Goal: Task Accomplishment & Management: Manage account settings

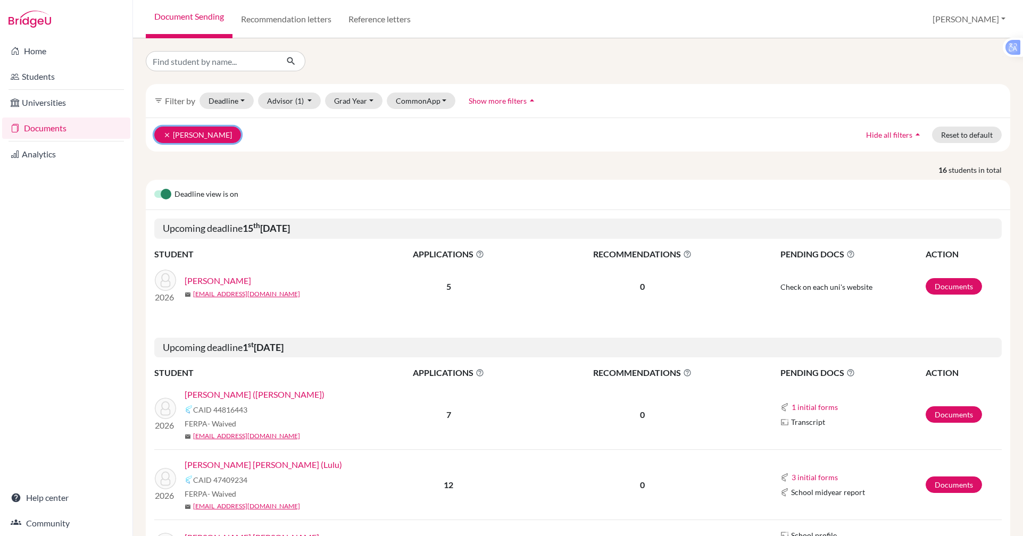
click at [189, 136] on button "clear Moon, Hannah" at bounding box center [197, 135] width 87 height 16
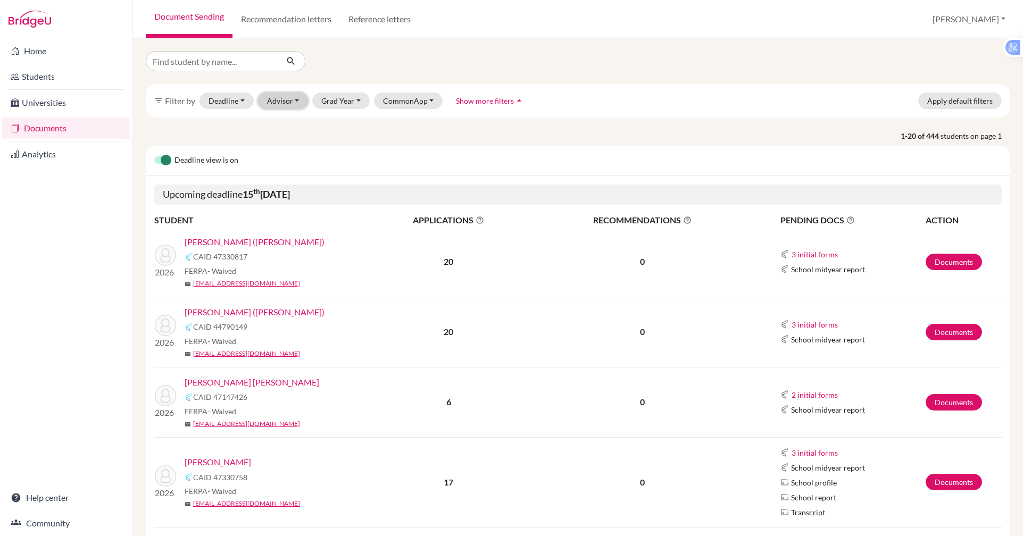
click at [287, 104] on button "Advisor" at bounding box center [283, 101] width 51 height 16
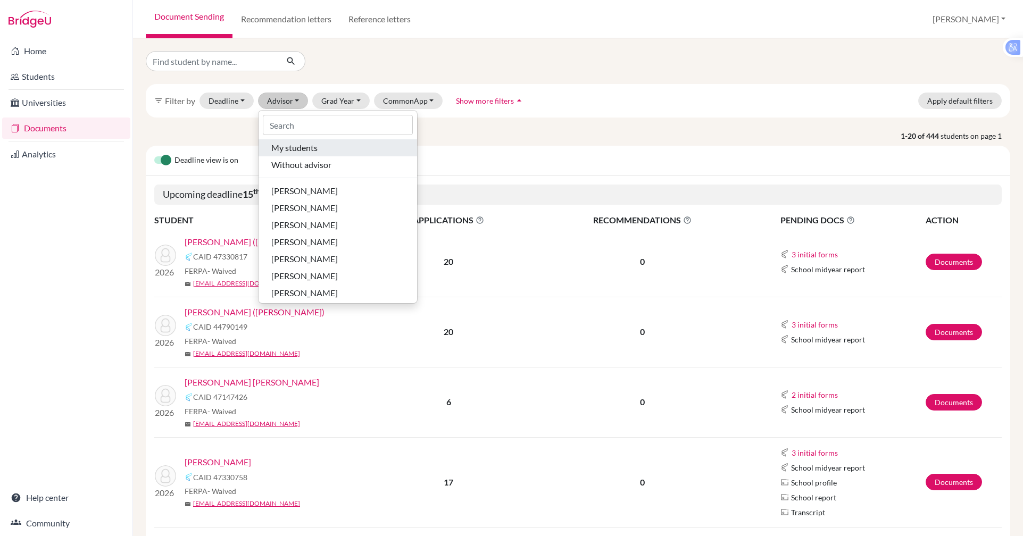
click at [291, 144] on span "My students" at bounding box center [294, 147] width 46 height 13
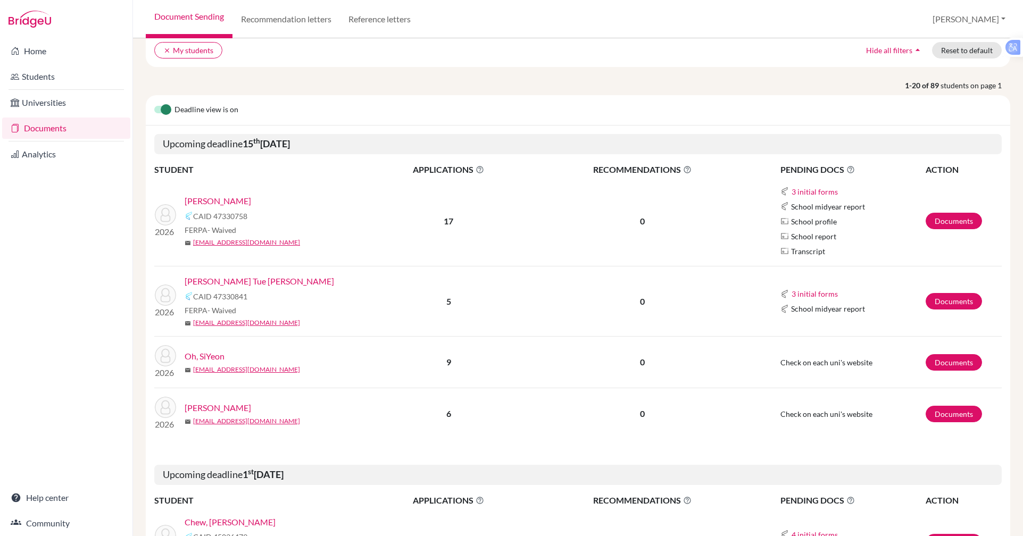
scroll to position [85, 0]
click at [238, 284] on link "[PERSON_NAME] Tue [PERSON_NAME]" at bounding box center [259, 280] width 149 height 13
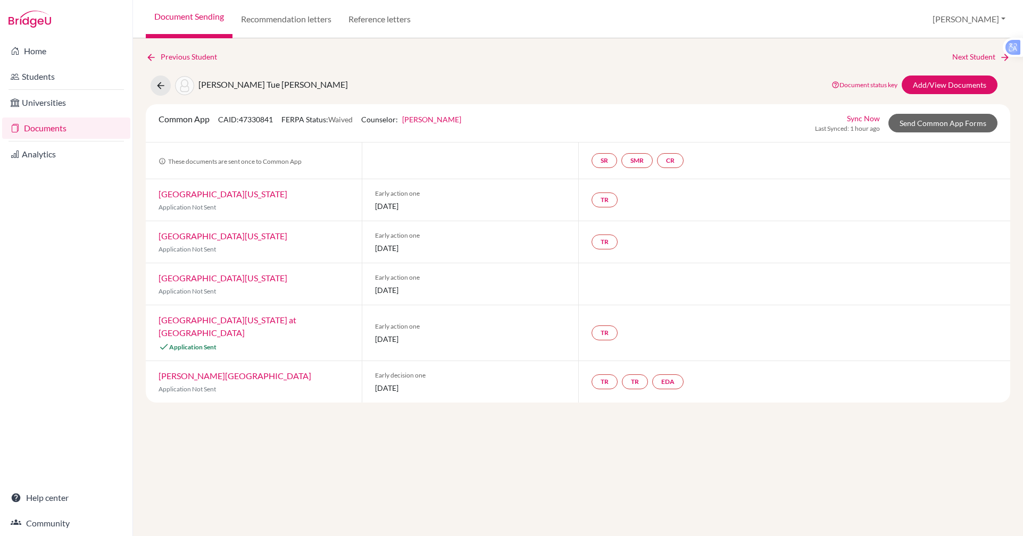
click at [863, 120] on link "Sync Now" at bounding box center [863, 118] width 33 height 11
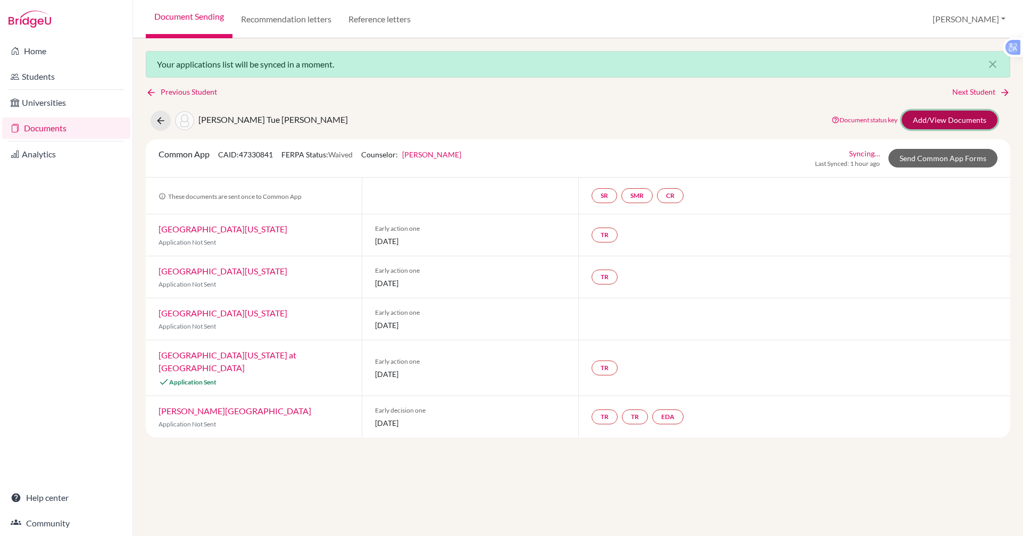
click at [931, 122] on link "Add/View Documents" at bounding box center [950, 120] width 96 height 19
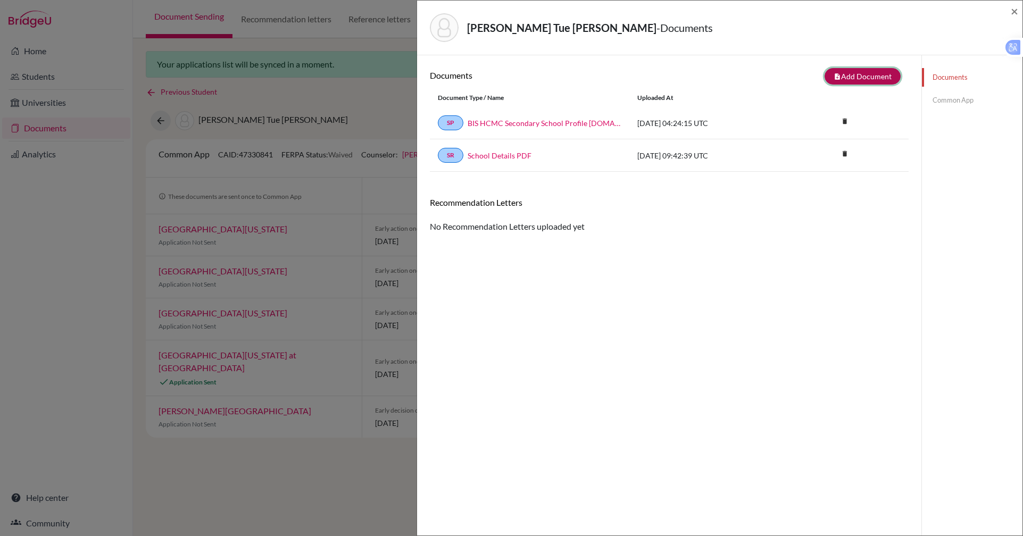
click at [844, 81] on button "note_add Add Document" at bounding box center [862, 76] width 76 height 16
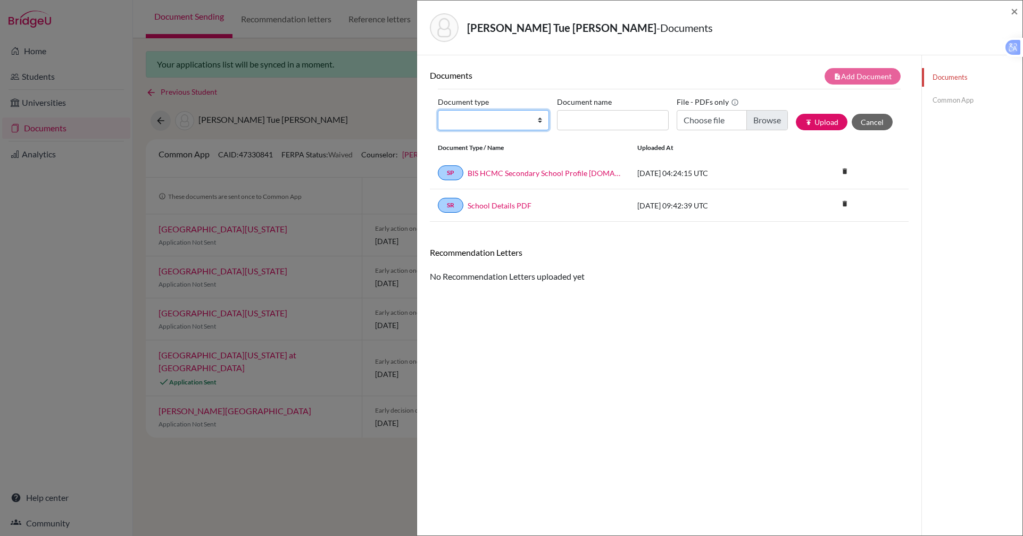
click at [531, 117] on select "Change explanation for Common App reports Counselor recommendation Internationa…" at bounding box center [493, 120] width 111 height 20
select select "4"
click at [438, 110] on select "Change explanation for Common App reports Counselor recommendation Internationa…" at bounding box center [493, 120] width 111 height 20
click at [578, 122] on input "Document name" at bounding box center [612, 120] width 111 height 20
type input "Counsellor LoR"
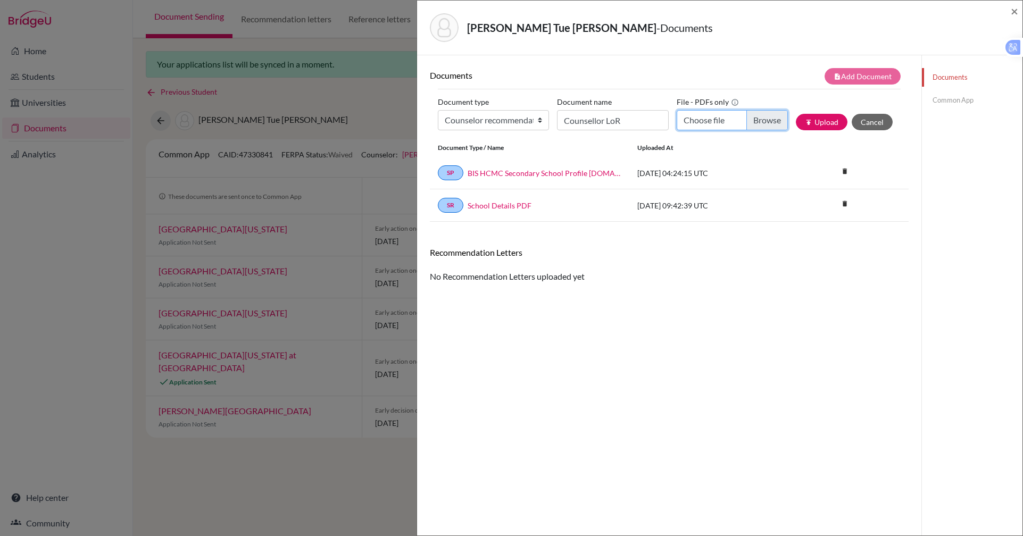
click at [690, 116] on input "Choose file" at bounding box center [732, 120] width 111 height 20
type input "C:\fakepath\NGUYEN Tue Anh Hoang - Counselor Letter2.pdf"
click at [811, 123] on button "publish Upload" at bounding box center [822, 122] width 52 height 16
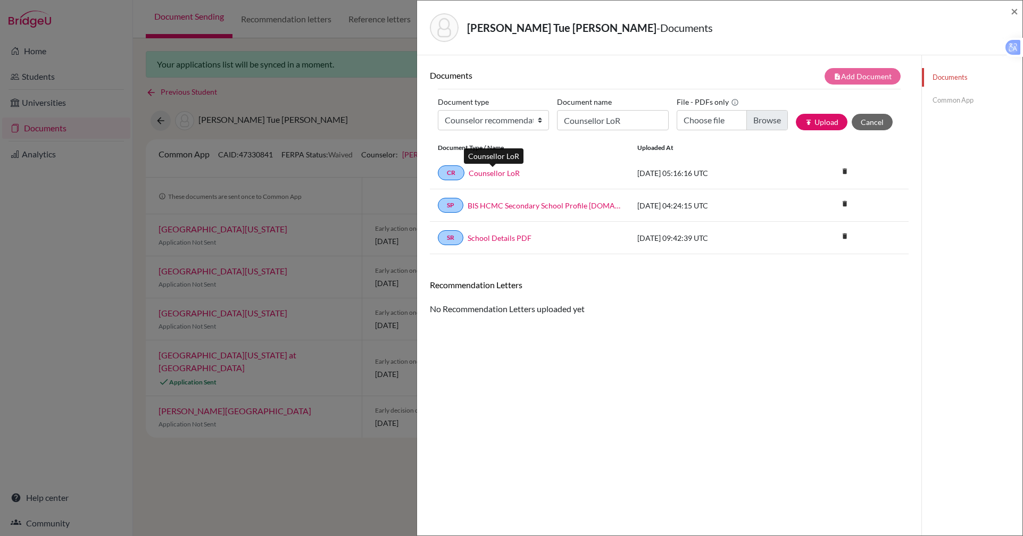
click at [494, 172] on link "Counsellor LoR" at bounding box center [494, 173] width 51 height 11
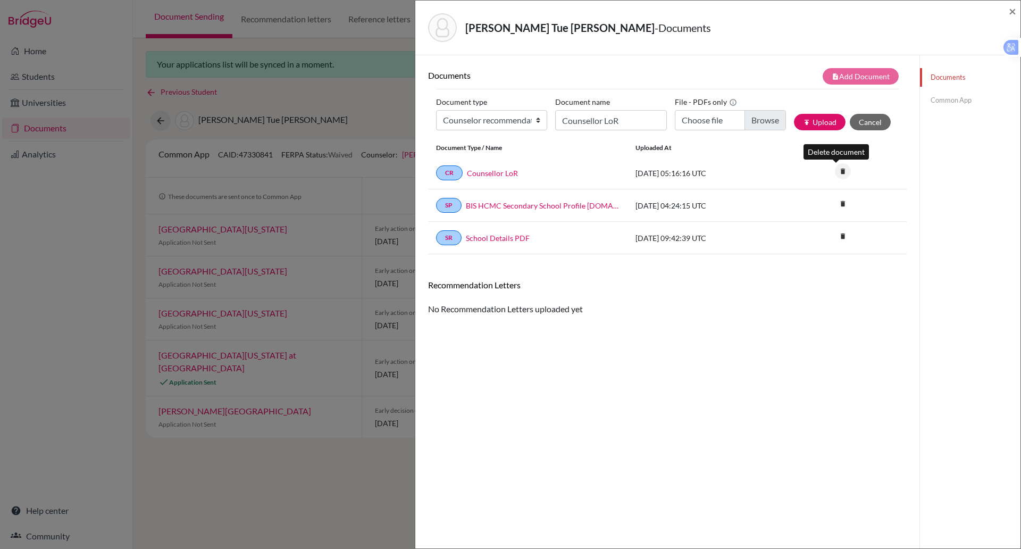
click at [837, 172] on icon "delete" at bounding box center [843, 171] width 16 height 16
click at [801, 226] on button "Delete" at bounding box center [810, 230] width 48 height 16
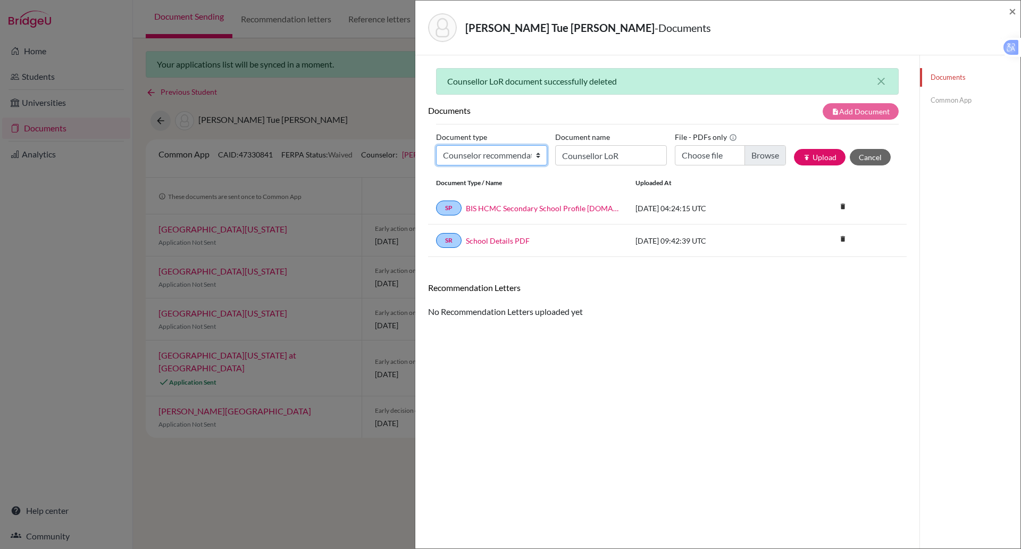
click at [531, 160] on select "Change explanation for Common App reports Counselor recommendation Internationa…" at bounding box center [491, 155] width 111 height 20
select select "4"
click at [436, 145] on select "Change explanation for Common App reports Counselor recommendation Internationa…" at bounding box center [491, 155] width 111 height 20
drag, startPoint x: 586, startPoint y: 158, endPoint x: 573, endPoint y: 151, distance: 14.8
click at [573, 151] on input "Counsellor LoR" at bounding box center [610, 155] width 111 height 20
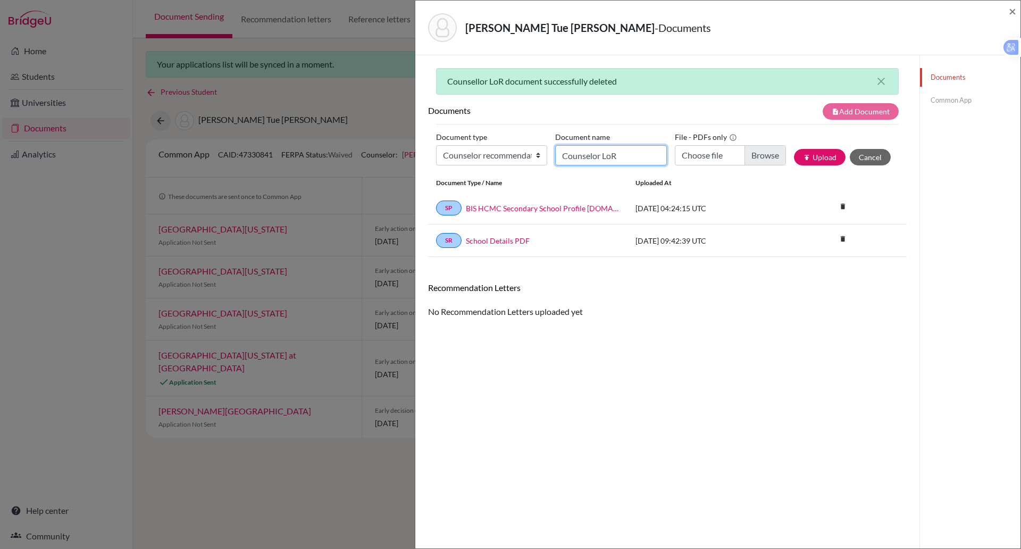
type input "Counselor LoR"
click at [698, 155] on input "Choose file" at bounding box center [730, 155] width 111 height 20
type input "C:\fakepath\NGUYEN Hoang Tue Anh - Counselor Letter2.pdf"
click at [820, 155] on button "publish Upload" at bounding box center [820, 157] width 52 height 16
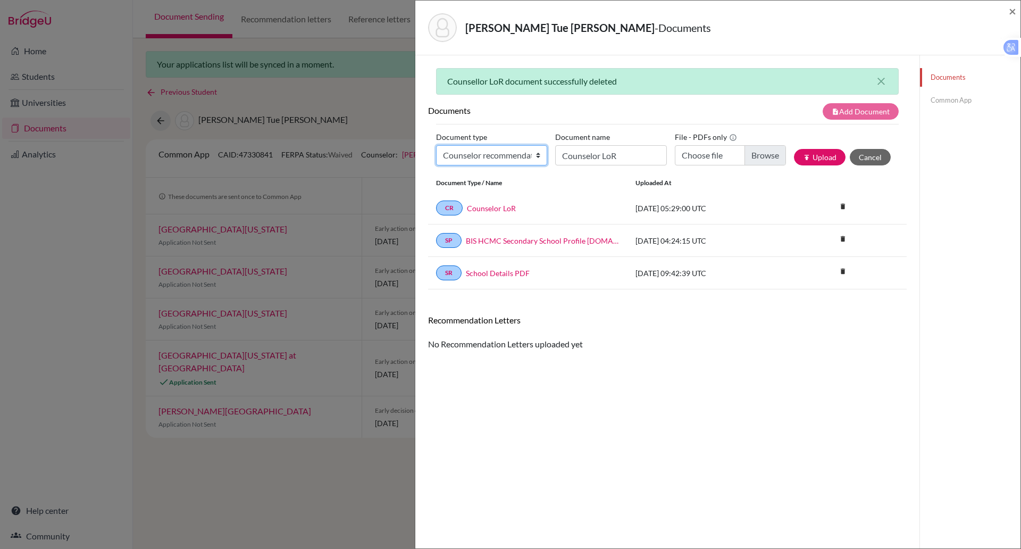
click at [535, 160] on select "Change explanation for Common App reports Counselor recommendation Internationa…" at bounding box center [491, 155] width 111 height 20
select select "5"
click at [436, 145] on select "Change explanation for Common App reports Counselor recommendation Internationa…" at bounding box center [491, 155] width 111 height 20
drag, startPoint x: 574, startPoint y: 151, endPoint x: 565, endPoint y: 154, distance: 10.3
click at [565, 154] on input "Recommender's name" at bounding box center [610, 155] width 111 height 20
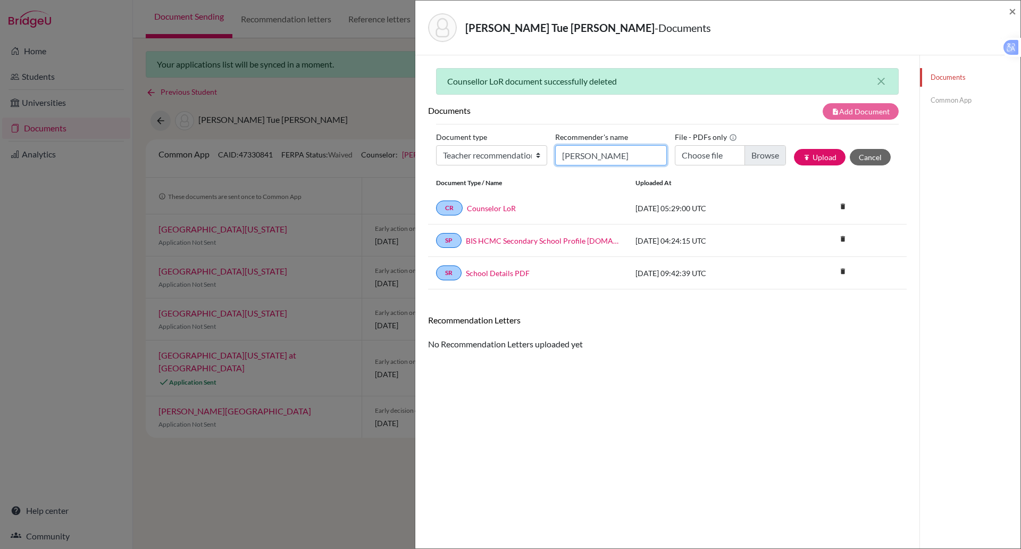
type input "Carol Forber"
click at [702, 149] on input "Choose file" at bounding box center [730, 155] width 111 height 20
type input "C:\fakepath\NGUYEN Hoang Tue Anh - Mathematics.pdf"
click at [818, 159] on button "publish Upload" at bounding box center [820, 157] width 52 height 16
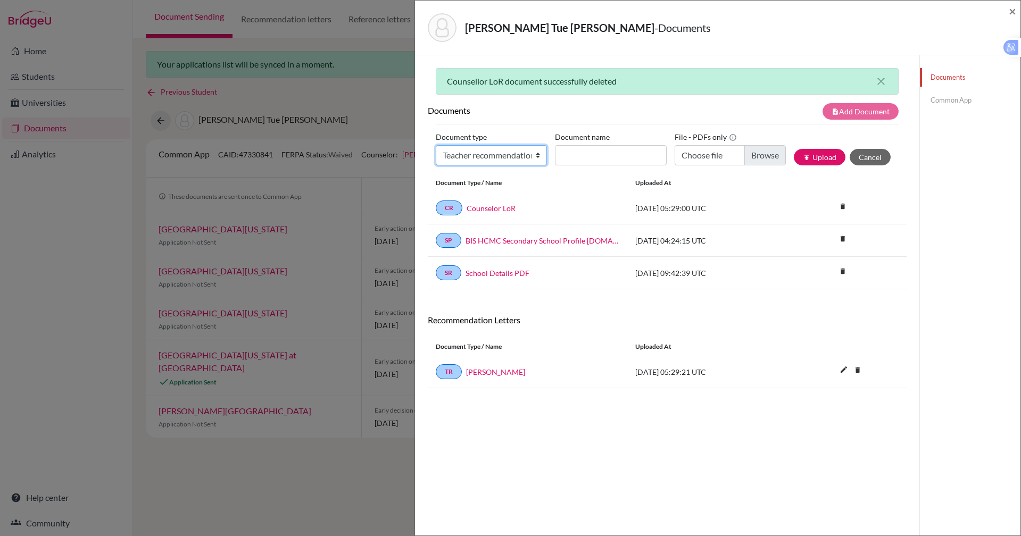
click at [533, 158] on select "Change explanation for Common App reports Counselor recommendation Internationa…" at bounding box center [491, 155] width 111 height 20
select select "5"
click at [436, 145] on select "Change explanation for Common App reports Counselor recommendation Internationa…" at bounding box center [491, 155] width 111 height 20
click at [709, 157] on input "Choose file" at bounding box center [729, 155] width 111 height 20
type input "C:\fakepath\NGUYEN Hoang Tue Anh - Economics.pdf"
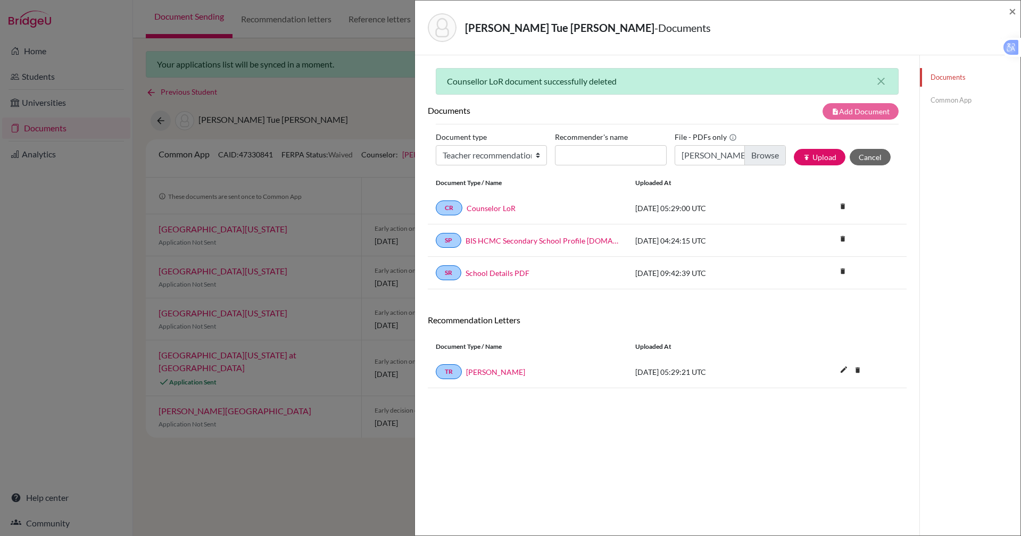
click at [250, 47] on div "Nguyen, Hoang Tue Anh - Documents × Counsellor LoR document successfully delete…" at bounding box center [510, 268] width 1021 height 536
click at [582, 156] on input "Recommender's name" at bounding box center [610, 155] width 111 height 20
type input "Paul Ellis"
click at [727, 157] on input "NGUYEN Hoang Tue Anh - Economics.pdf" at bounding box center [729, 155] width 111 height 20
click at [807, 162] on button "publish Upload" at bounding box center [820, 157] width 52 height 16
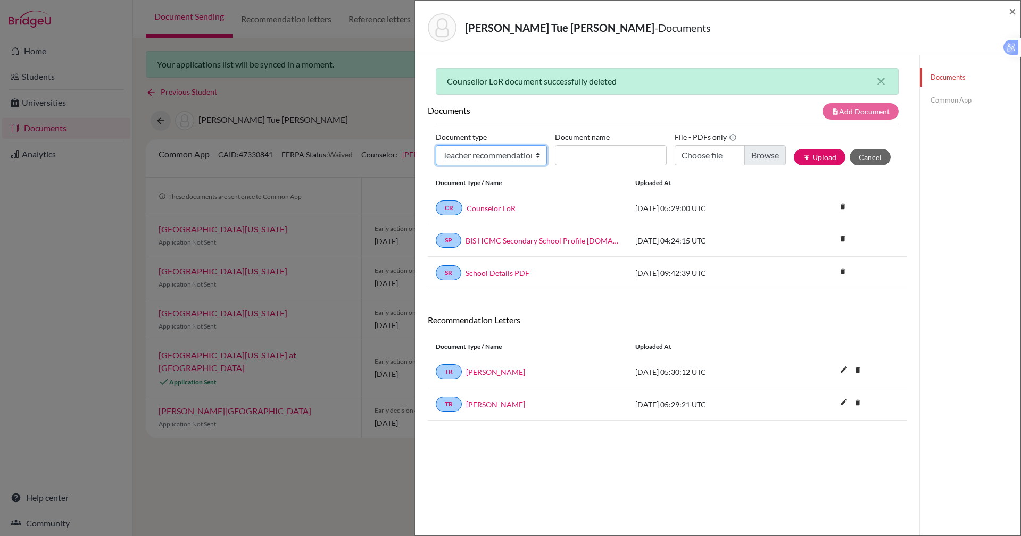
click at [527, 162] on select "Change explanation for Common App reports Counselor recommendation Internationa…" at bounding box center [491, 155] width 111 height 20
select select "5"
click at [436, 145] on select "Change explanation for Common App reports Counselor recommendation Internationa…" at bounding box center [491, 155] width 111 height 20
click at [576, 159] on input "Recommender's name" at bounding box center [610, 155] width 111 height 20
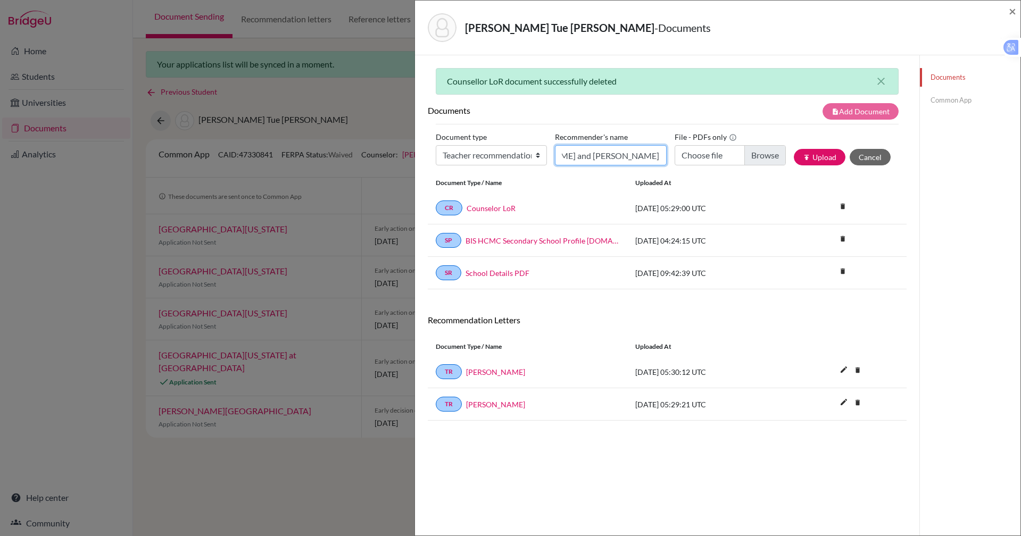
type input "Christopher Paine and Helen Waterhouse"
click at [727, 156] on input "Choose file" at bounding box center [729, 155] width 111 height 20
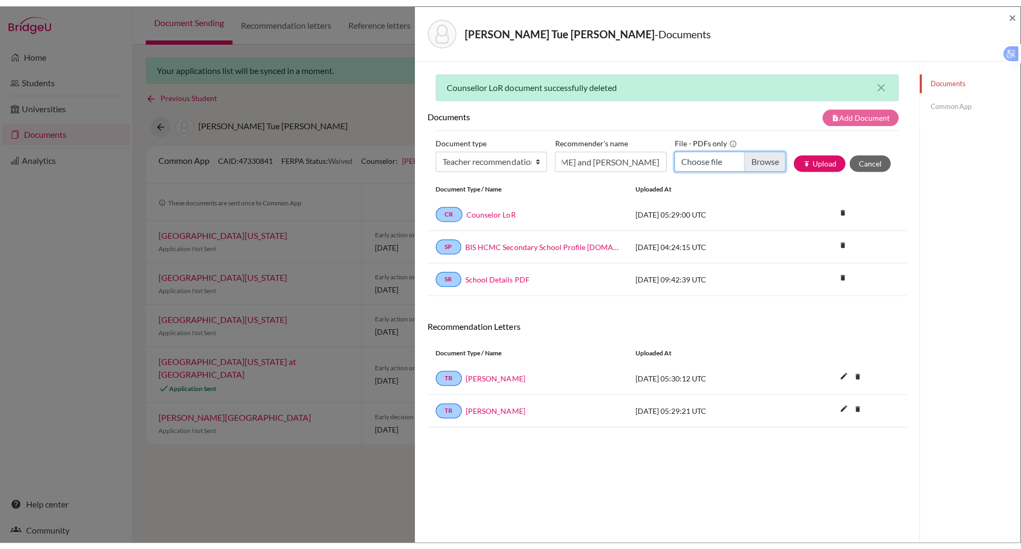
scroll to position [0, 0]
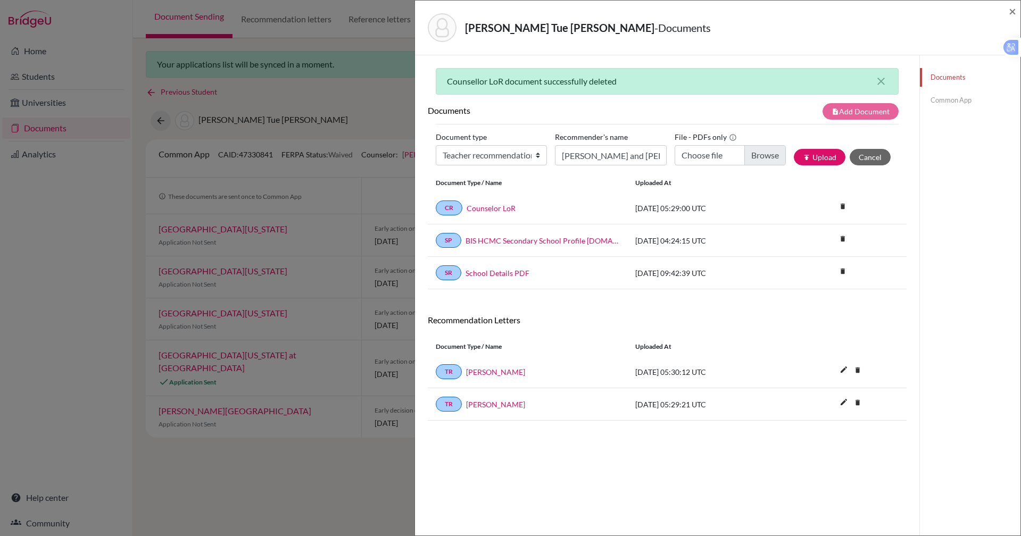
type input "C:\fakepath\NGUYEN Hoang Tue Anh - Biology and Chemistry2.pdf"
click at [803, 157] on icon "publish" at bounding box center [806, 157] width 7 height 7
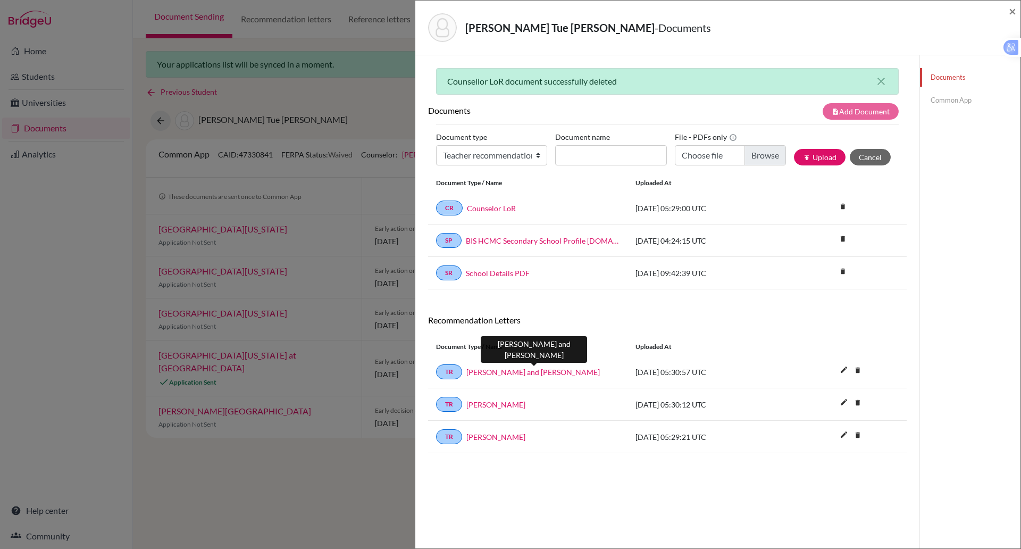
click at [518, 370] on link "Christopher Paine and Helen Waterhouse" at bounding box center [533, 371] width 134 height 11
click at [939, 99] on link "Common App" at bounding box center [970, 100] width 101 height 19
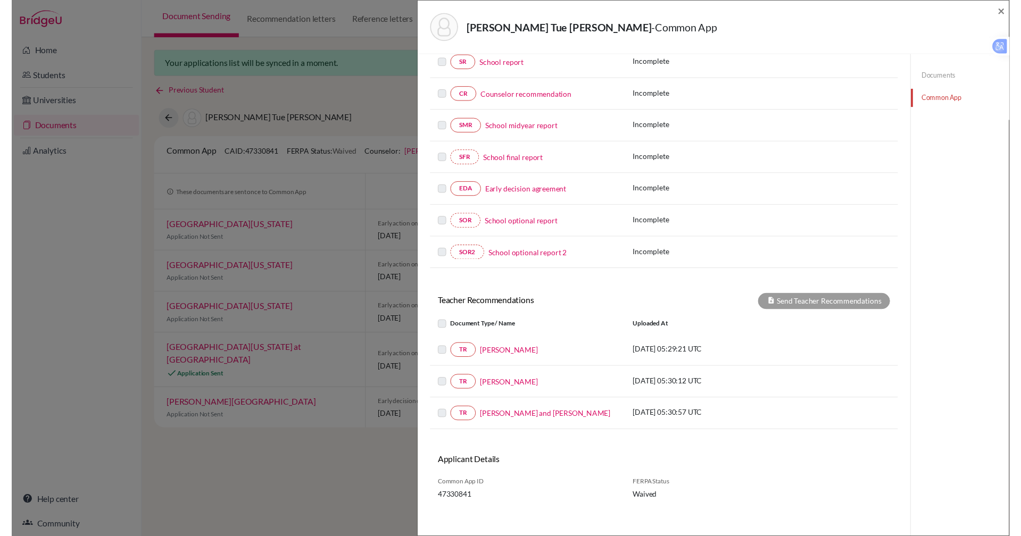
scroll to position [149, 0]
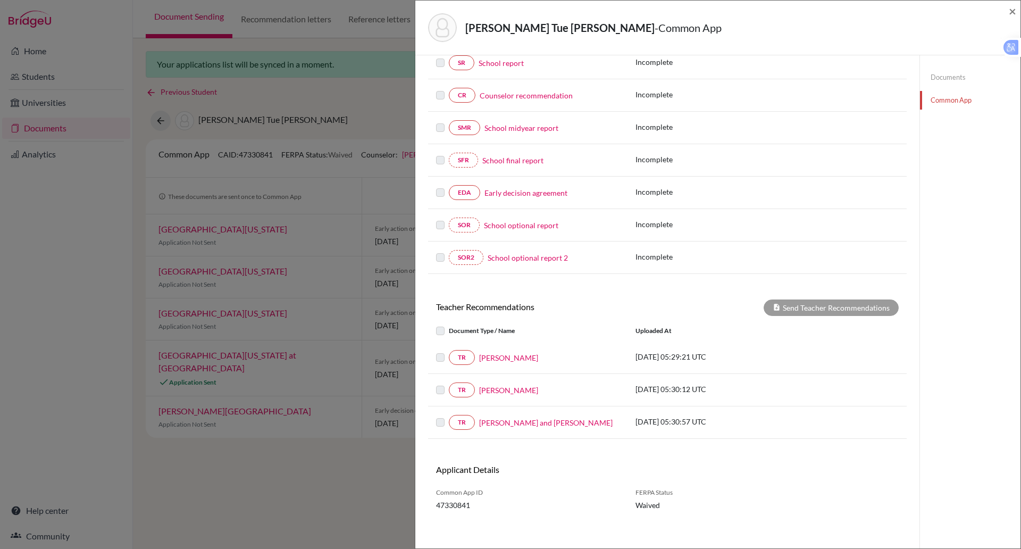
click at [449, 416] on label at bounding box center [449, 416] width 0 height 0
click at [555, 418] on link "Christopher Paine and Helen Waterhouse" at bounding box center [546, 422] width 134 height 11
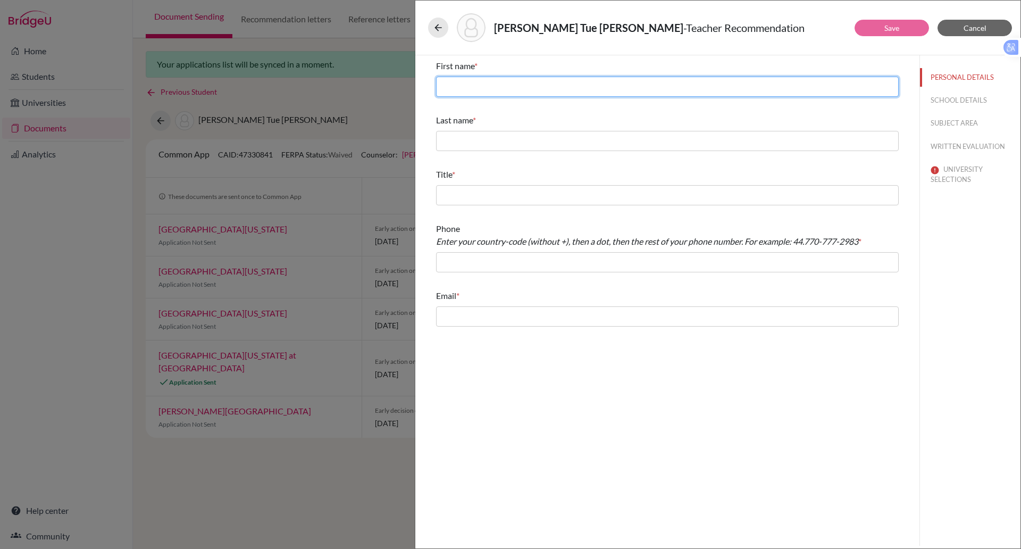
click at [489, 85] on input "text" at bounding box center [667, 87] width 463 height 20
type input "Christopher"
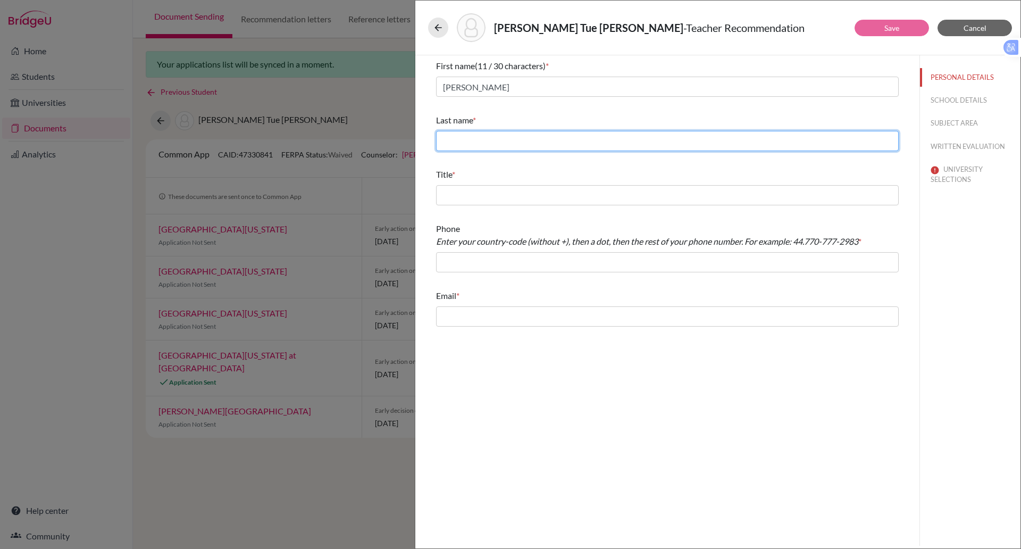
click at [464, 137] on input "text" at bounding box center [667, 141] width 463 height 20
type input "Paine"
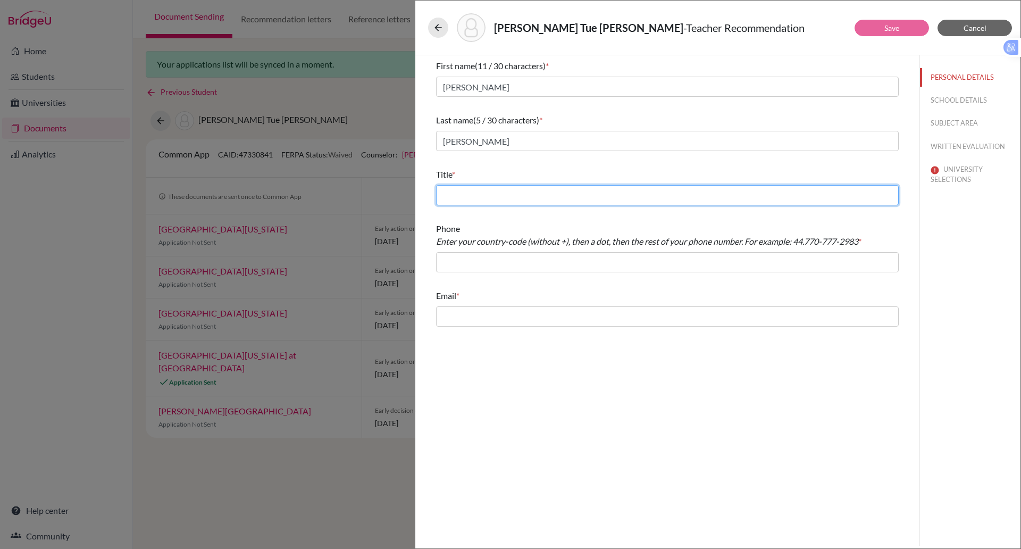
click at [454, 186] on input "text" at bounding box center [667, 195] width 463 height 20
type input "Teacher of Biology"
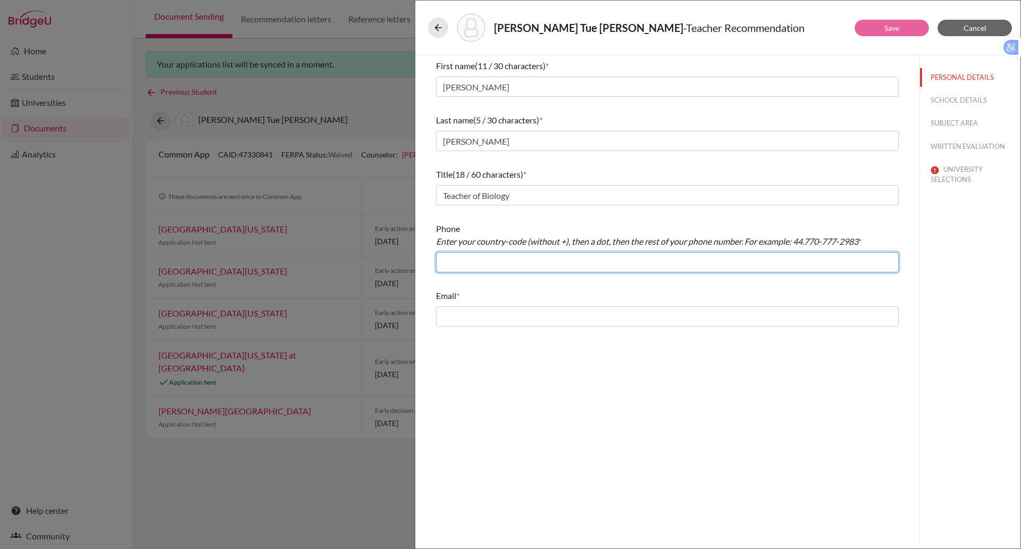
click at [468, 258] on input "text" at bounding box center [667, 262] width 463 height 20
paste input "84 (0) 28 3744 2335"
click at [456, 262] on input "84 (0) 28 3744 2335" at bounding box center [667, 262] width 463 height 20
type input "84.2837442335"
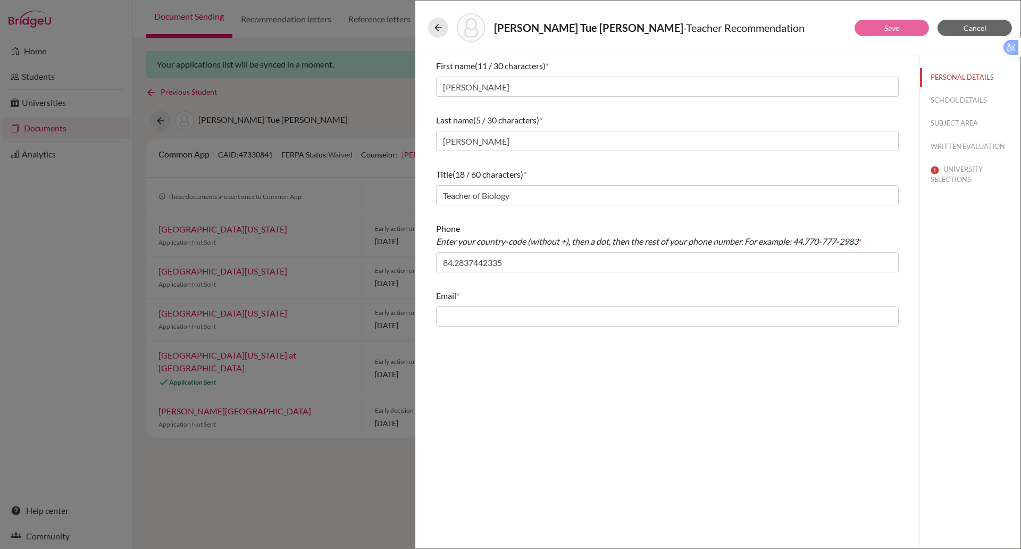
click at [476, 287] on div "Email *" at bounding box center [667, 308] width 463 height 46
click at [462, 313] on input "text" at bounding box center [667, 316] width 463 height 20
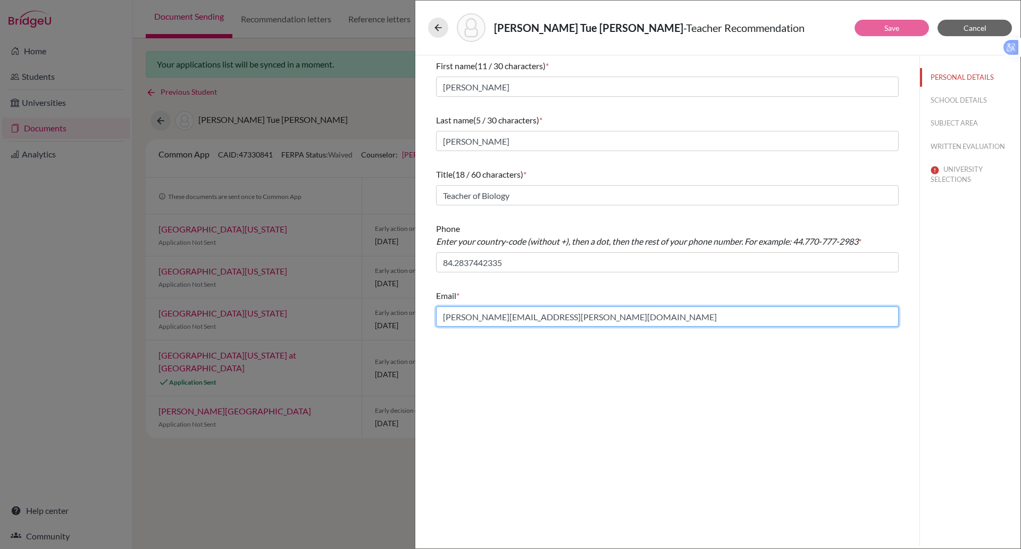
type input "christopher.paine@bisvietnam.com"
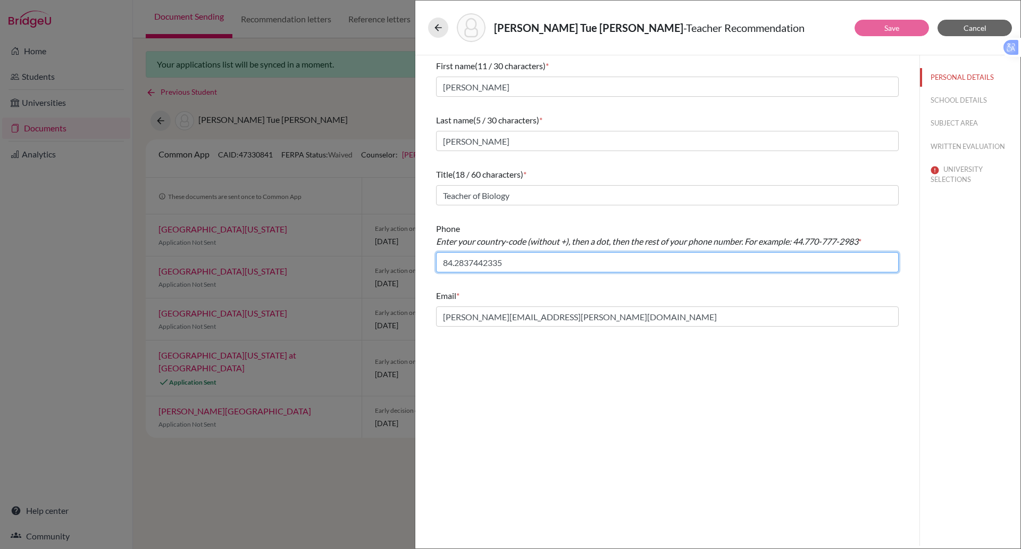
drag, startPoint x: 510, startPoint y: 266, endPoint x: 378, endPoint y: 262, distance: 131.4
click at [378, 262] on div "Nguyen, Hoang Tue Anh - Teacher Recommendation Save Cancel First name (11 / 30 …" at bounding box center [510, 274] width 1021 height 549
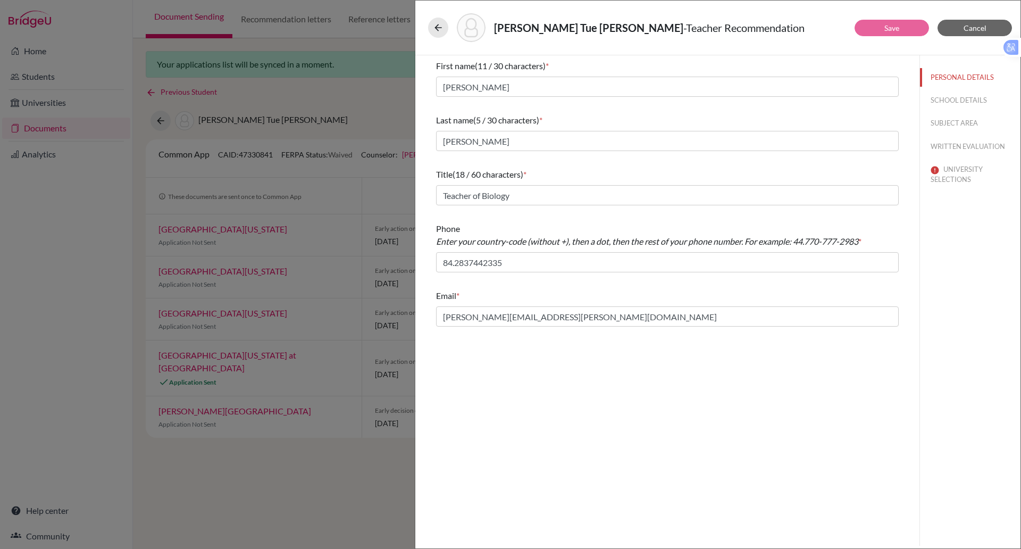
click at [378, 262] on div "Nguyen, Hoang Tue Anh - Teacher Recommendation Save Cancel First name (11 / 30 …" at bounding box center [510, 274] width 1021 height 549
click at [608, 382] on div "First name (11 / 30 characters) * Christopher Last name (5 / 30 characters) * P…" at bounding box center [667, 300] width 504 height 490
click at [948, 102] on button "SCHOOL DETAILS" at bounding box center [970, 100] width 101 height 19
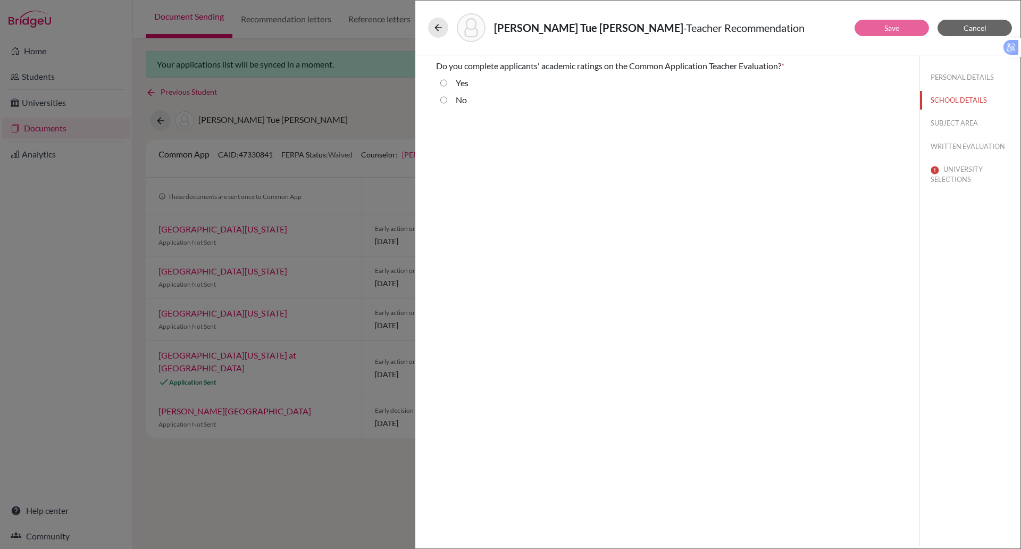
click at [443, 98] on input "No" at bounding box center [443, 100] width 7 height 13
radio input "true"
click at [951, 124] on button "SUBJECT AREA" at bounding box center [970, 123] width 101 height 19
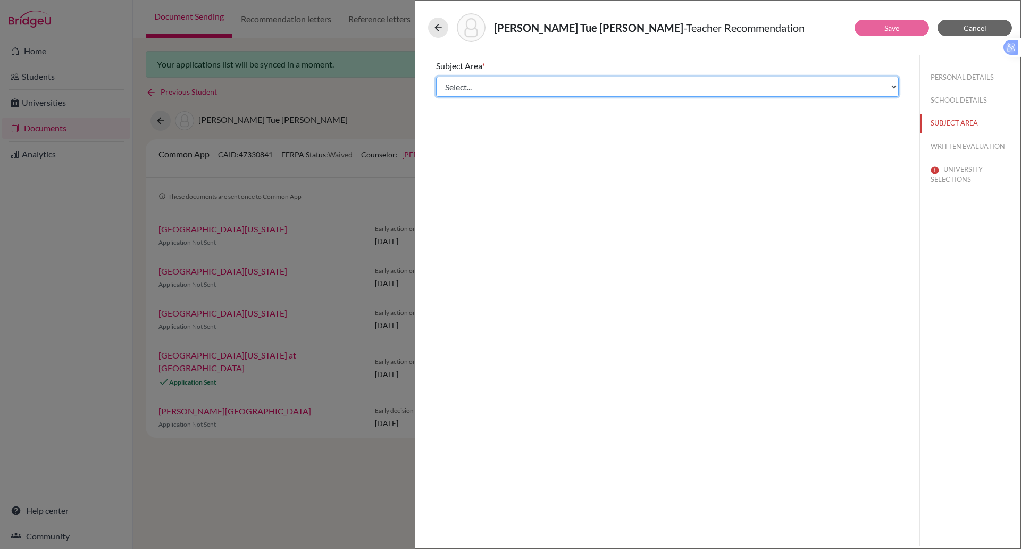
click at [501, 89] on select "Select... Math English Science World Language Social Studies Other Computer Sci…" at bounding box center [667, 87] width 463 height 20
select select "2"
click at [436, 77] on select "Select... Math English Science World Language Social Studies Other Computer Sci…" at bounding box center [667, 87] width 463 height 20
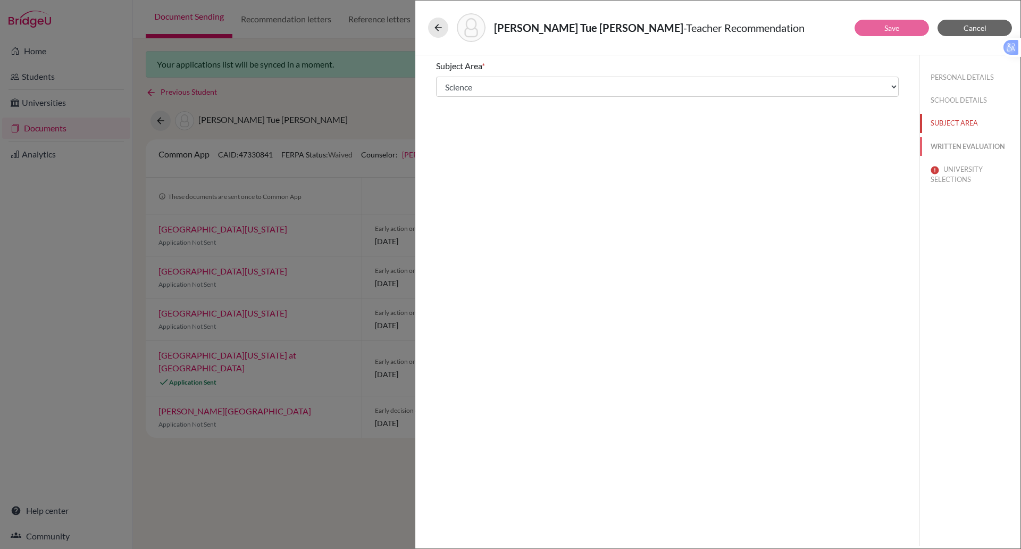
click at [935, 143] on button "WRITTEN EVALUATION" at bounding box center [970, 146] width 101 height 19
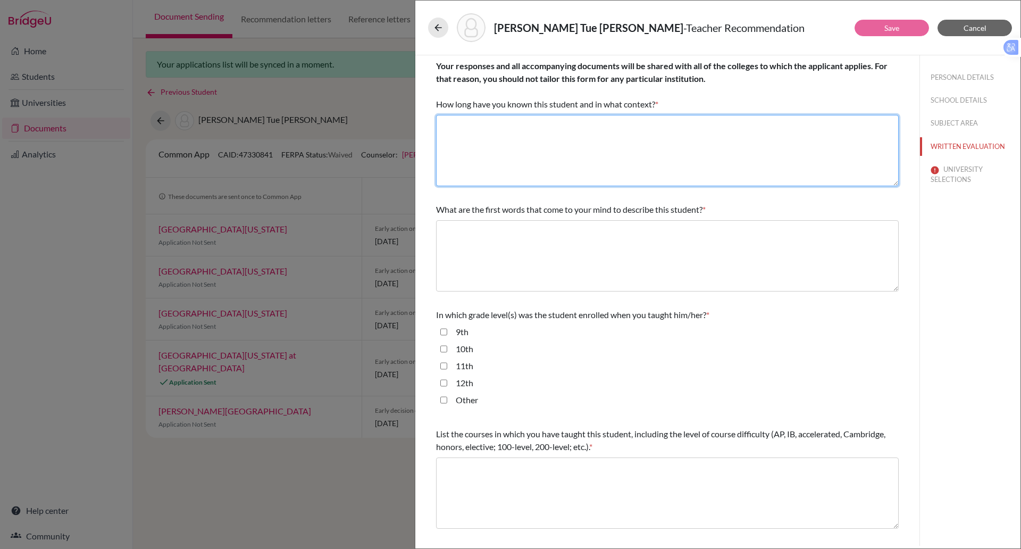
click at [520, 128] on textarea at bounding box center [667, 150] width 463 height 71
type textarea "I"
type textarea "For 2 years as her IBDP Biology teacher"
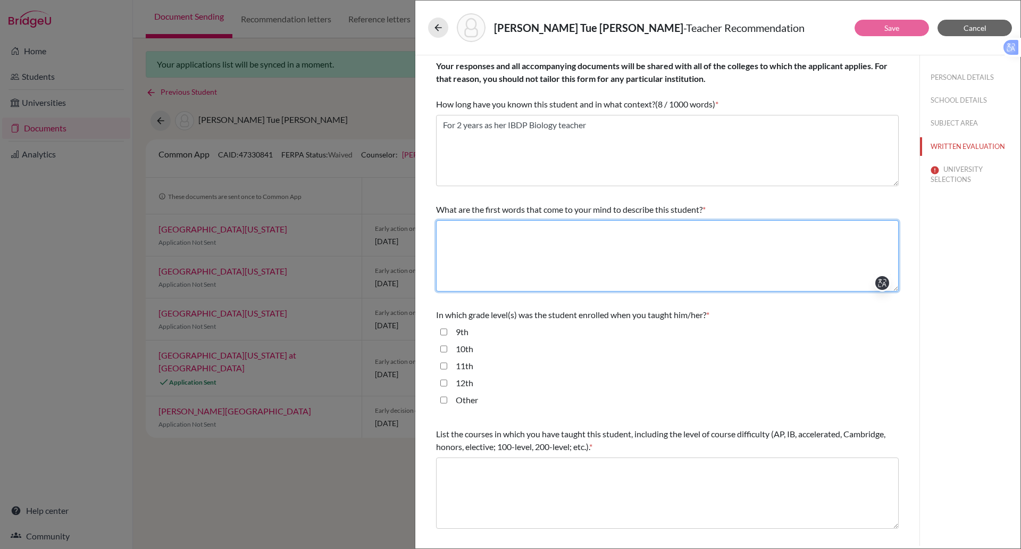
click at [474, 243] on textarea at bounding box center [667, 255] width 463 height 71
type textarea "Studious, Diligent, Approachable."
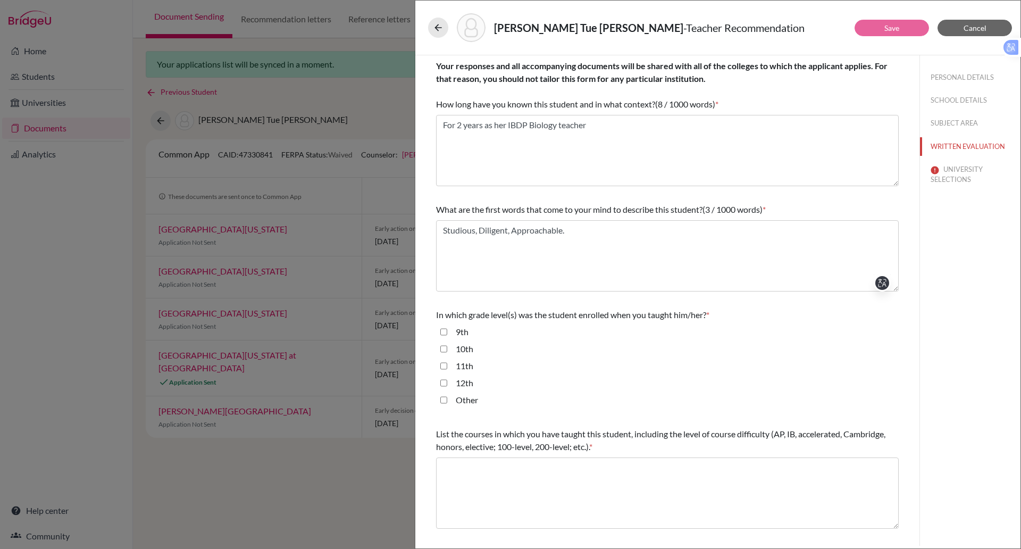
click at [442, 380] on input "12th" at bounding box center [443, 383] width 7 height 13
checkbox input "true"
click at [445, 399] on input "Other" at bounding box center [443, 400] width 7 height 13
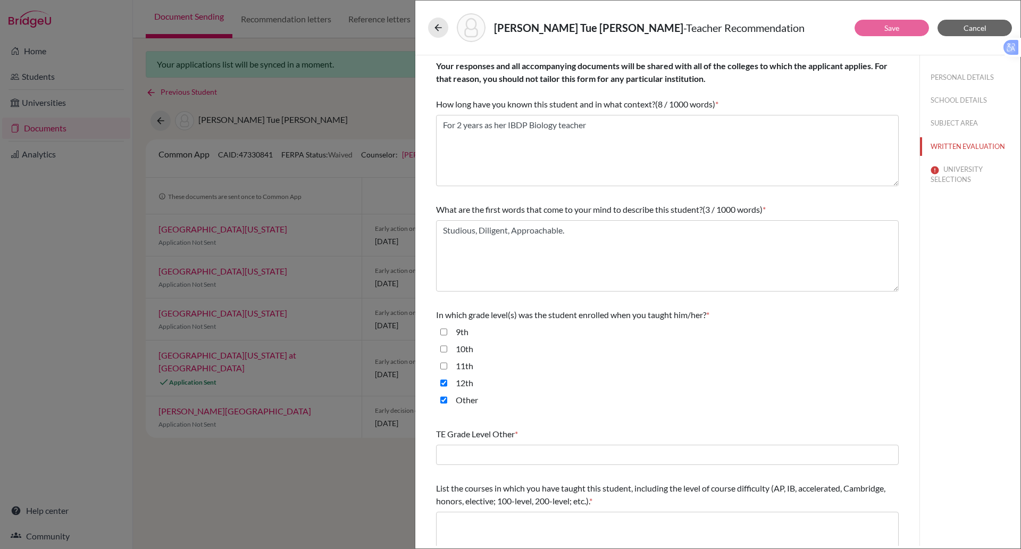
click at [445, 399] on input "Other" at bounding box center [443, 400] width 7 height 13
checkbox input "false"
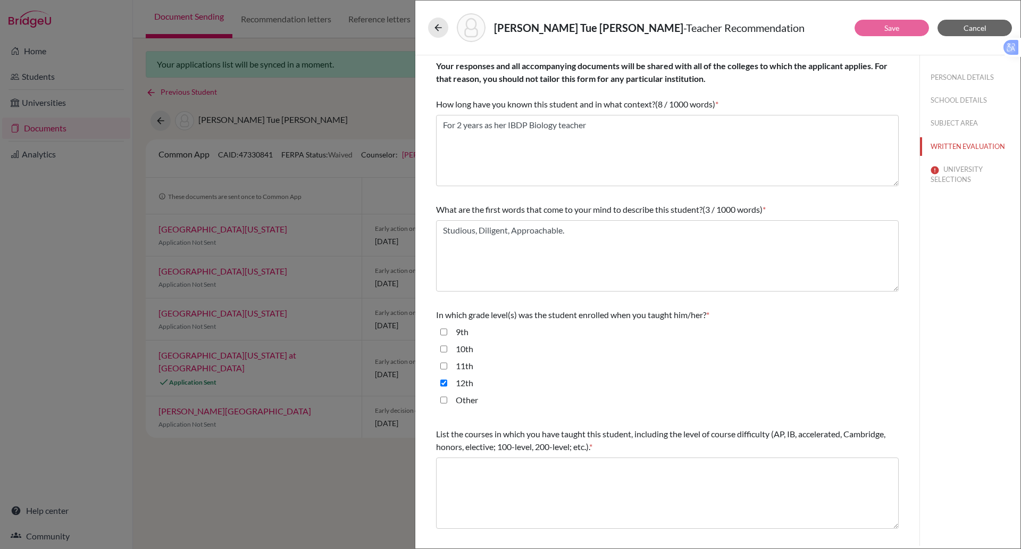
click at [443, 363] on input "11th" at bounding box center [443, 366] width 7 height 13
checkbox input "true"
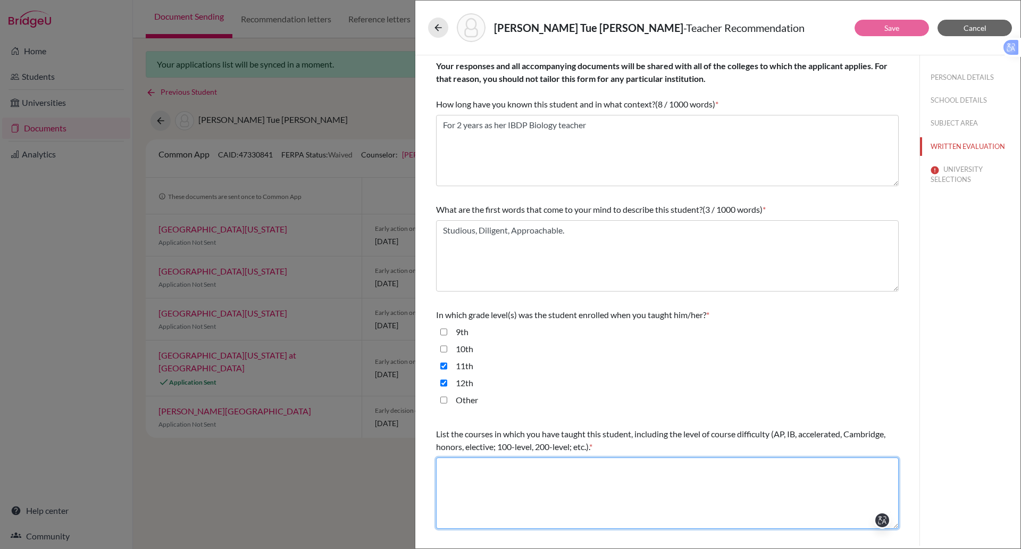
click at [495, 480] on textarea at bounding box center [667, 492] width 463 height 71
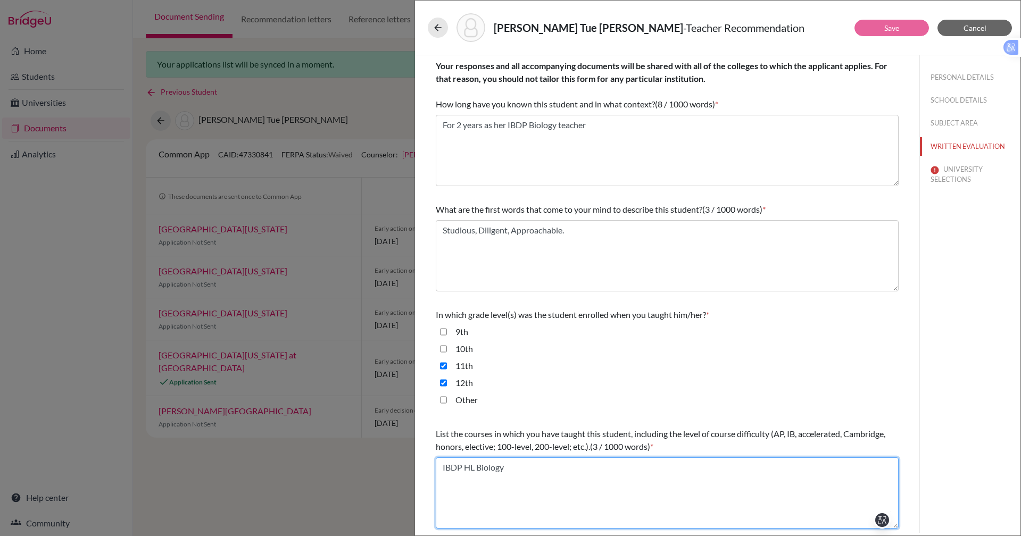
type textarea "IBDP HL Biology"
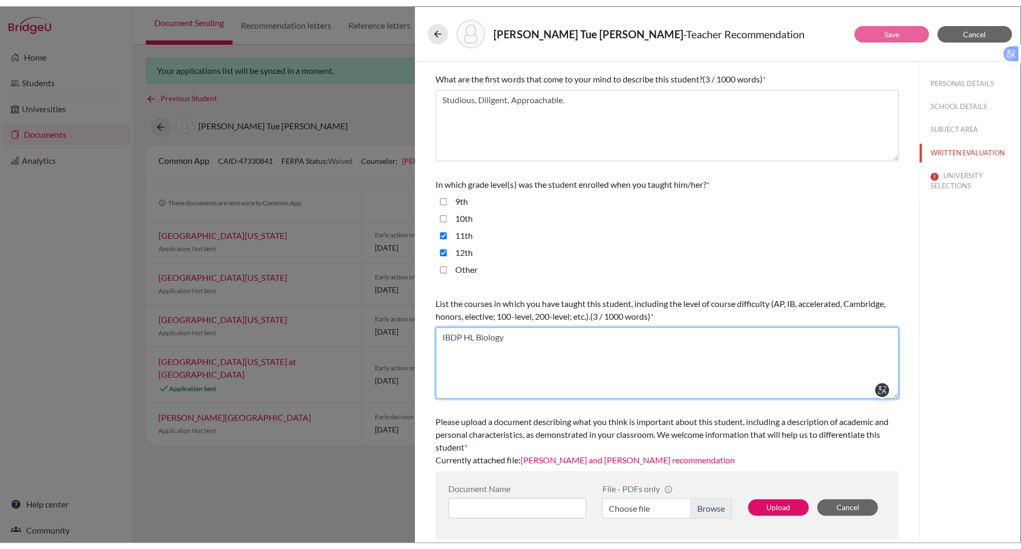
scroll to position [124, 0]
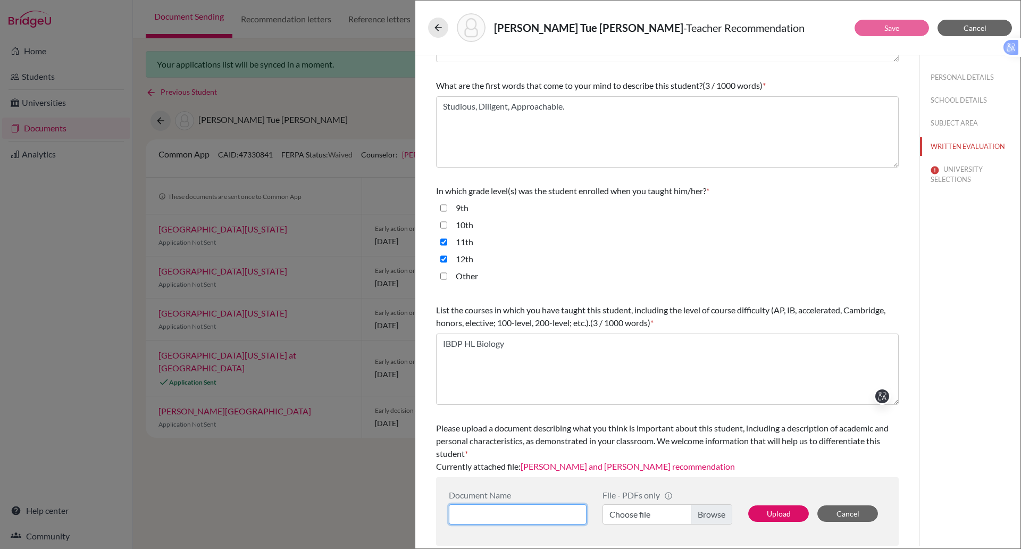
click at [516, 513] on input at bounding box center [518, 514] width 138 height 20
type input "Science LoR (Biology and Chemistry)"
click at [647, 517] on label "Choose file" at bounding box center [668, 514] width 130 height 20
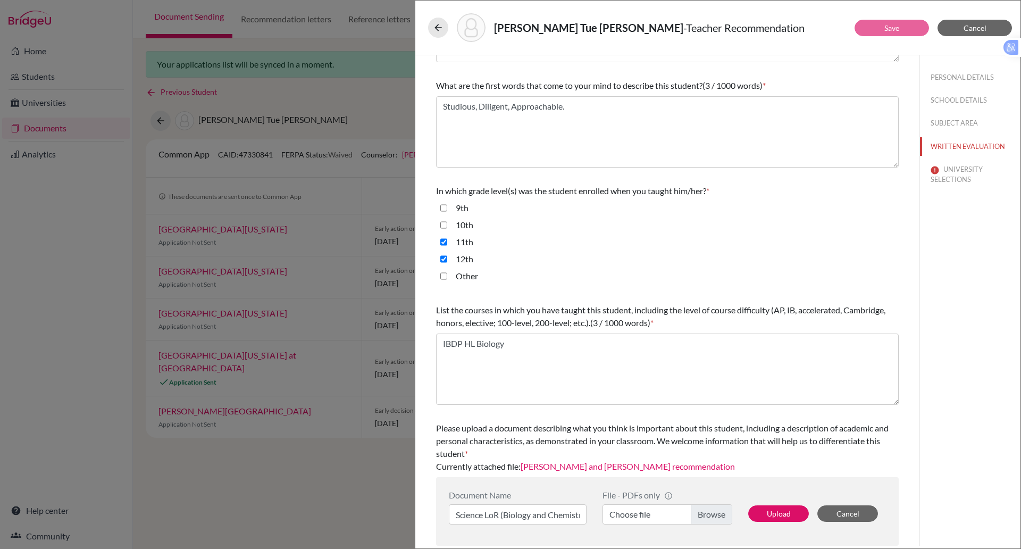
click at [647, 517] on input "Choose file" at bounding box center [668, 514] width 130 height 20
click at [771, 514] on button "Upload" at bounding box center [778, 513] width 61 height 16
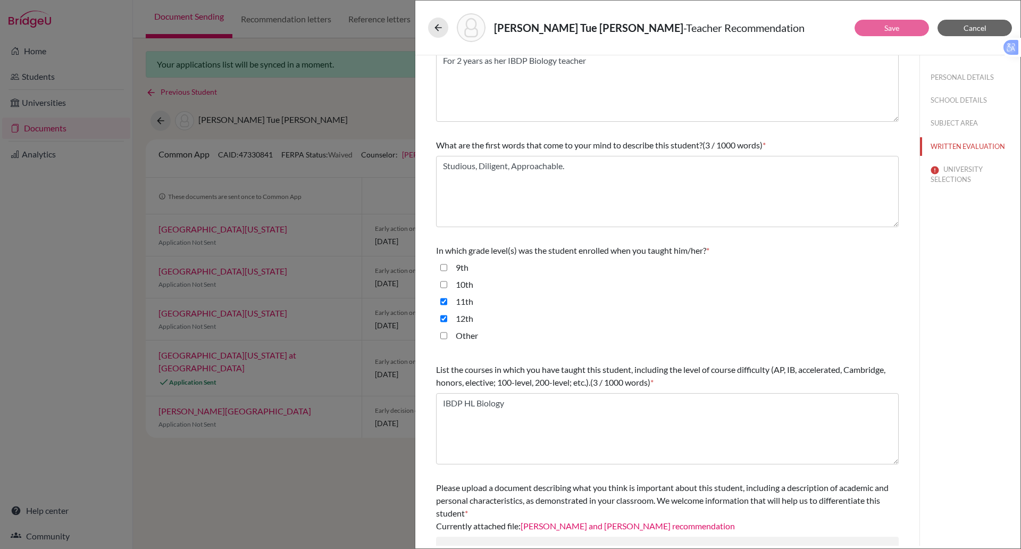
scroll to position [124, 0]
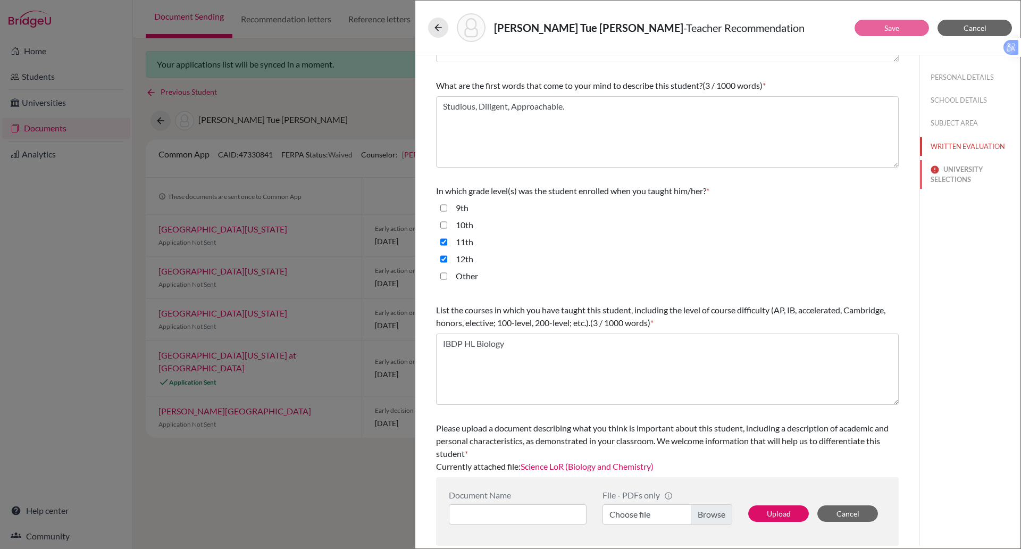
click at [937, 175] on button "UNIVERSITY SELECTIONS" at bounding box center [970, 174] width 101 height 29
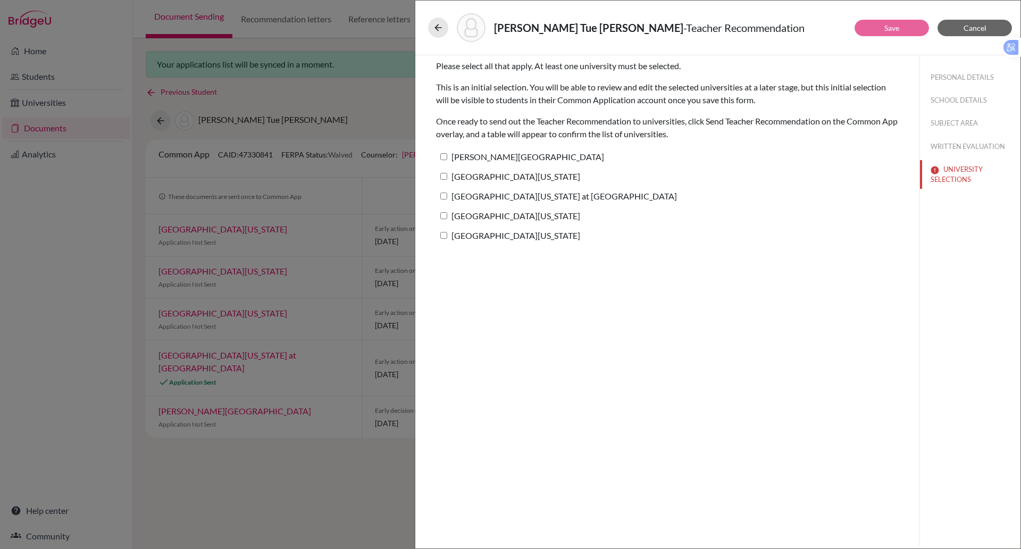
click at [448, 156] on label "[PERSON_NAME][GEOGRAPHIC_DATA]" at bounding box center [520, 156] width 168 height 15
click at [447, 156] on input "[PERSON_NAME][GEOGRAPHIC_DATA]" at bounding box center [443, 156] width 7 height 7
checkbox input "true"
click at [445, 174] on input "[GEOGRAPHIC_DATA][US_STATE]" at bounding box center [443, 176] width 7 height 7
checkbox input "true"
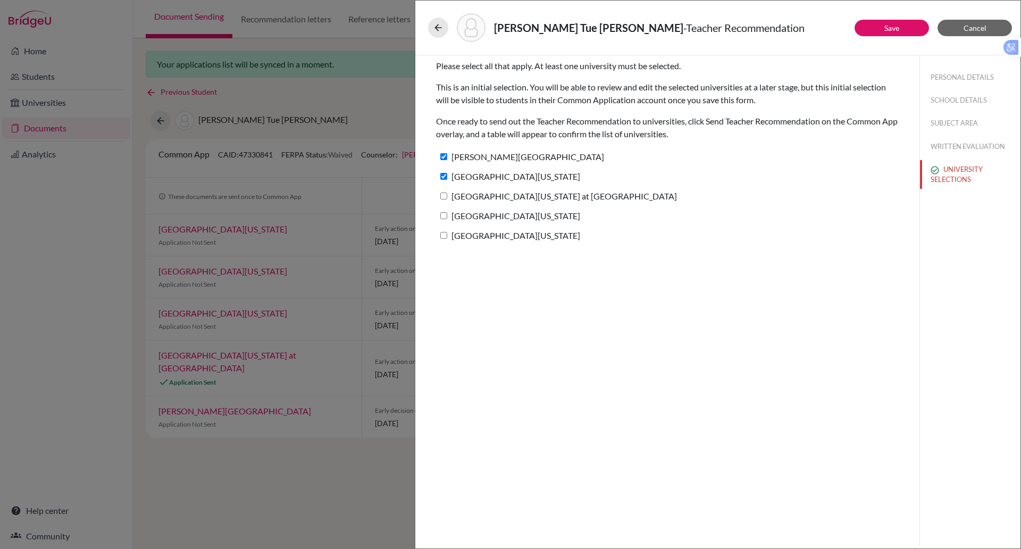
click at [443, 197] on input "[GEOGRAPHIC_DATA][US_STATE] at [GEOGRAPHIC_DATA]" at bounding box center [443, 196] width 7 height 7
checkbox input "true"
click at [444, 211] on label "[GEOGRAPHIC_DATA][US_STATE]" at bounding box center [508, 215] width 144 height 15
click at [444, 212] on input "[GEOGRAPHIC_DATA][US_STATE]" at bounding box center [443, 215] width 7 height 7
checkbox input "true"
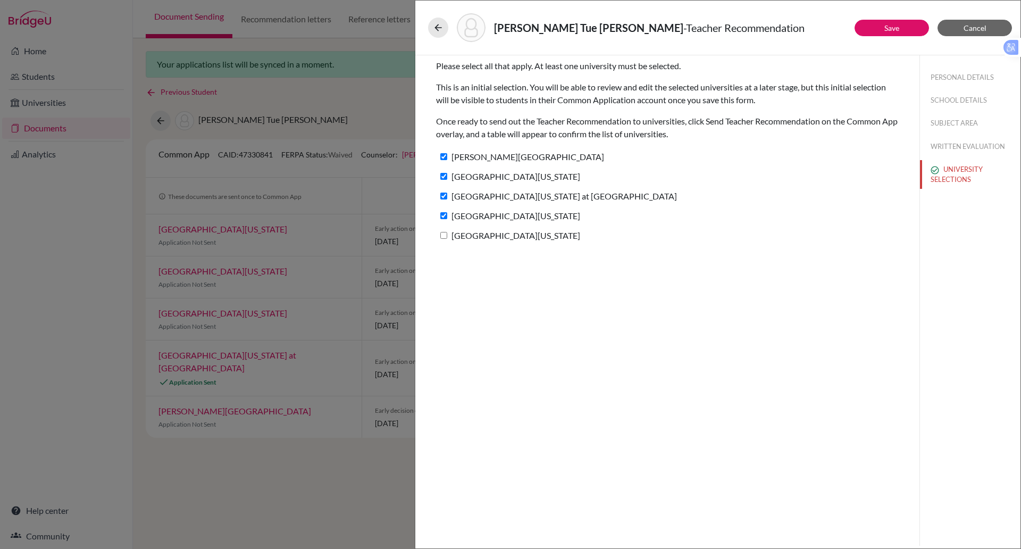
click at [443, 235] on input "[GEOGRAPHIC_DATA][US_STATE]" at bounding box center [443, 235] width 7 height 7
checkbox input "true"
drag, startPoint x: 937, startPoint y: 143, endPoint x: 943, endPoint y: 122, distance: 21.4
click at [943, 122] on button "SUBJECT AREA" at bounding box center [970, 123] width 101 height 19
select select "2"
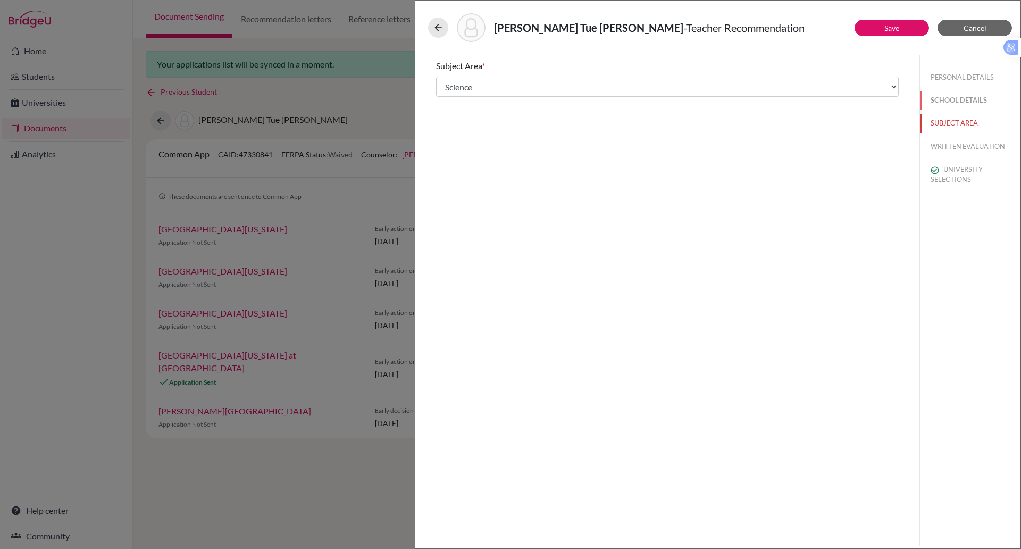
click at [948, 96] on button "SCHOOL DETAILS" at bounding box center [970, 100] width 101 height 19
click at [953, 73] on button "PERSONAL DETAILS" at bounding box center [970, 77] width 101 height 19
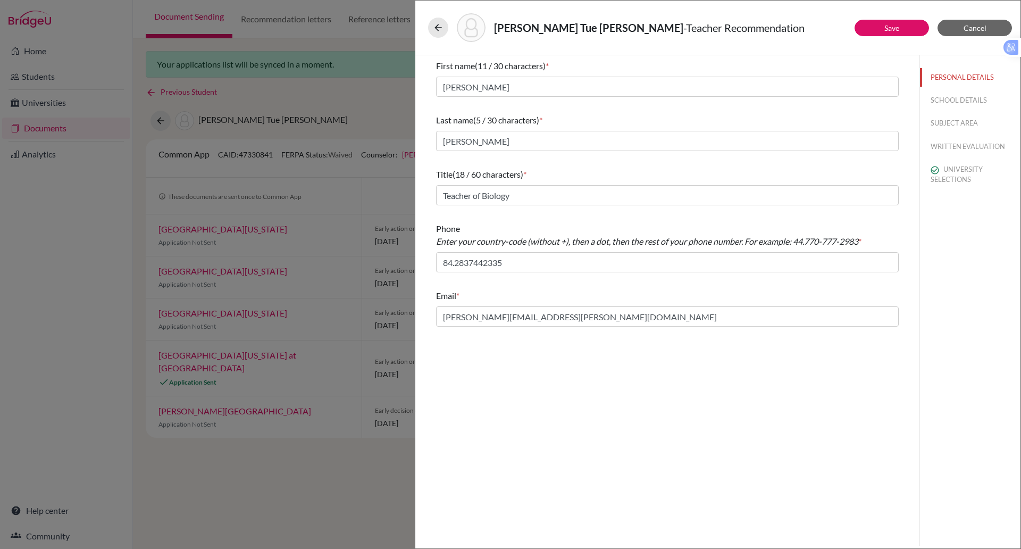
click at [880, 19] on div "Nguyen, Hoang Tue Anh - Teacher Recommendation" at bounding box center [718, 27] width 580 height 29
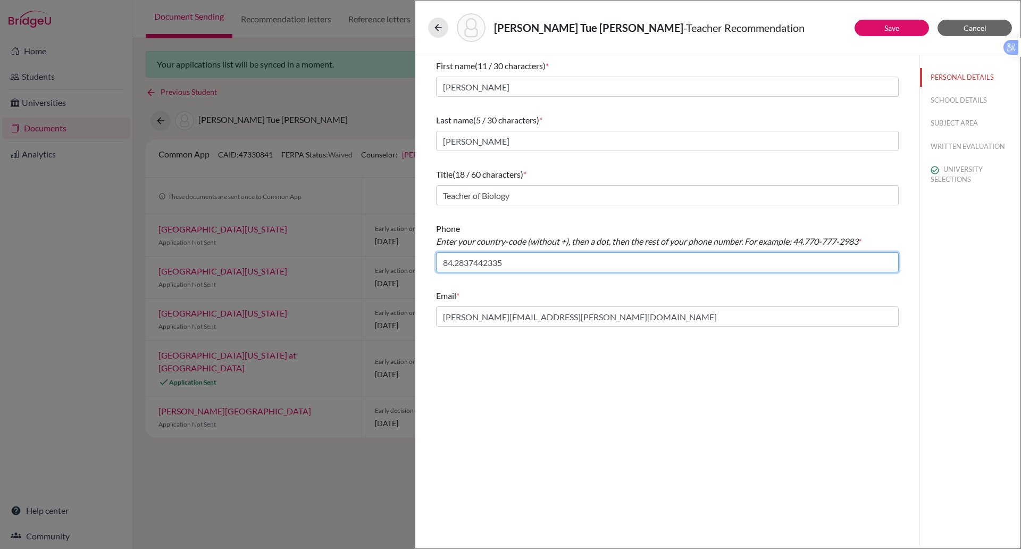
drag, startPoint x: 557, startPoint y: 257, endPoint x: 423, endPoint y: 273, distance: 135.0
click at [423, 273] on div "First name (11 / 30 characters) * Christopher Last name (5 / 30 characters) * P…" at bounding box center [667, 300] width 504 height 490
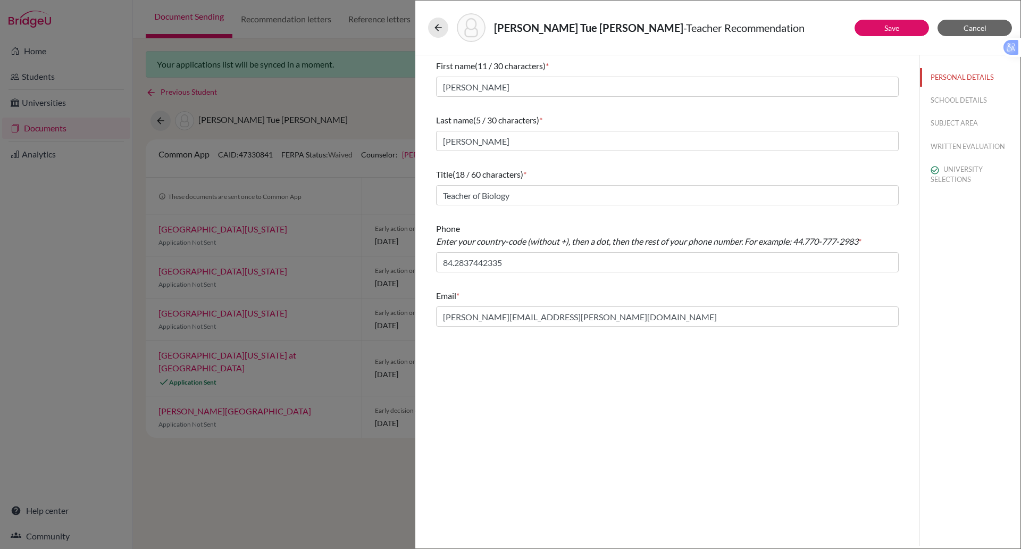
click at [760, 216] on div "First name (11 / 30 characters) * Christopher Last name (5 / 30 characters) * P…" at bounding box center [667, 193] width 463 height 276
click at [885, 26] on link "Save" at bounding box center [892, 27] width 15 height 9
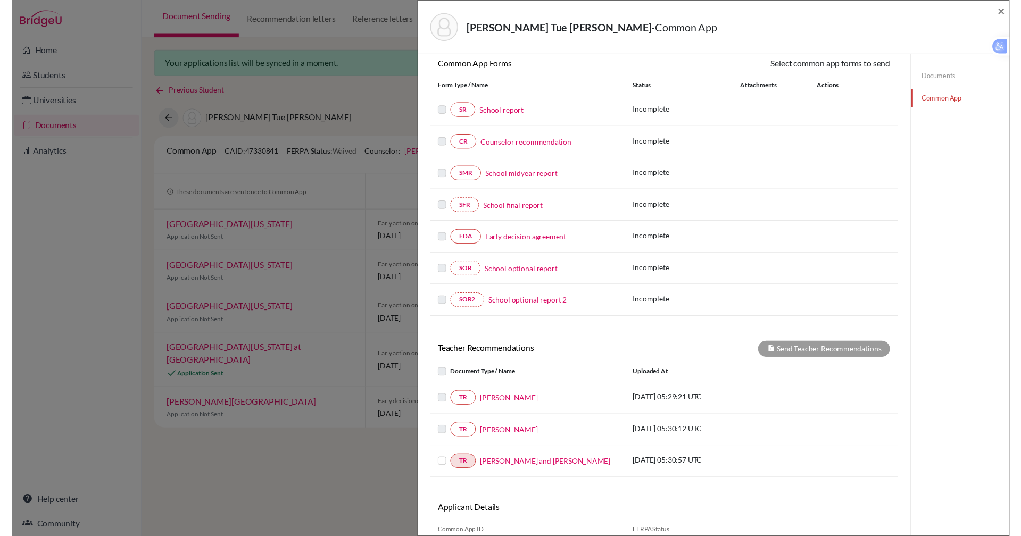
scroll to position [105, 0]
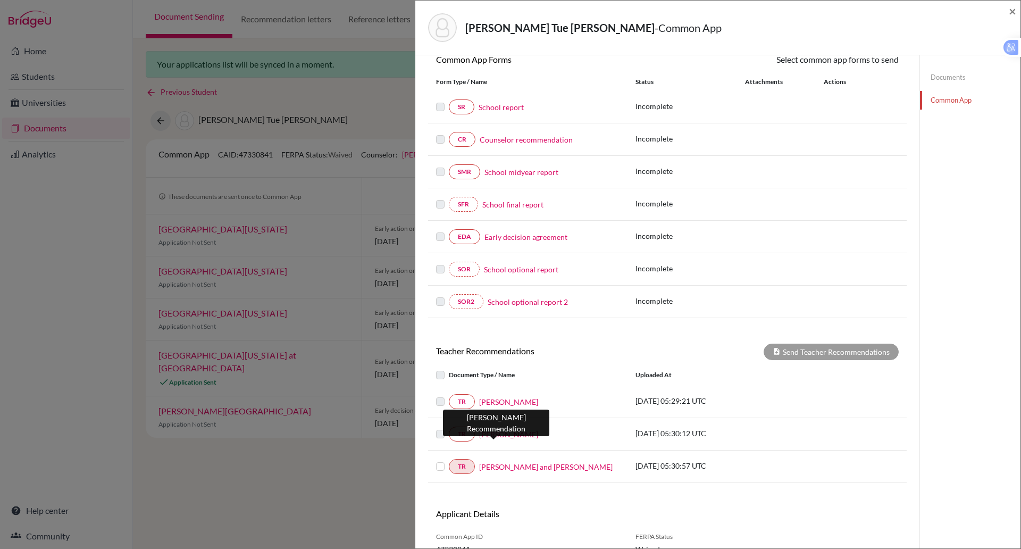
click at [492, 435] on link "Paul Ellis" at bounding box center [508, 434] width 59 height 11
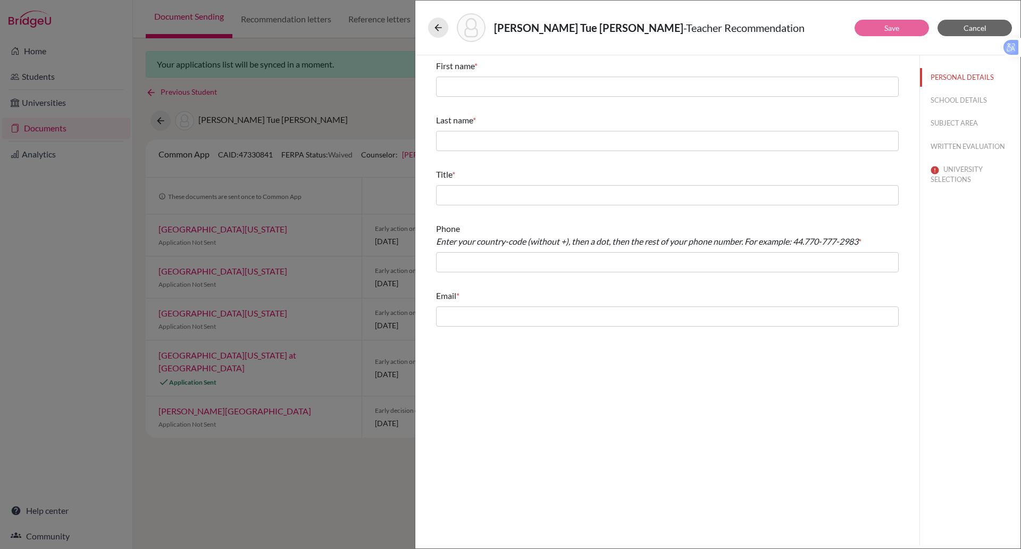
click at [482, 97] on div "First name *" at bounding box center [667, 78] width 463 height 46
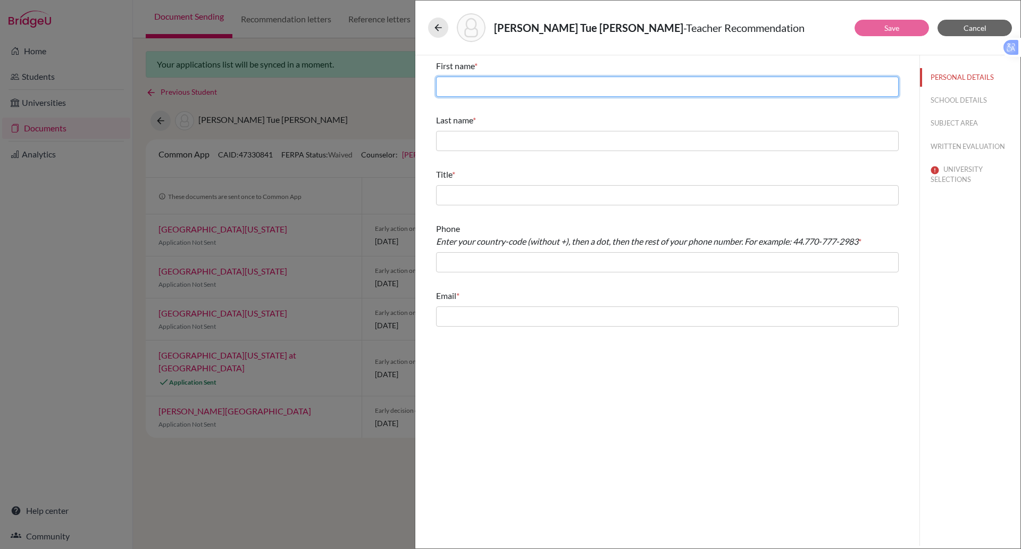
click at [482, 90] on input "text" at bounding box center [667, 87] width 463 height 20
type input "[PERSON_NAME]"
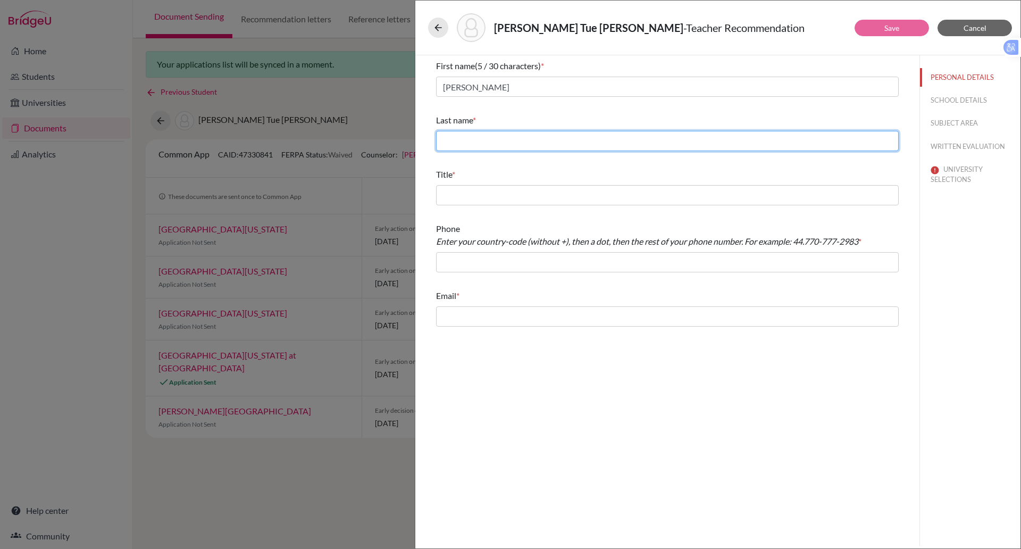
click at [450, 143] on input "text" at bounding box center [667, 141] width 463 height 20
type input "Ellis"
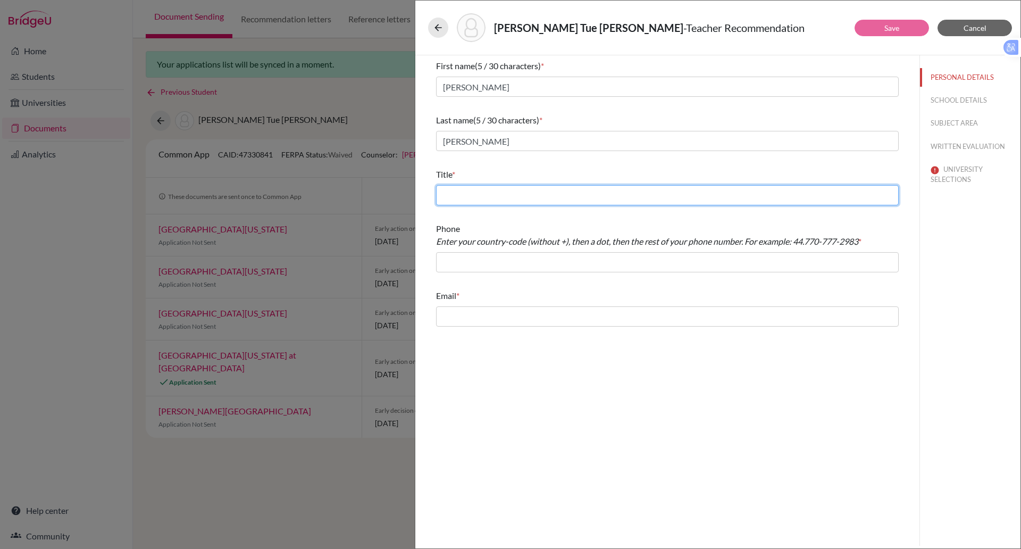
click at [470, 195] on input "text" at bounding box center [667, 195] width 463 height 20
type input "Teacher of Economics"
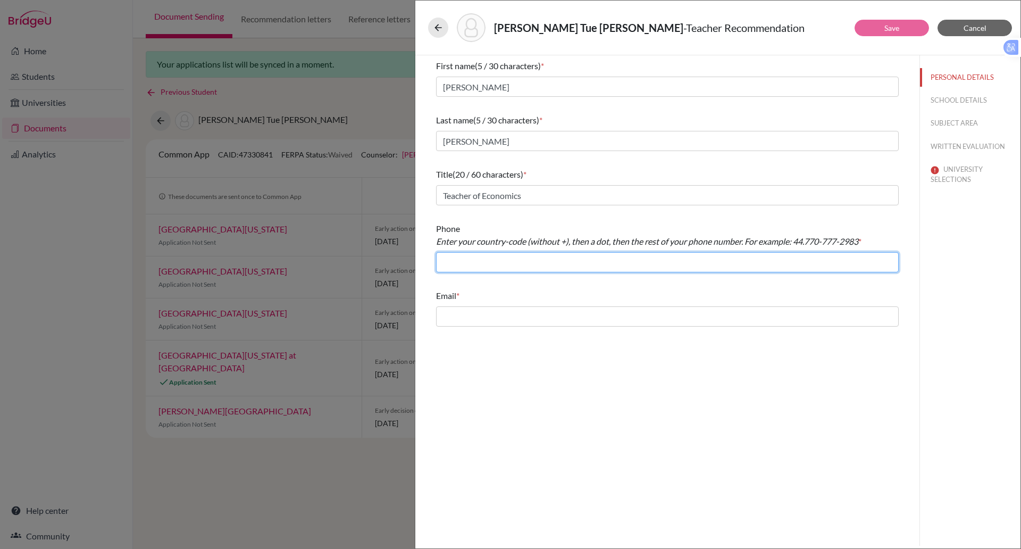
click at [449, 260] on input "text" at bounding box center [667, 262] width 463 height 20
paste input "84.2837442335"
type input "84.2837442335"
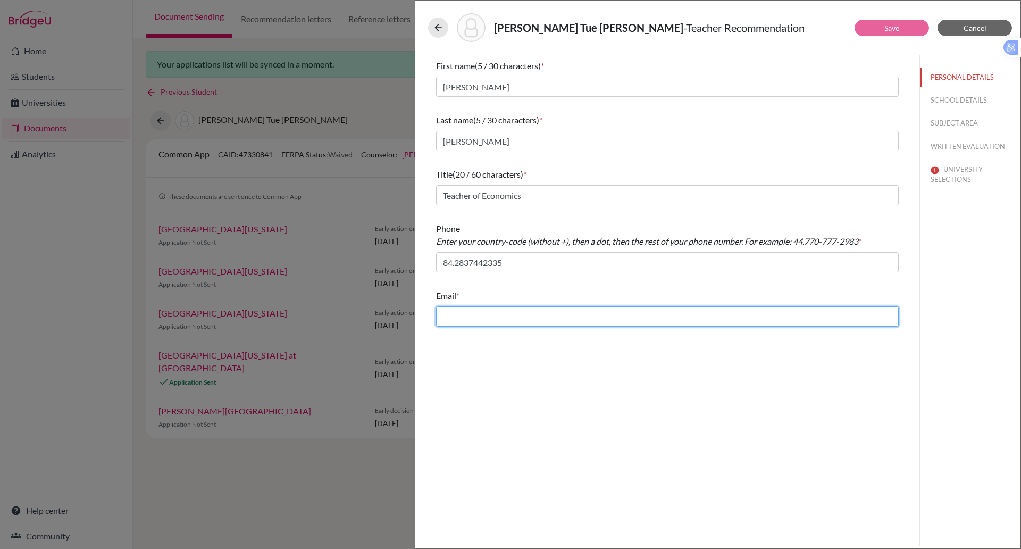
click at [471, 322] on input "text" at bounding box center [667, 316] width 463 height 20
type input "paul.ellis@bisvietnam.com"
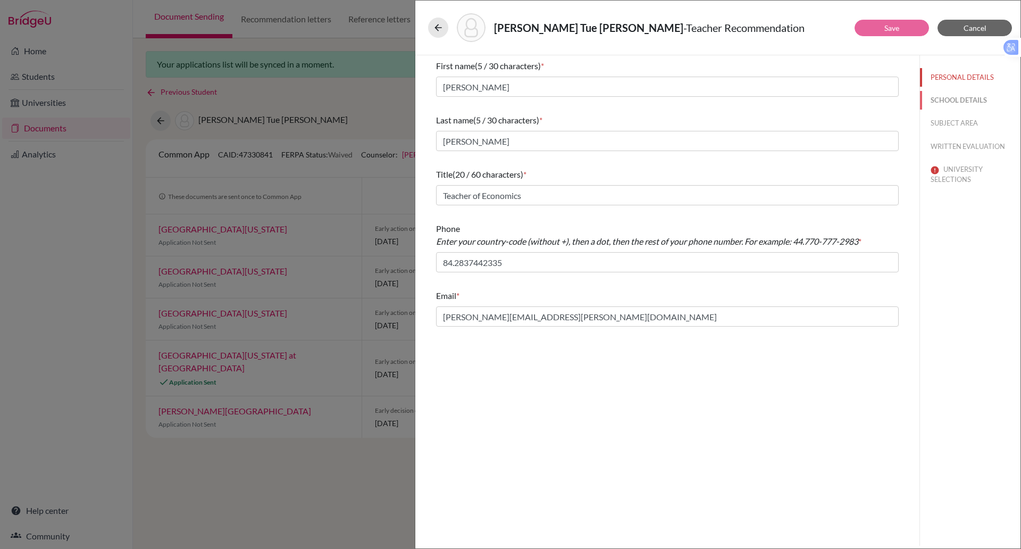
click at [946, 96] on button "SCHOOL DETAILS" at bounding box center [970, 100] width 101 height 19
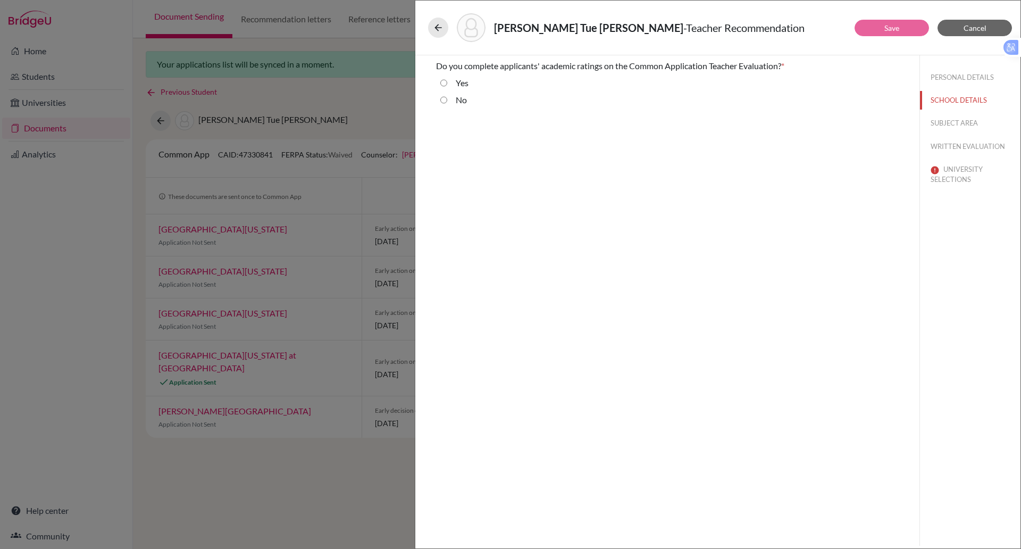
click at [445, 100] on input "No" at bounding box center [443, 100] width 7 height 13
radio input "true"
click at [964, 120] on button "SUBJECT AREA" at bounding box center [970, 123] width 101 height 19
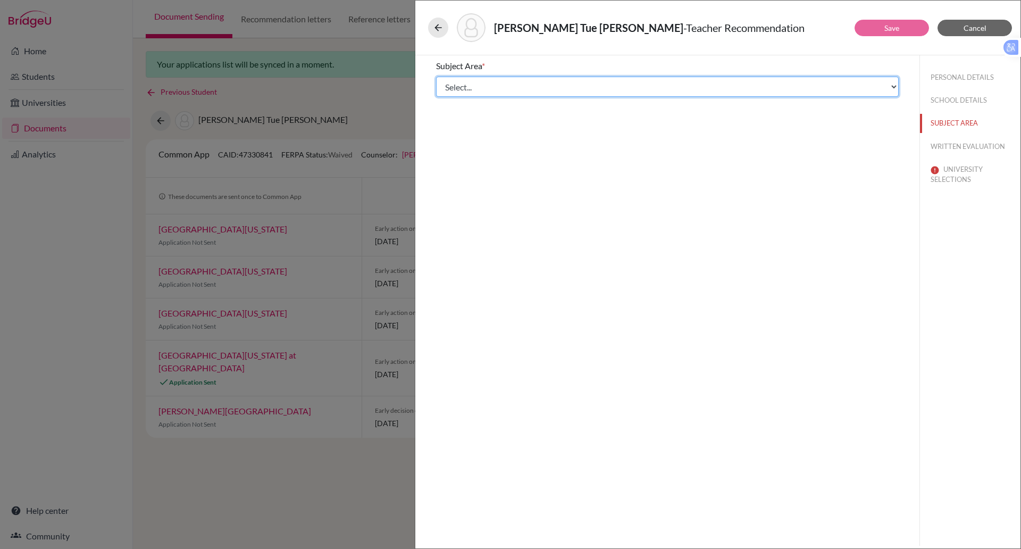
click at [507, 90] on select "Select... Math English Science World Language Social Studies Other Computer Sci…" at bounding box center [667, 87] width 463 height 20
select select "4"
click at [436, 77] on select "Select... Math English Science World Language Social Studies Other Computer Sci…" at bounding box center [667, 87] width 463 height 20
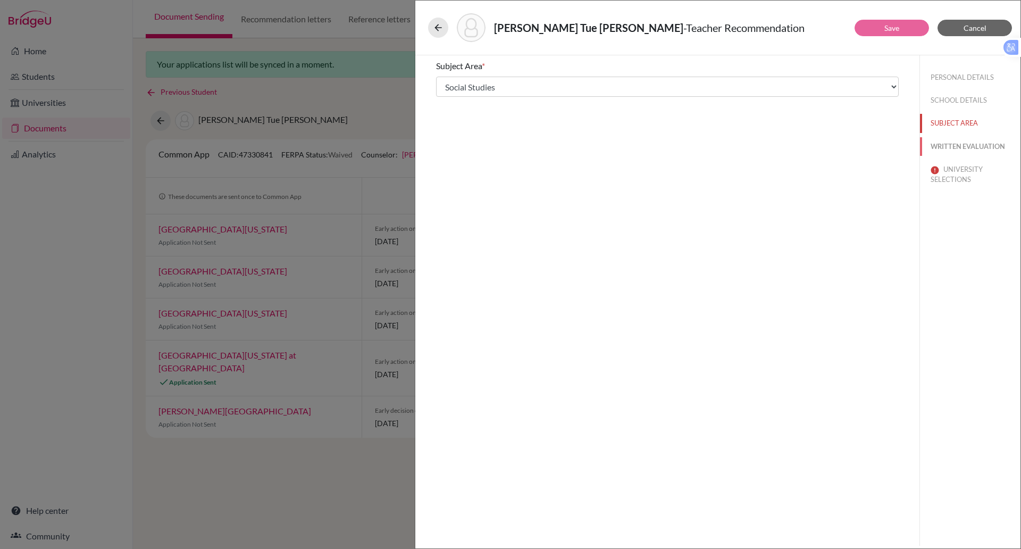
click at [941, 138] on button "WRITTEN EVALUATION" at bounding box center [970, 146] width 101 height 19
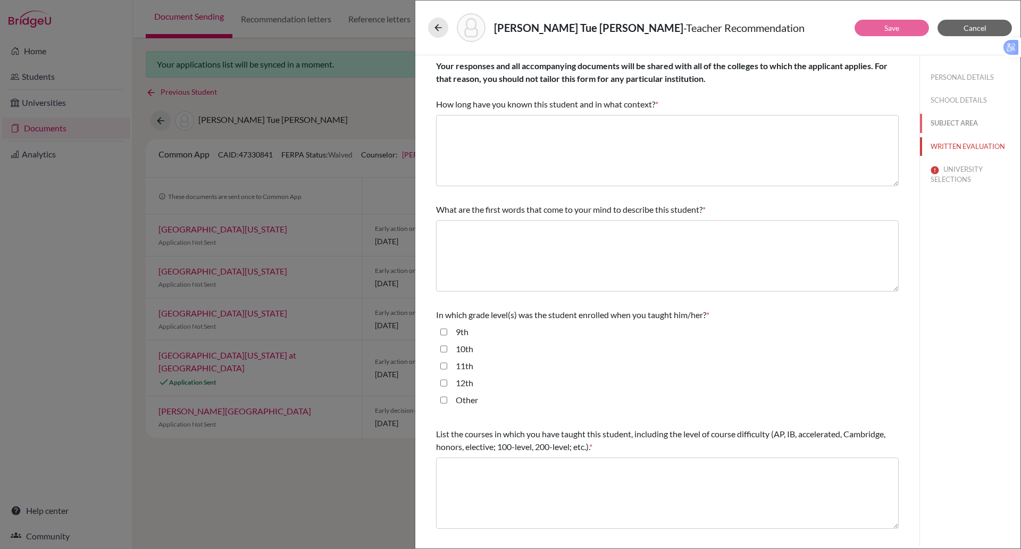
click at [928, 121] on button "SUBJECT AREA" at bounding box center [970, 123] width 101 height 19
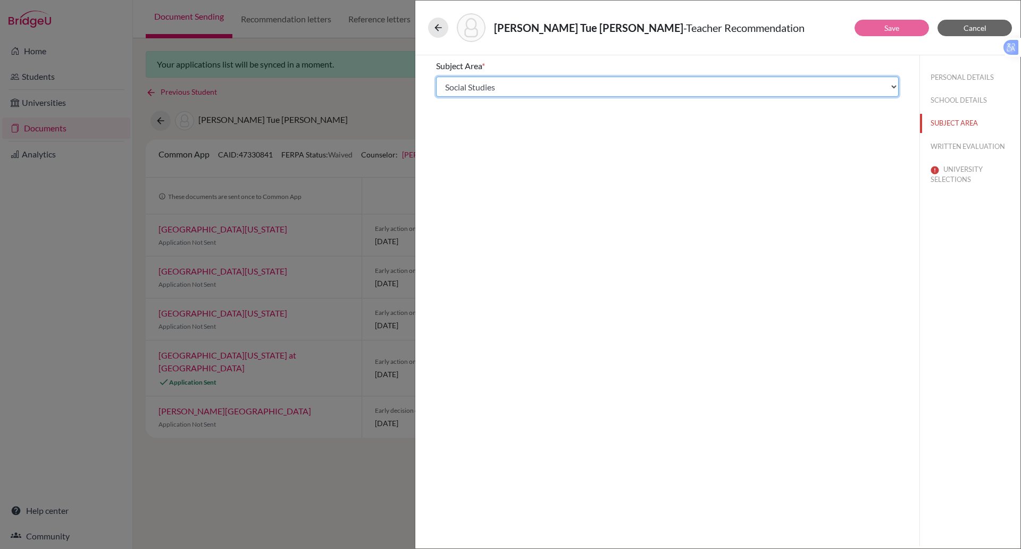
click at [505, 90] on select "Select... Math English Science World Language Social Studies Other Computer Sci…" at bounding box center [667, 87] width 463 height 20
select select "5"
click at [436, 77] on select "Select... Math English Science World Language Social Studies Other Computer Sci…" at bounding box center [667, 87] width 463 height 20
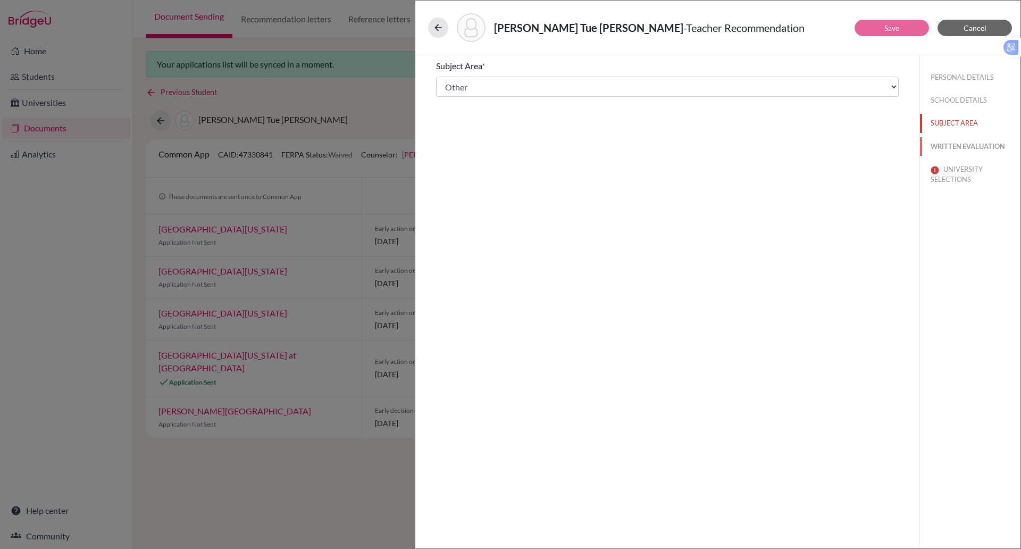
click at [936, 145] on button "WRITTEN EVALUATION" at bounding box center [970, 146] width 101 height 19
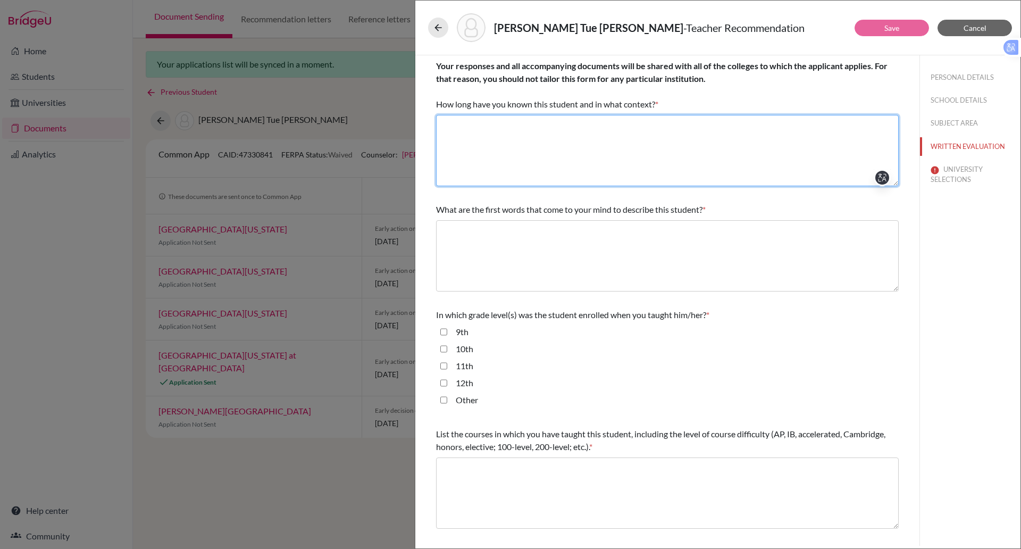
click at [490, 130] on textarea at bounding box center [667, 150] width 463 height 71
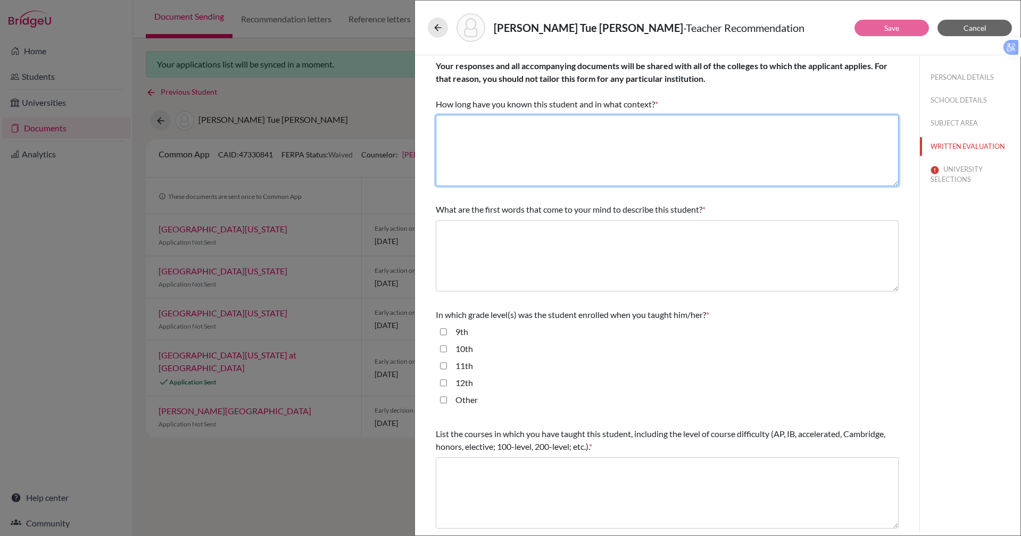
click at [637, 137] on textarea at bounding box center [667, 150] width 463 height 71
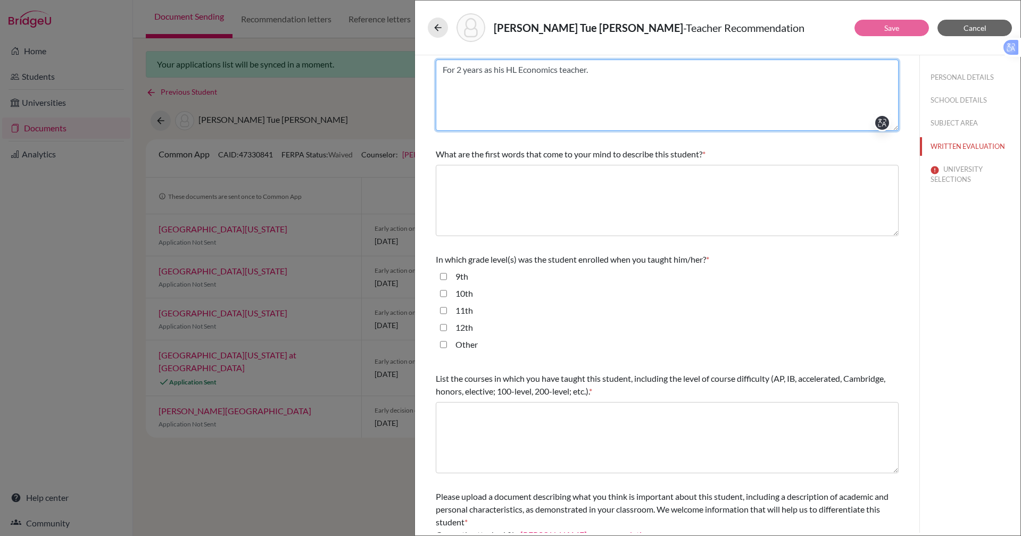
scroll to position [56, 0]
type textarea "For 2 years as his HL Economics teacher."
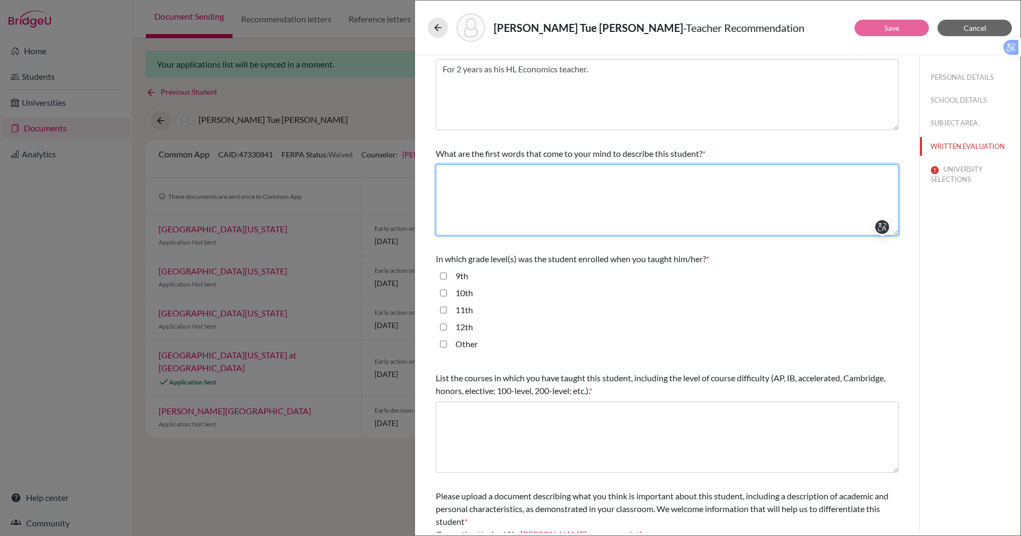
click at [537, 178] on textarea at bounding box center [667, 199] width 463 height 71
click at [501, 176] on textarea "Focusses, Inquistive, Kind" at bounding box center [667, 199] width 463 height 71
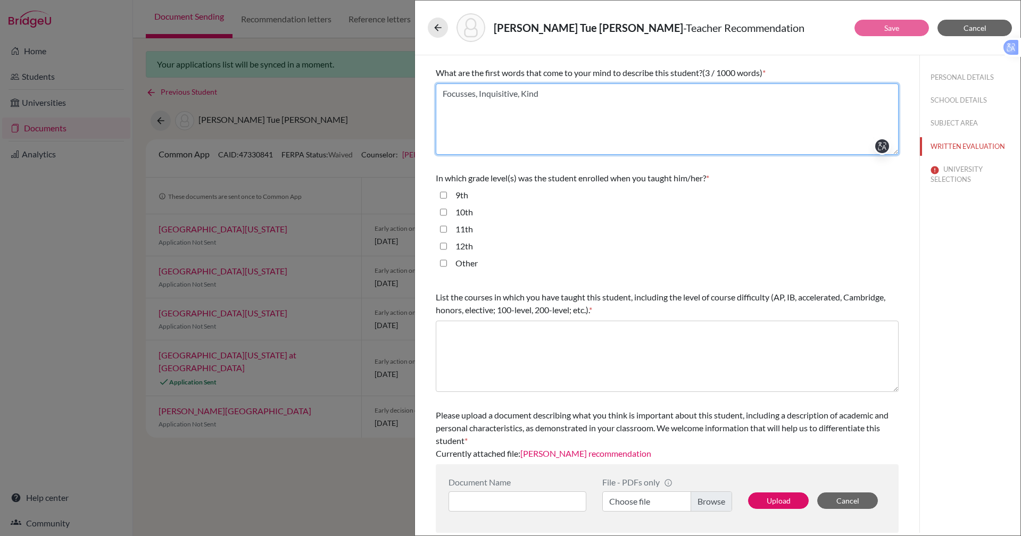
type textarea "Focusses, Inquisitive, Kind"
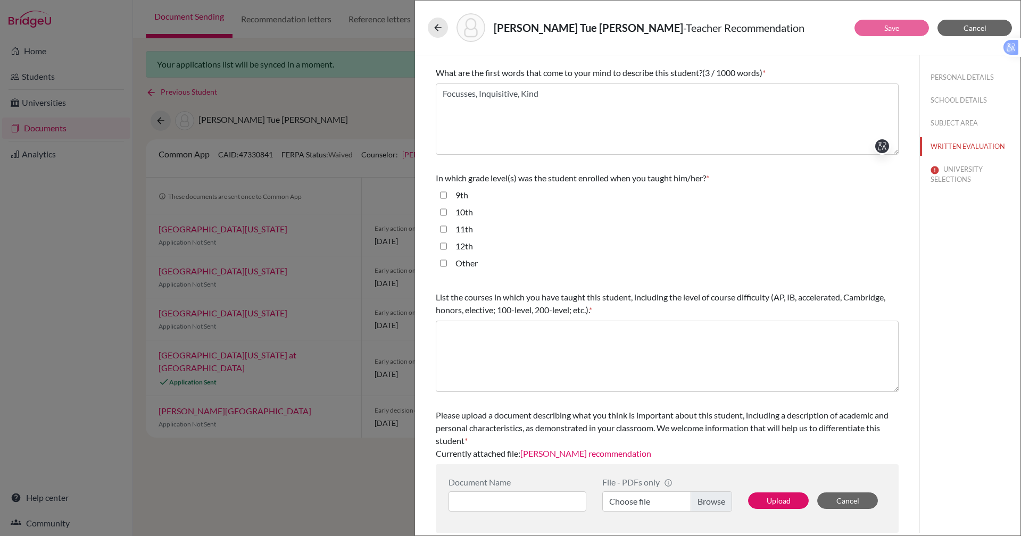
click at [447, 245] on div "12th" at bounding box center [460, 248] width 26 height 17
click at [441, 247] on input "12th" at bounding box center [443, 246] width 7 height 13
checkbox input "true"
click at [441, 223] on input "11th" at bounding box center [443, 229] width 7 height 13
checkbox input "true"
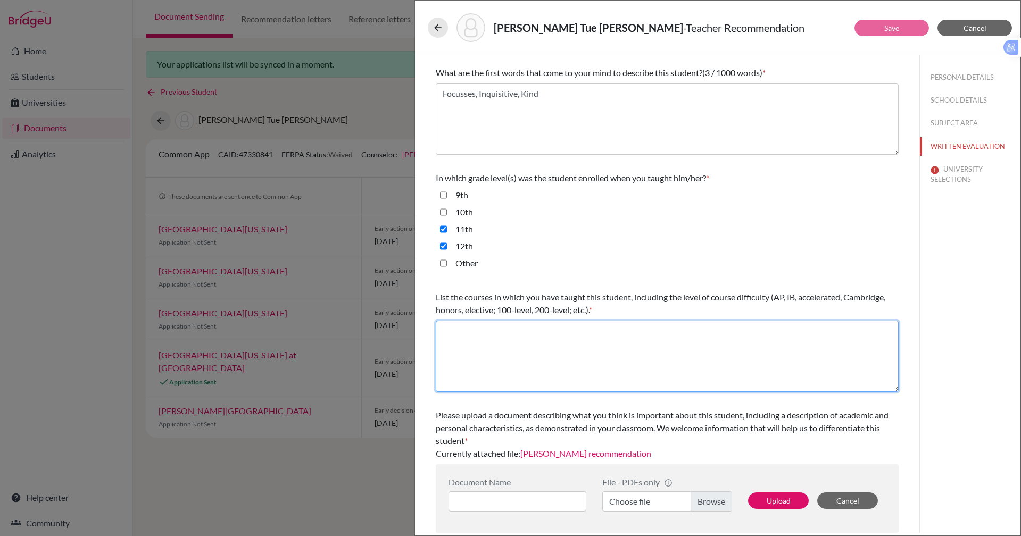
click at [483, 333] on textarea at bounding box center [667, 356] width 463 height 71
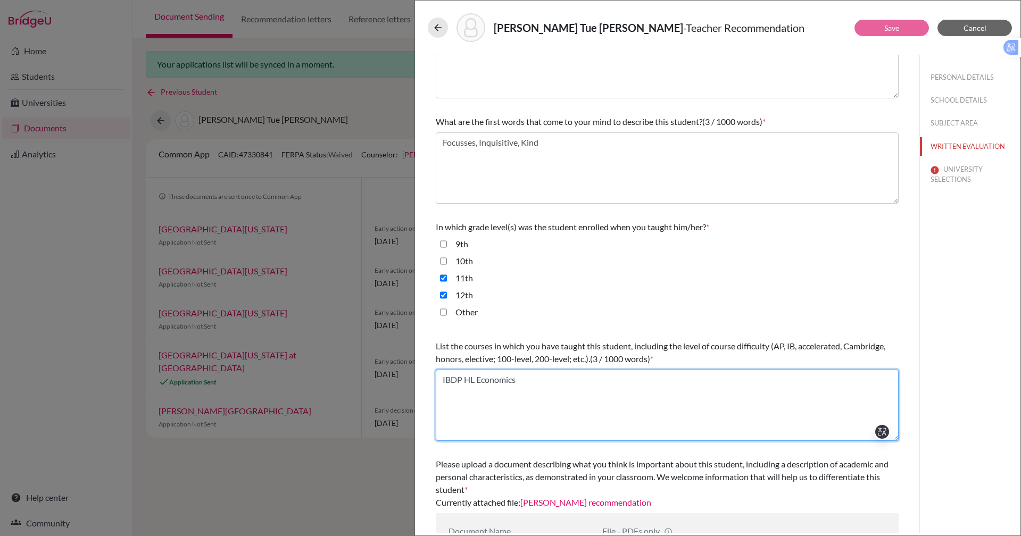
scroll to position [88, 0]
type textarea "IBDP HL Economics"
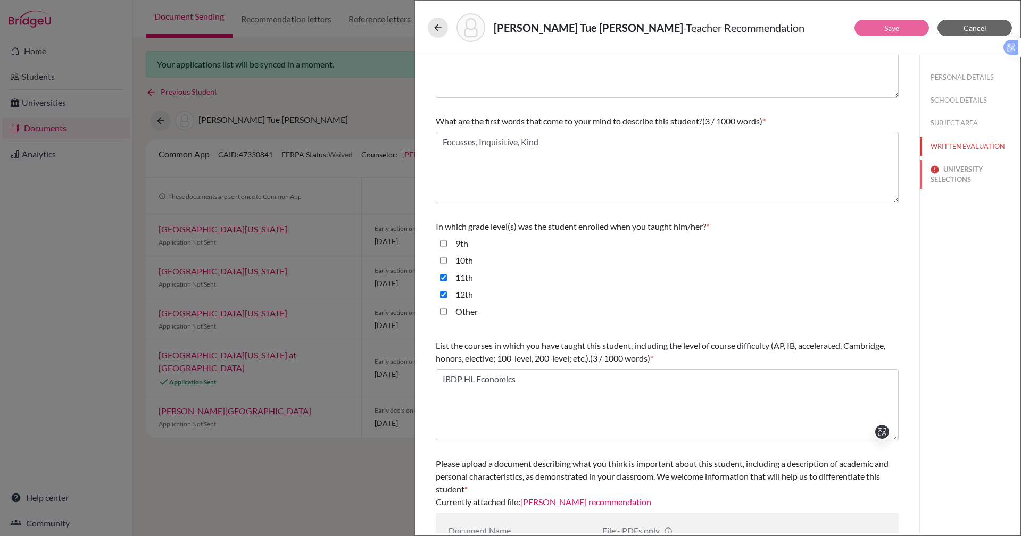
click at [936, 174] on button "UNIVERSITY SELECTIONS" at bounding box center [970, 174] width 101 height 29
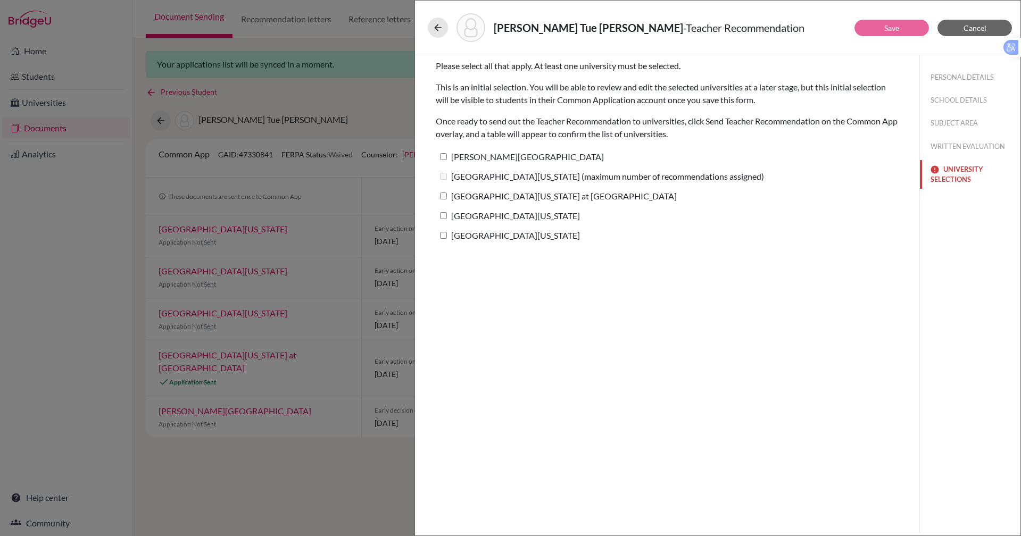
scroll to position [0, 0]
click at [440, 232] on input "[GEOGRAPHIC_DATA][US_STATE]" at bounding box center [443, 235] width 7 height 7
checkbox input "true"
click at [443, 218] on input "[GEOGRAPHIC_DATA][US_STATE]" at bounding box center [443, 215] width 7 height 7
checkbox input "true"
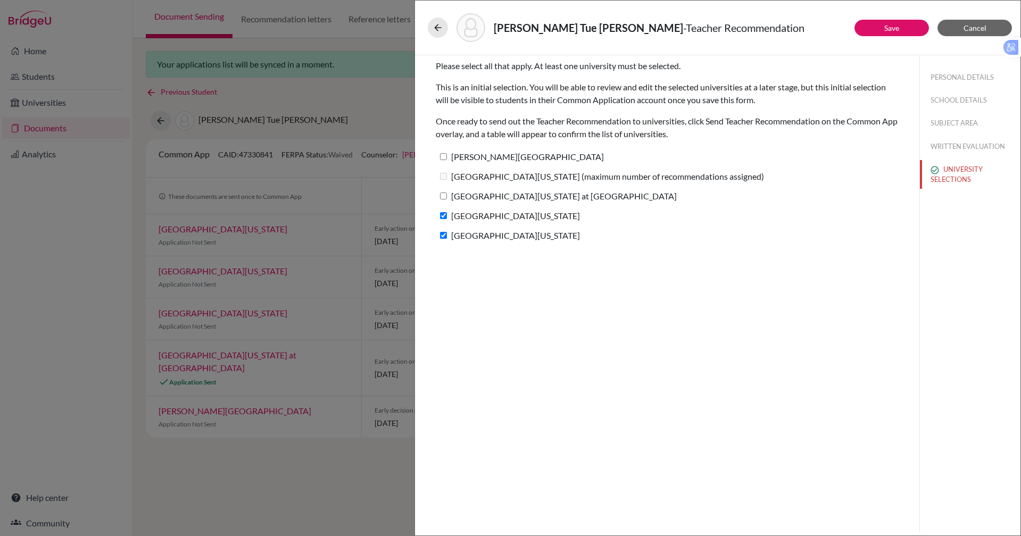
click at [444, 198] on input "[GEOGRAPHIC_DATA][US_STATE] at [GEOGRAPHIC_DATA]" at bounding box center [443, 196] width 7 height 7
checkbox input "true"
click at [444, 159] on input "[PERSON_NAME][GEOGRAPHIC_DATA]" at bounding box center [443, 156] width 7 height 7
checkbox input "true"
click at [883, 23] on button "Save" at bounding box center [891, 28] width 74 height 16
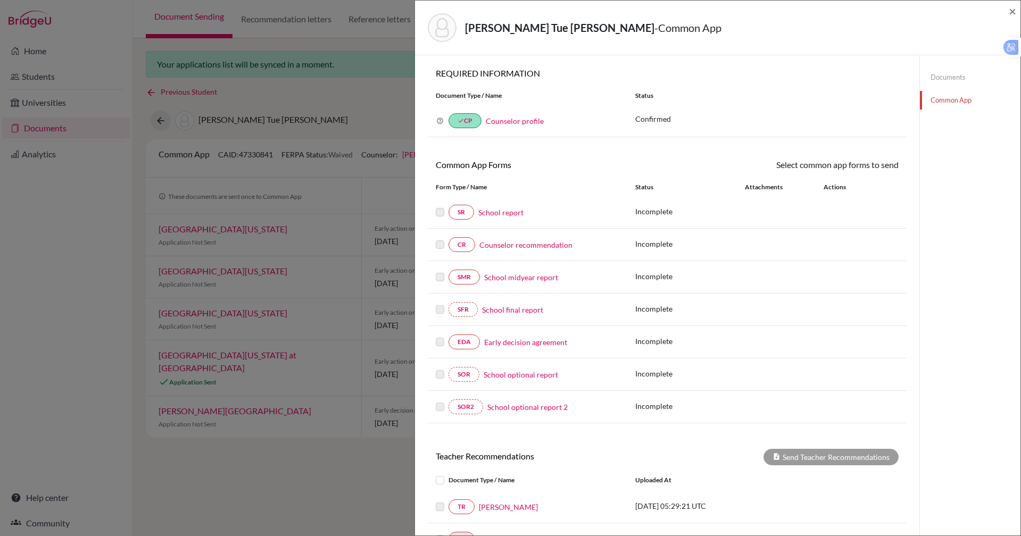
scroll to position [167, 0]
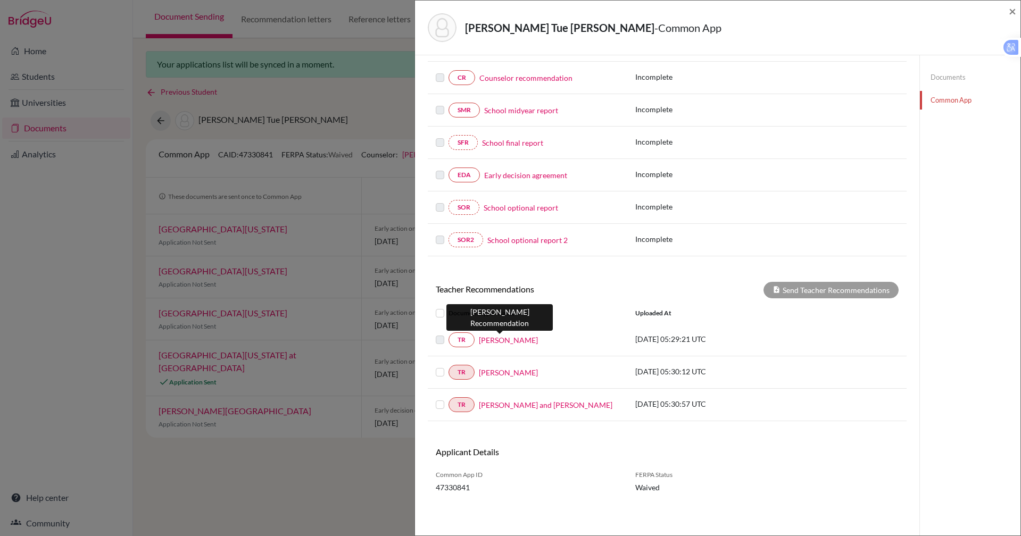
click at [492, 340] on link "Carol Forber" at bounding box center [508, 340] width 59 height 11
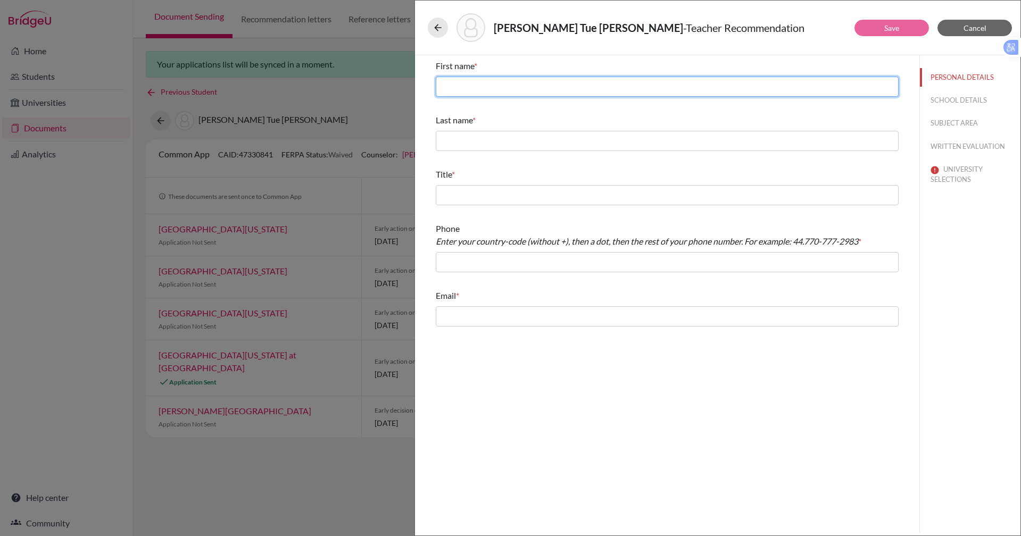
click at [480, 83] on input "text" at bounding box center [667, 87] width 463 height 20
type input "Carol"
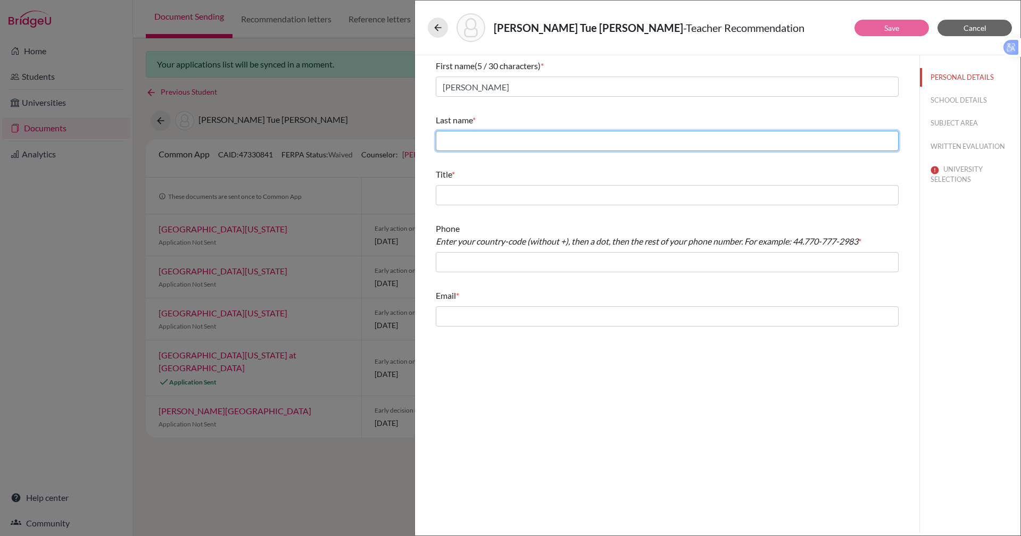
click at [459, 144] on input "text" at bounding box center [667, 141] width 463 height 20
type input "Forber"
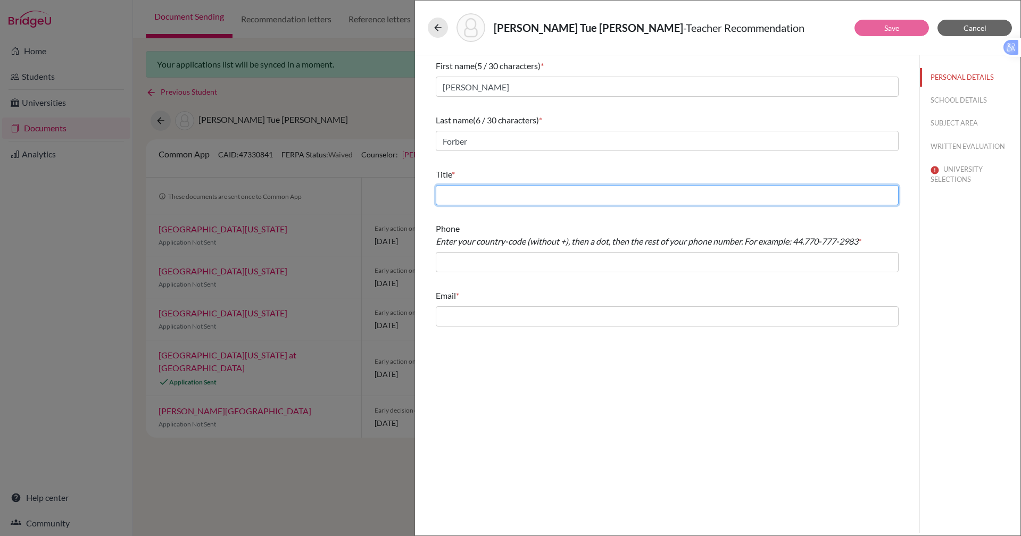
click at [458, 188] on input "text" at bounding box center [667, 195] width 463 height 20
type input "Teacher of Mathematics"
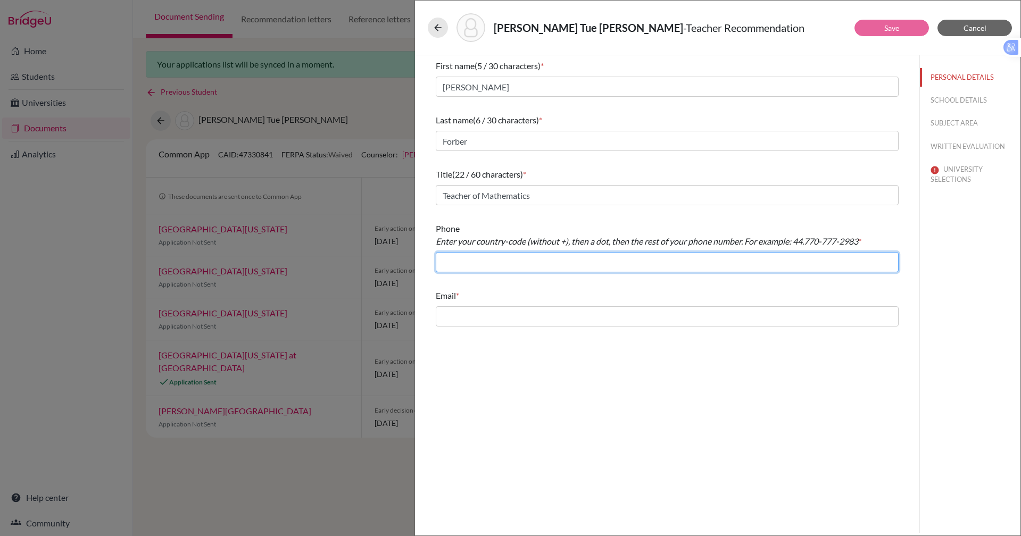
click at [461, 263] on input "text" at bounding box center [667, 262] width 463 height 20
paste input "84.2837442335"
type input "84.2837442335"
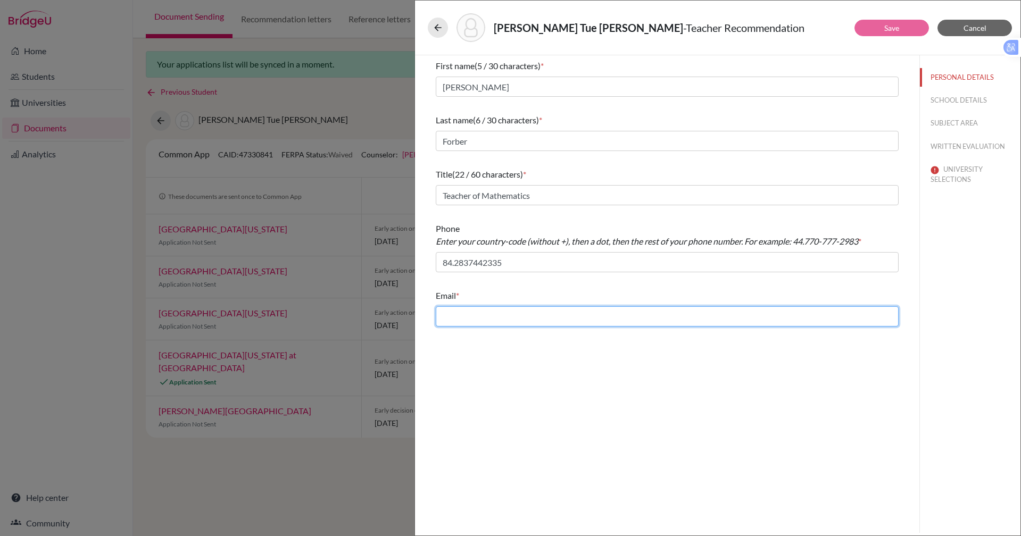
click at [468, 315] on input "text" at bounding box center [667, 316] width 463 height 20
type input "carole.forber@bisvietnam.com"
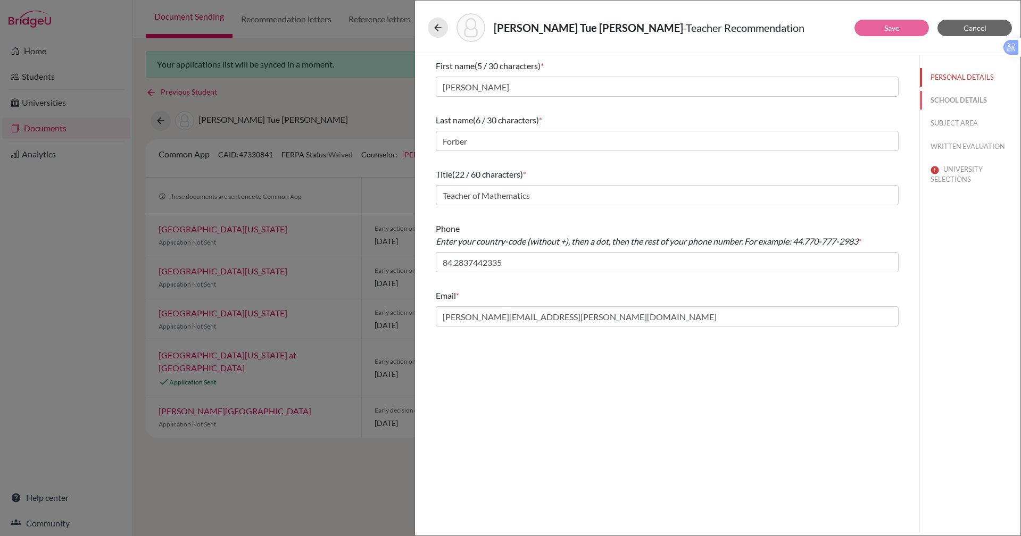
click at [941, 94] on button "SCHOOL DETAILS" at bounding box center [970, 100] width 101 height 19
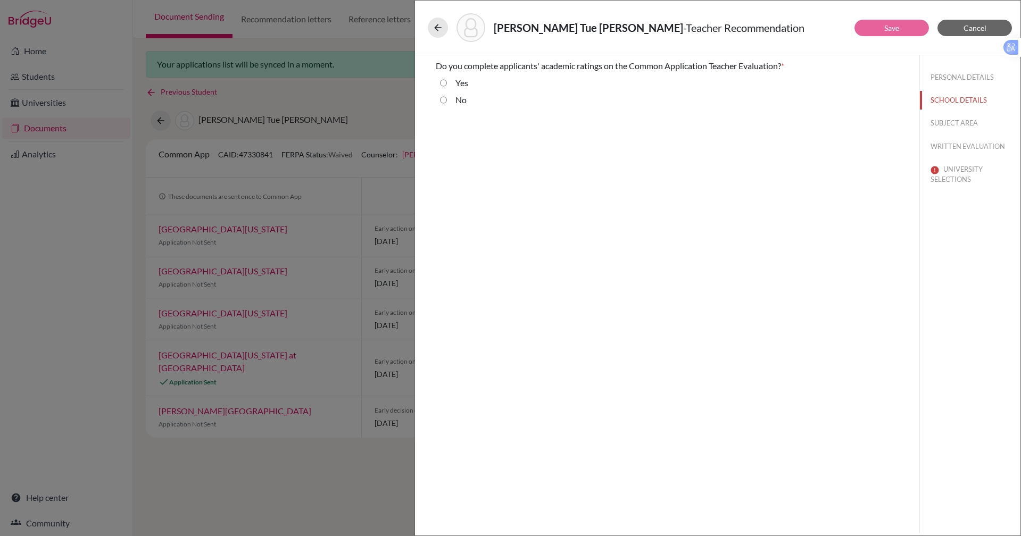
click at [439, 90] on div "Yes" at bounding box center [667, 85] width 463 height 17
click at [444, 101] on input "No" at bounding box center [443, 100] width 7 height 13
radio input "true"
click at [950, 116] on button "SUBJECT AREA" at bounding box center [970, 123] width 101 height 19
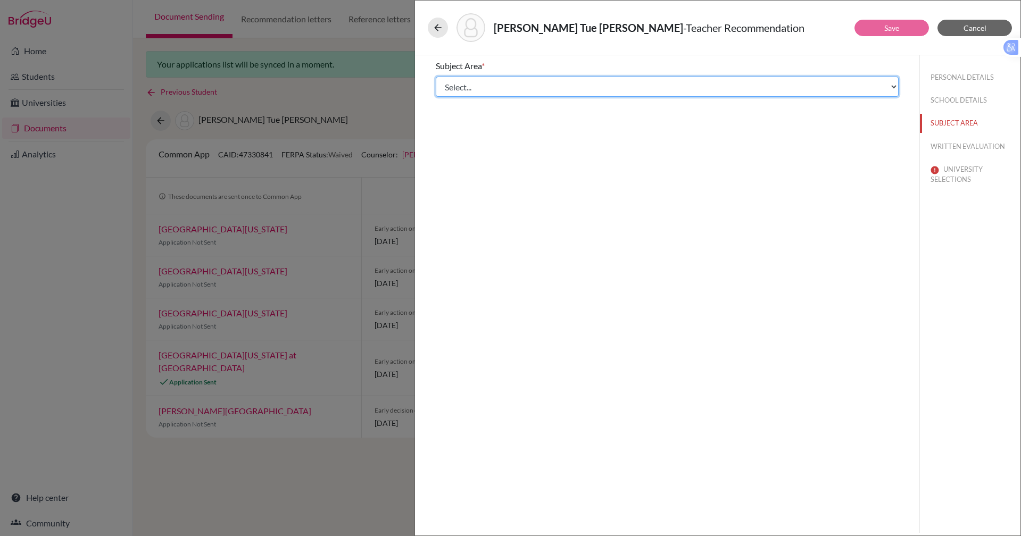
click at [512, 85] on select "Select... Math English Science World Language Social Studies Other Computer Sci…" at bounding box center [667, 87] width 463 height 20
select select "0"
click at [436, 77] on select "Select... Math English Science World Language Social Studies Other Computer Sci…" at bounding box center [667, 87] width 463 height 20
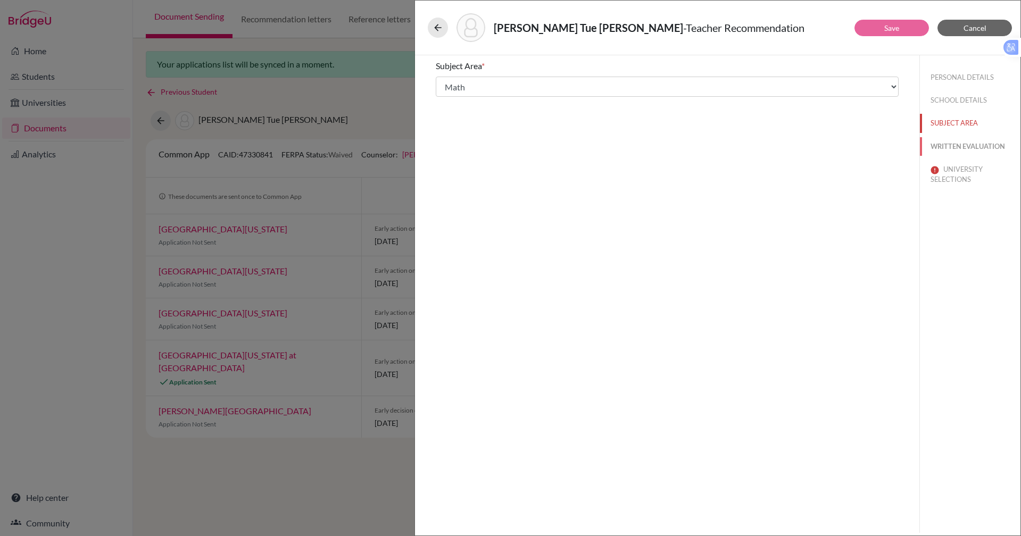
click at [952, 149] on button "WRITTEN EVALUATION" at bounding box center [970, 146] width 101 height 19
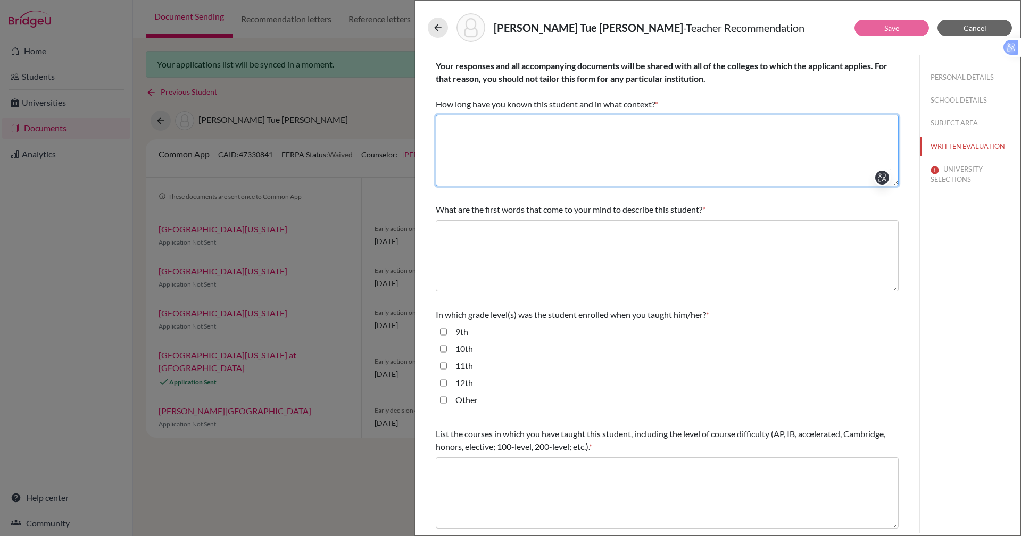
click at [491, 136] on textarea at bounding box center [667, 150] width 463 height 71
click at [567, 123] on textarea at bounding box center [667, 150] width 463 height 71
type textarea "For 18 months as her mathematics teacher within the International Baccalaureate…"
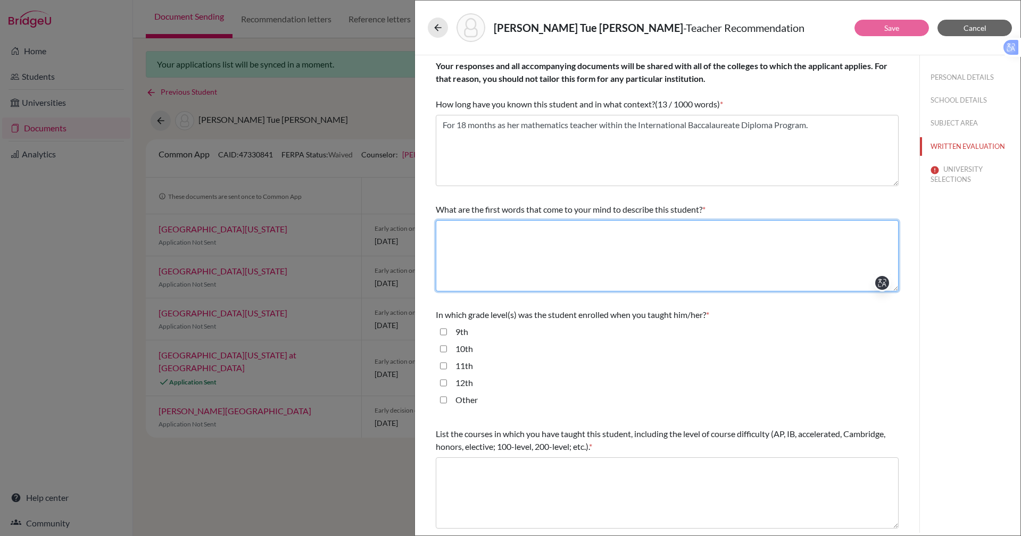
click at [447, 237] on textarea at bounding box center [667, 255] width 463 height 71
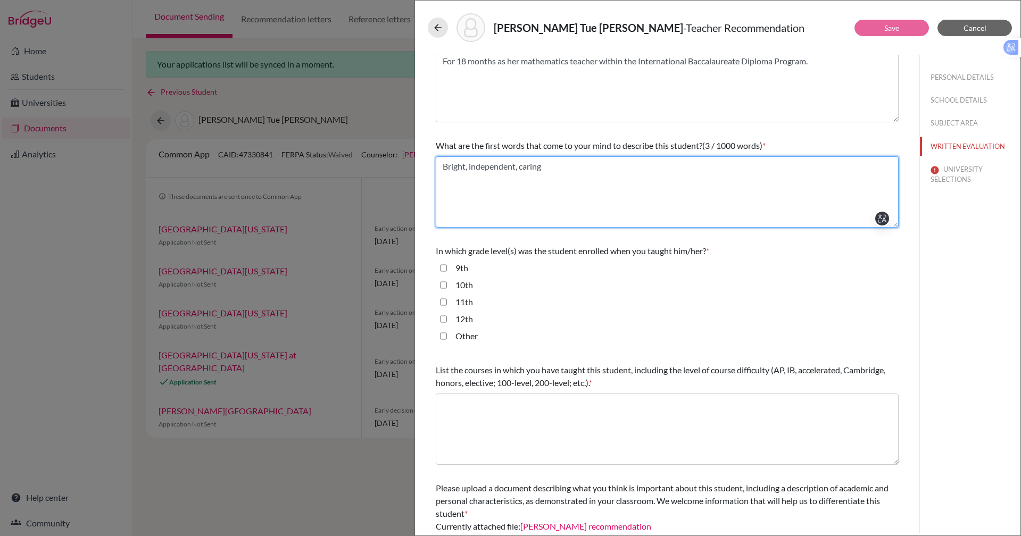
scroll to position [137, 0]
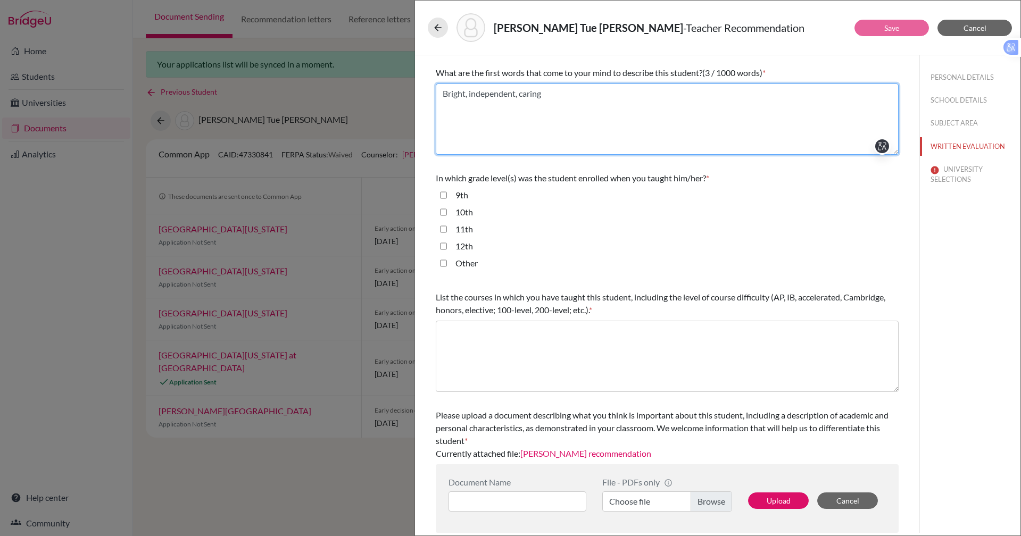
type textarea "Bright, independent, caring"
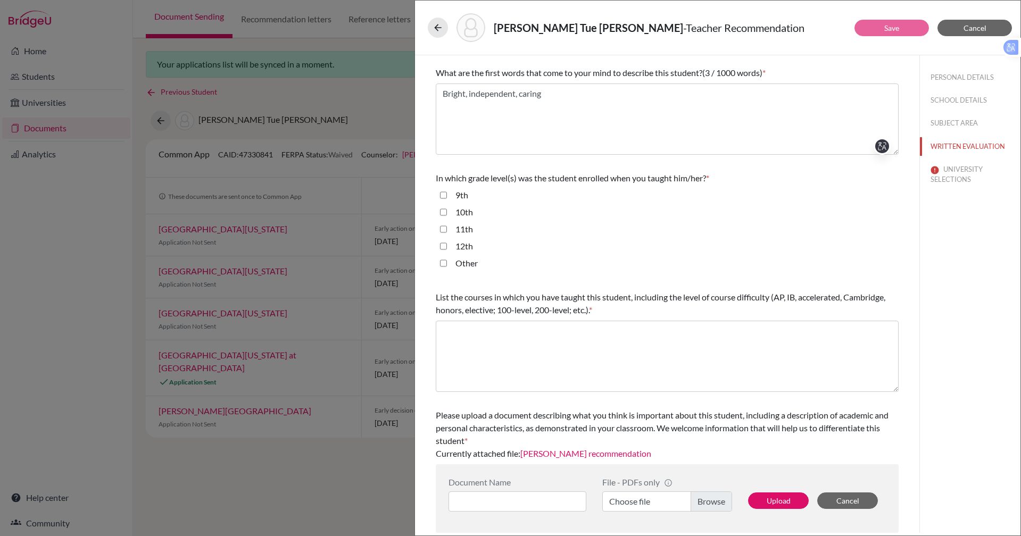
click at [443, 245] on input "12th" at bounding box center [443, 246] width 7 height 13
checkbox input "true"
click at [444, 262] on input "Other" at bounding box center [443, 263] width 7 height 13
checkbox input "true"
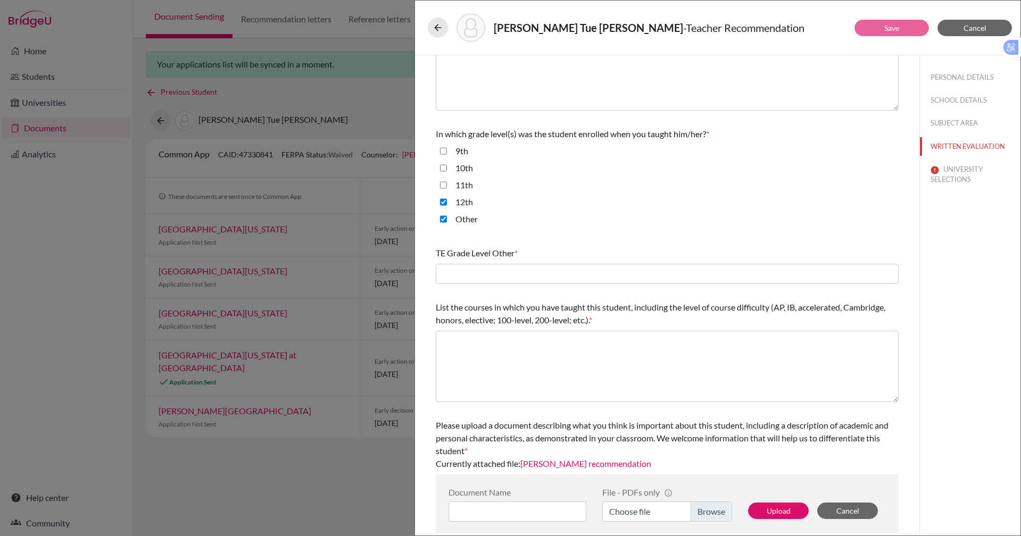
scroll to position [191, 0]
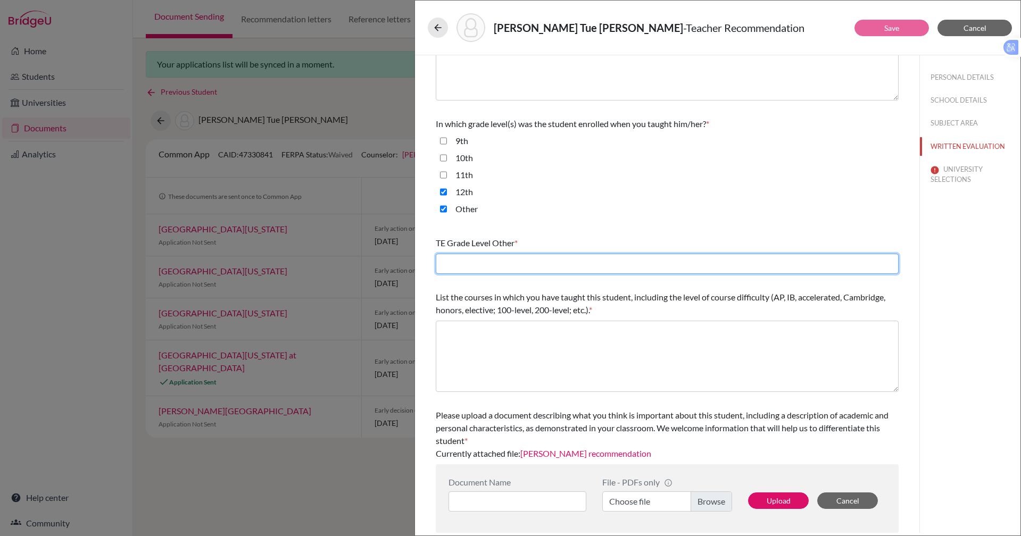
click at [602, 264] on input "text" at bounding box center [667, 264] width 463 height 20
type input "N/A"
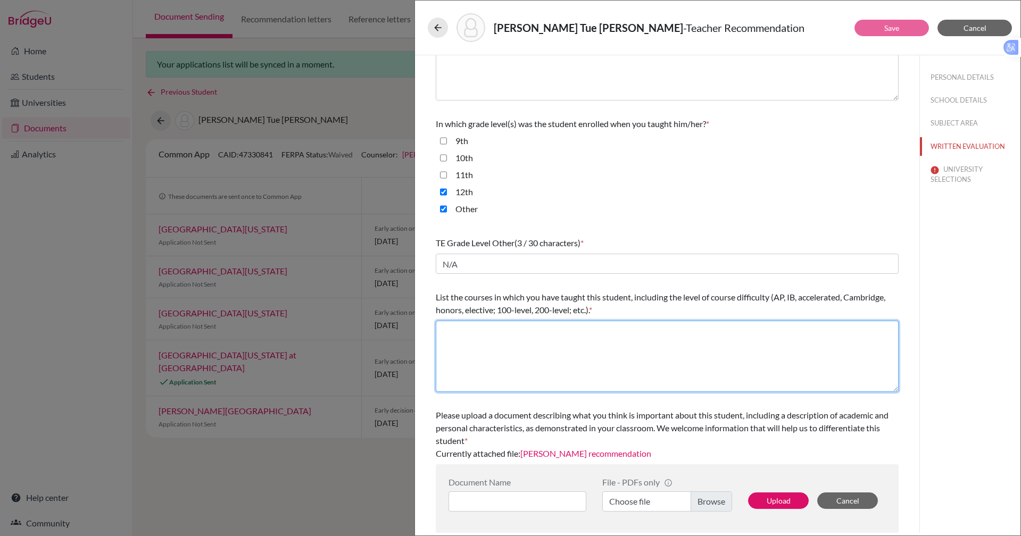
click at [532, 342] on textarea at bounding box center [667, 356] width 463 height 71
click at [489, 331] on textarea "IBDP Mathmeatics, DP AA Higher Level." at bounding box center [667, 356] width 463 height 71
click at [531, 332] on textarea "IBDP Mathematics, DP AA Higher Level." at bounding box center [667, 356] width 463 height 71
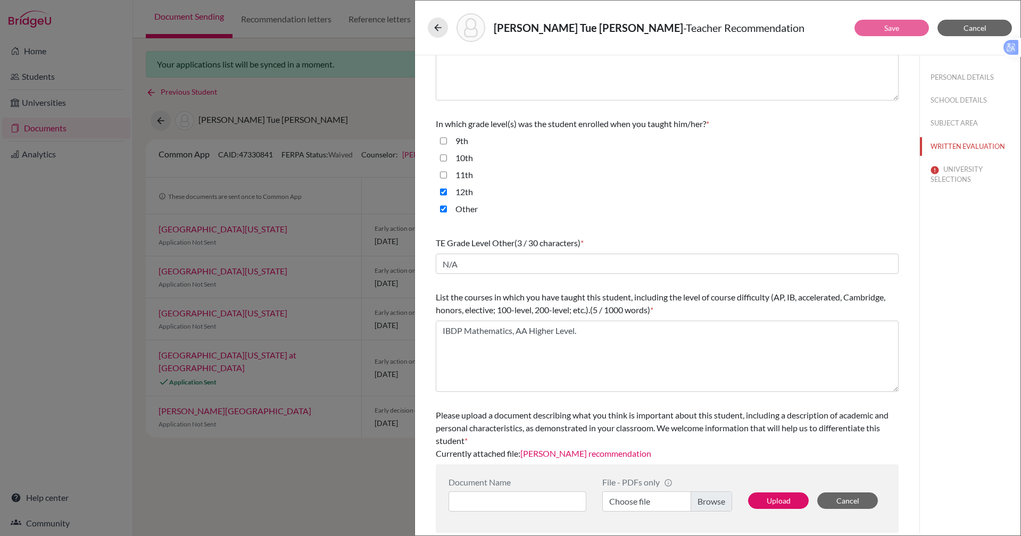
click at [596, 159] on div "10th" at bounding box center [667, 160] width 463 height 17
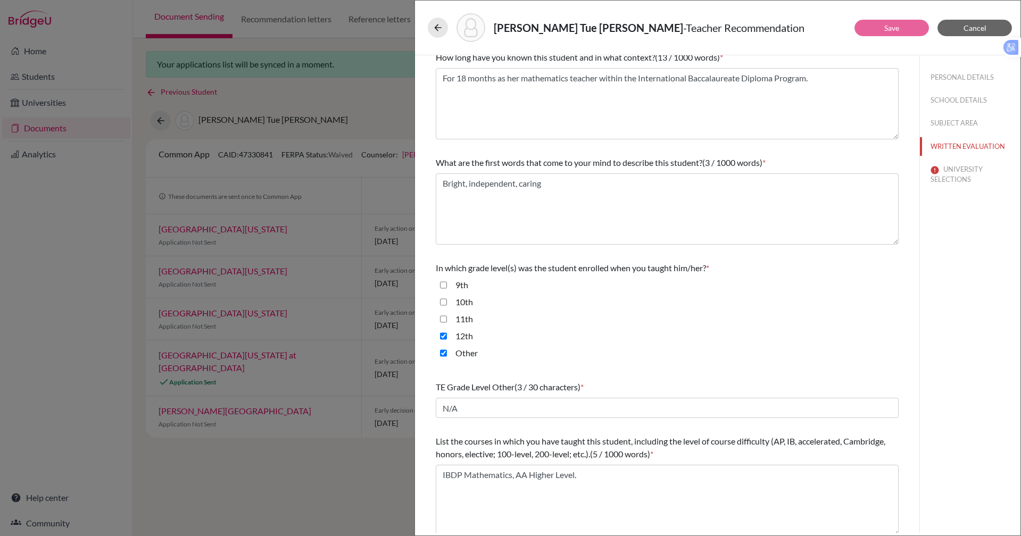
scroll to position [46, 0]
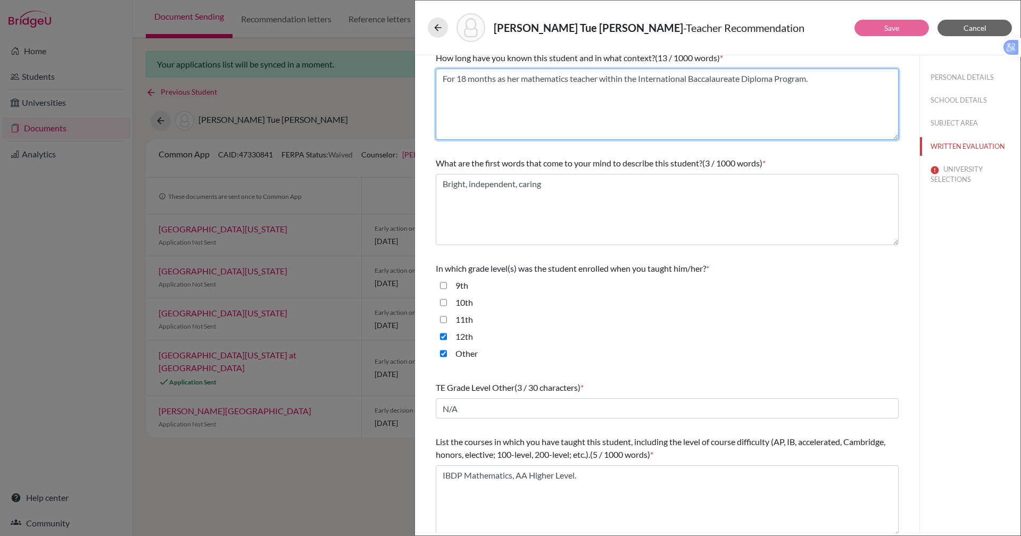
click at [699, 135] on textarea "For 18 months as her mathematics teacher within the International Baccalaureate…" at bounding box center [667, 104] width 463 height 71
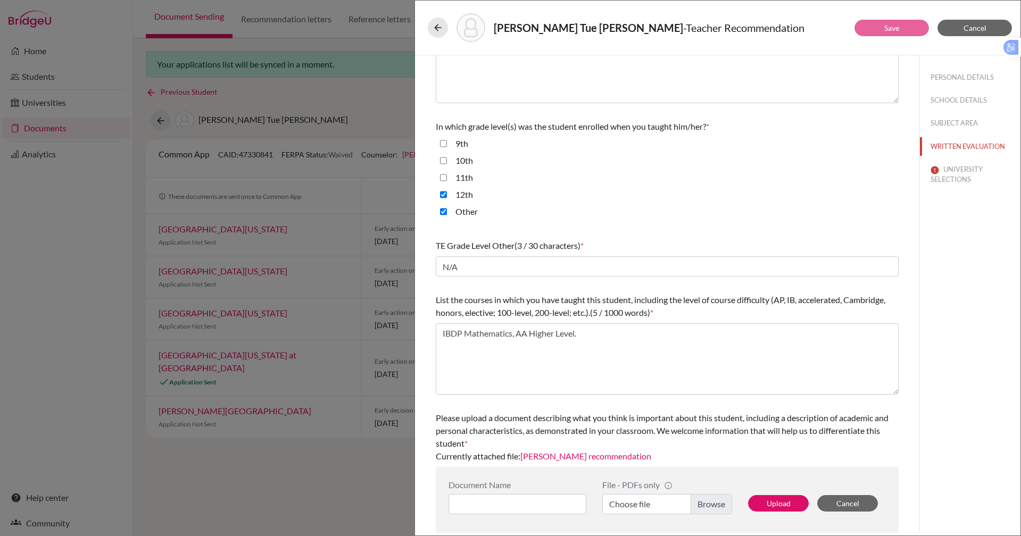
scroll to position [191, 0]
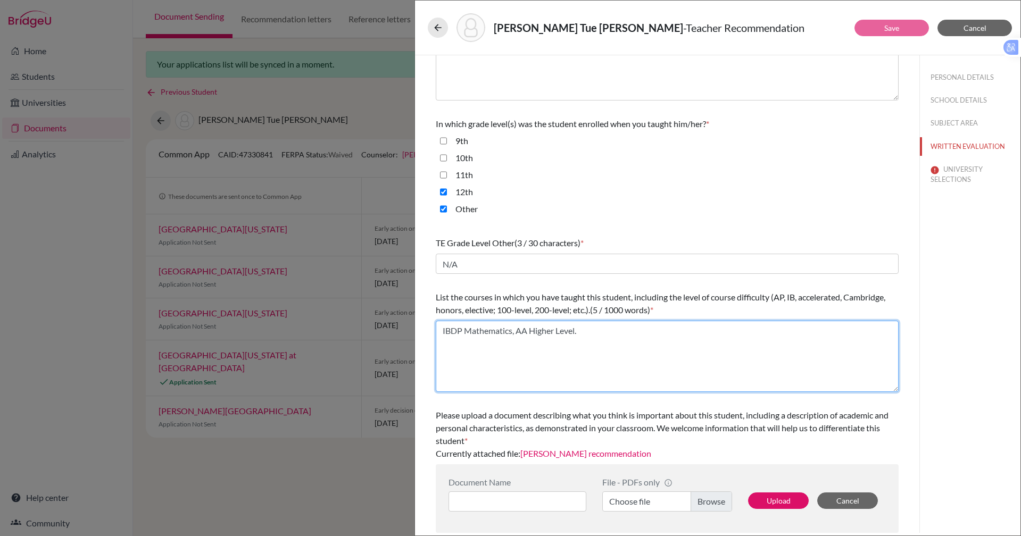
click at [555, 331] on textarea "IBDP Mathematics, AA Higher Level." at bounding box center [667, 356] width 463 height 71
type textarea "IBDP Mathematics, AA Standard Level."
click at [941, 182] on button "UNIVERSITY SELECTIONS" at bounding box center [970, 174] width 101 height 29
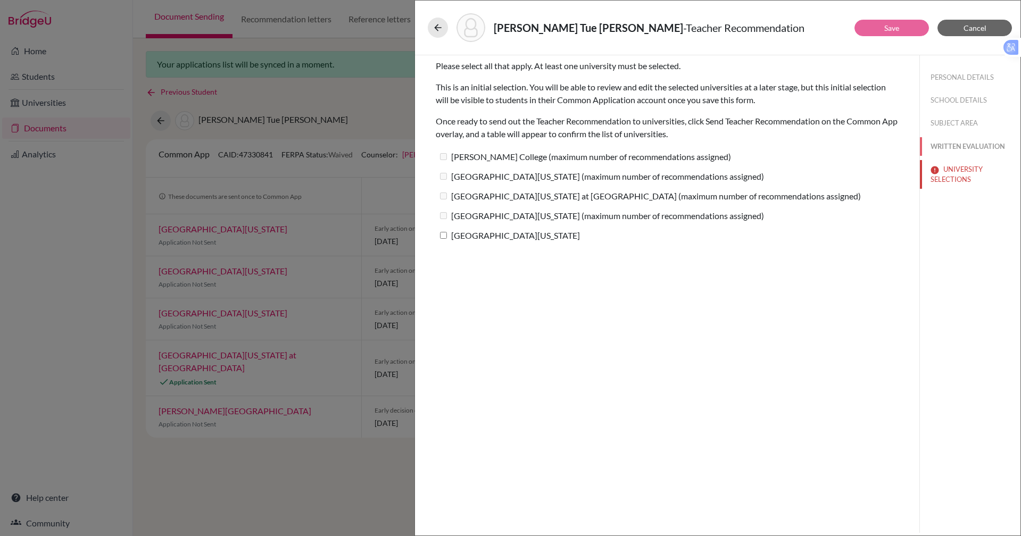
click at [937, 143] on button "WRITTEN EVALUATION" at bounding box center [970, 146] width 101 height 19
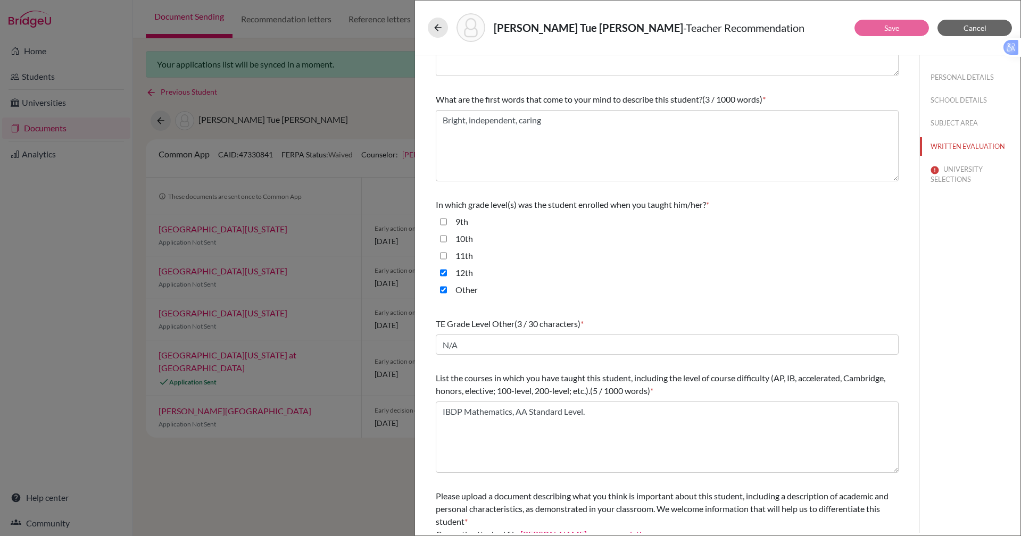
scroll to position [109, 0]
click at [949, 171] on button "UNIVERSITY SELECTIONS" at bounding box center [970, 174] width 101 height 29
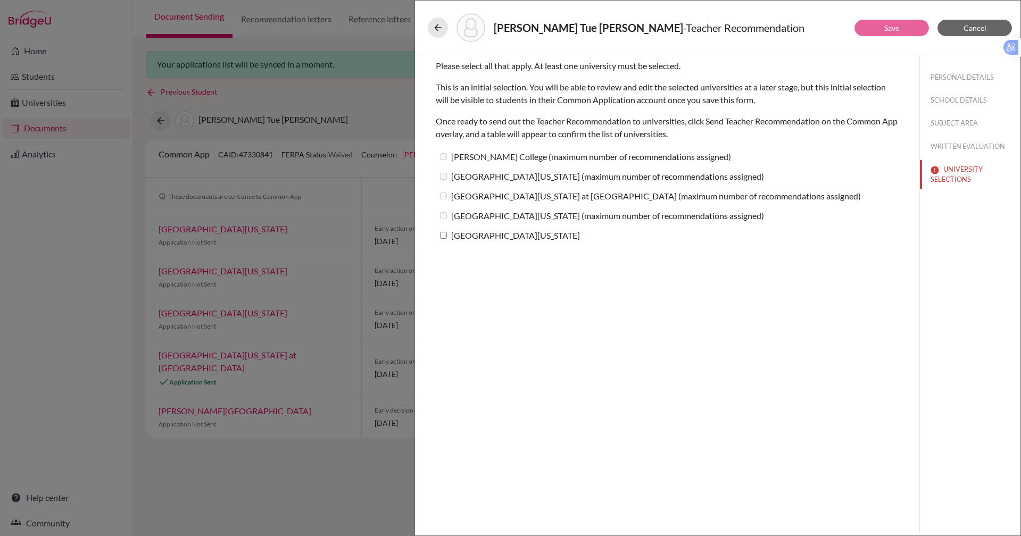
click at [444, 232] on input "[GEOGRAPHIC_DATA][US_STATE]" at bounding box center [443, 235] width 7 height 7
checkbox input "true"
click at [897, 32] on link "Save" at bounding box center [891, 27] width 15 height 9
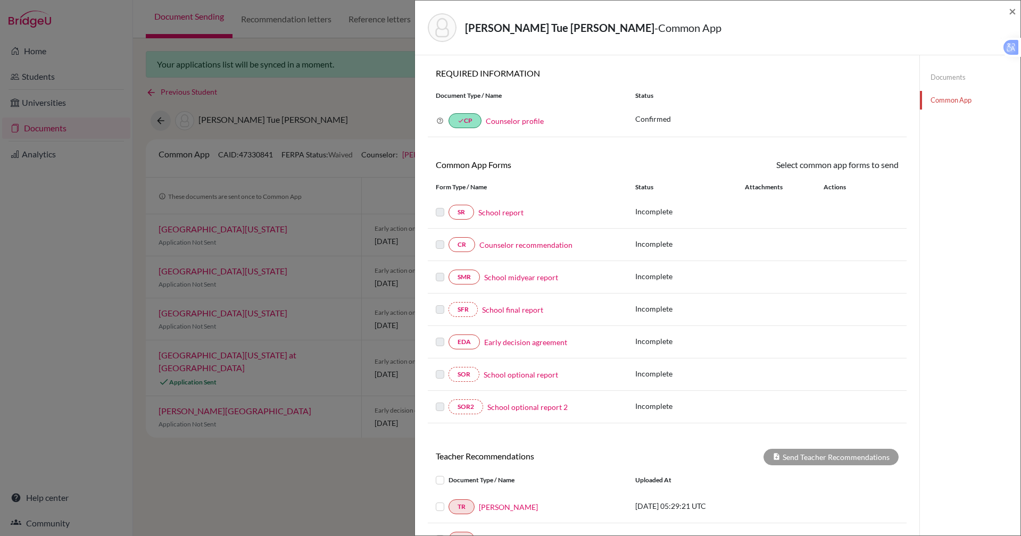
scroll to position [167, 0]
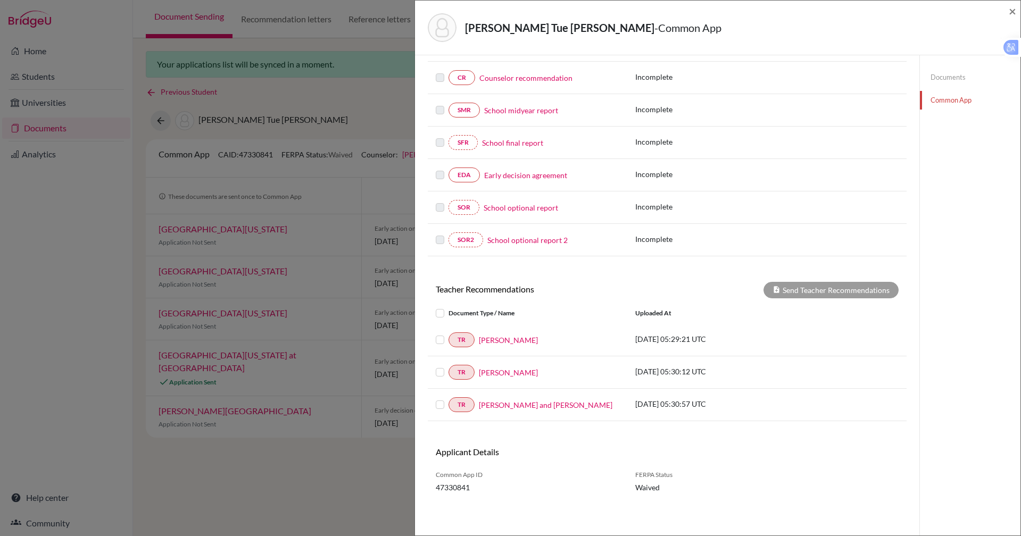
click at [448, 333] on label at bounding box center [448, 333] width 0 height 0
click at [0, 0] on input "checkbox" at bounding box center [0, 0] width 0 height 0
click at [448, 307] on label at bounding box center [448, 307] width 0 height 0
click at [0, 0] on input "checkbox" at bounding box center [0, 0] width 0 height 0
click at [445, 340] on div at bounding box center [442, 339] width 13 height 13
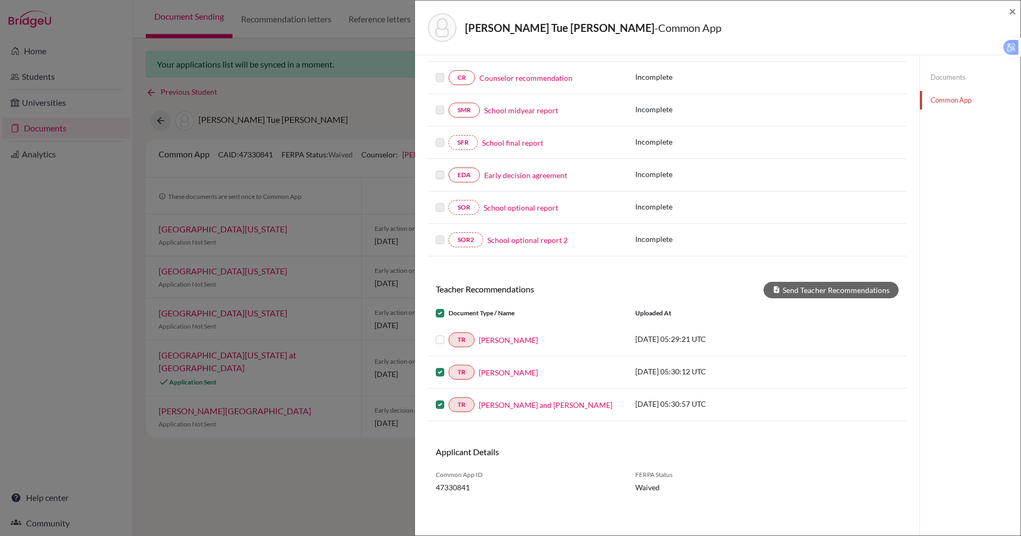
click at [448, 333] on label at bounding box center [448, 333] width 0 height 0
click at [0, 0] on input "checkbox" at bounding box center [0, 0] width 0 height 0
click at [812, 285] on button "Send Teacher Recommendations" at bounding box center [830, 290] width 135 height 16
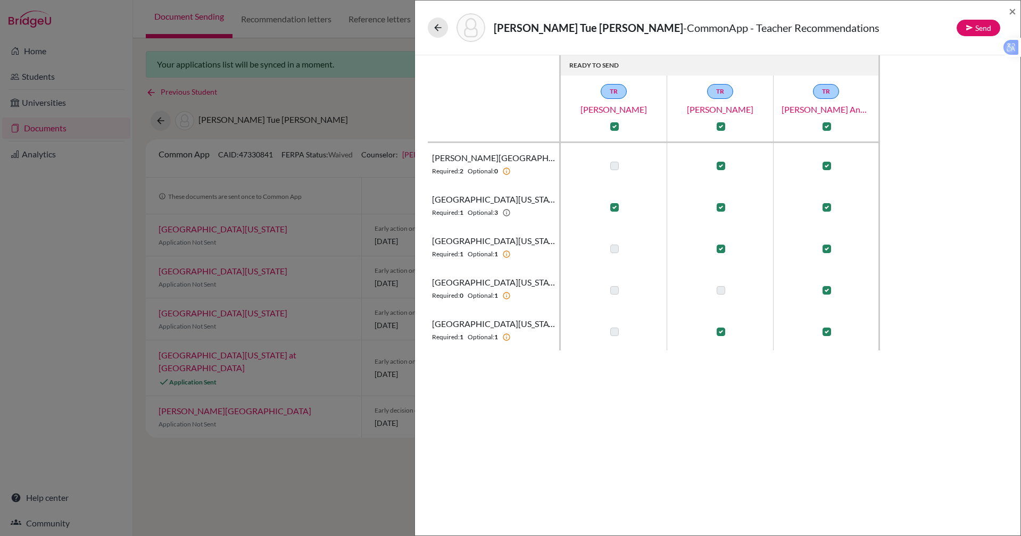
click at [718, 165] on label at bounding box center [720, 166] width 9 height 9
click at [718, 165] on input "checkbox" at bounding box center [718, 165] width 9 height 11
checkbox input "false"
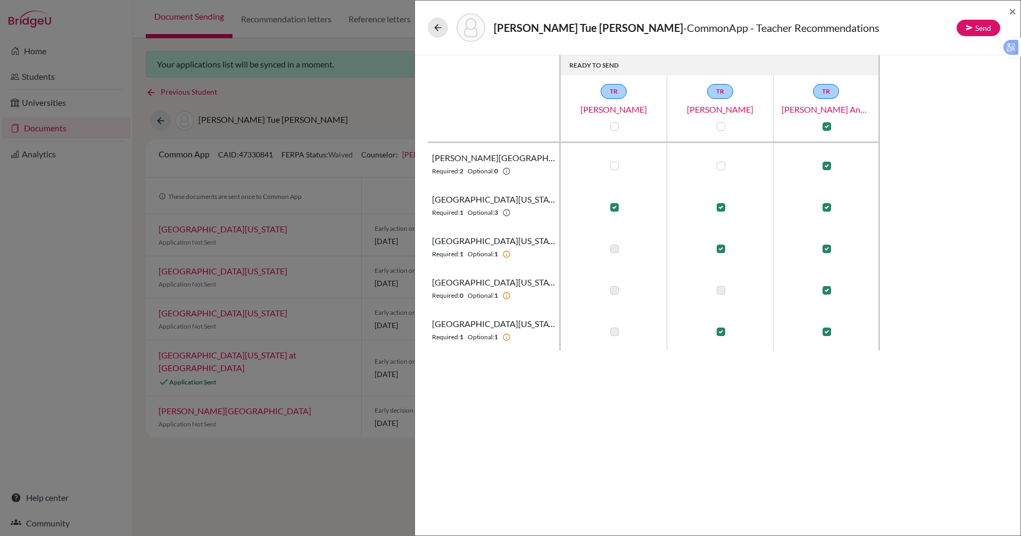
click at [722, 210] on label at bounding box center [720, 207] width 9 height 9
click at [722, 210] on input "checkbox" at bounding box center [718, 206] width 9 height 11
checkbox input "false"
click at [721, 251] on label at bounding box center [720, 249] width 9 height 9
click at [721, 251] on input "checkbox" at bounding box center [718, 248] width 9 height 11
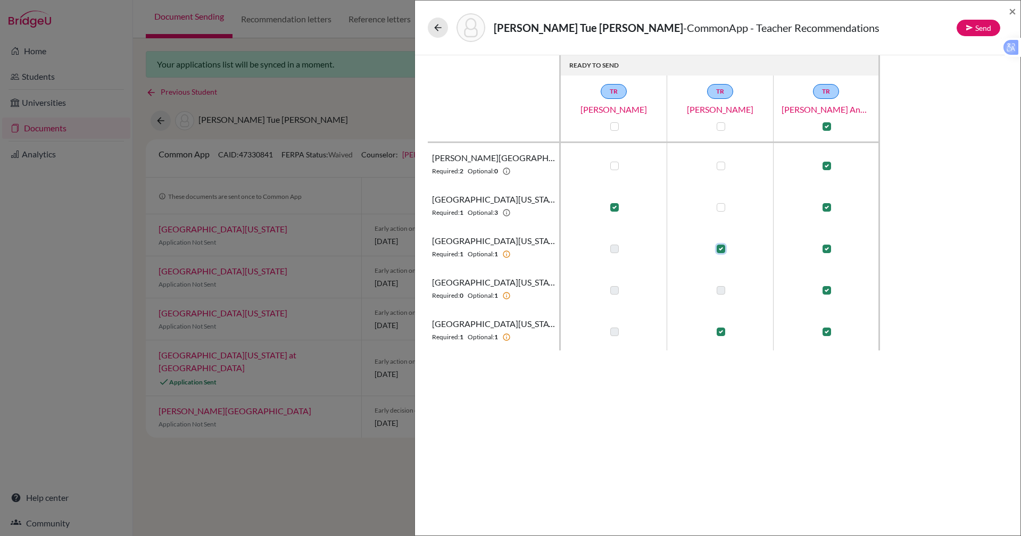
checkbox input "false"
click at [722, 291] on label at bounding box center [720, 290] width 9 height 9
click at [722, 331] on label at bounding box center [720, 332] width 9 height 9
click at [722, 331] on input "checkbox" at bounding box center [718, 331] width 9 height 11
checkbox input "false"
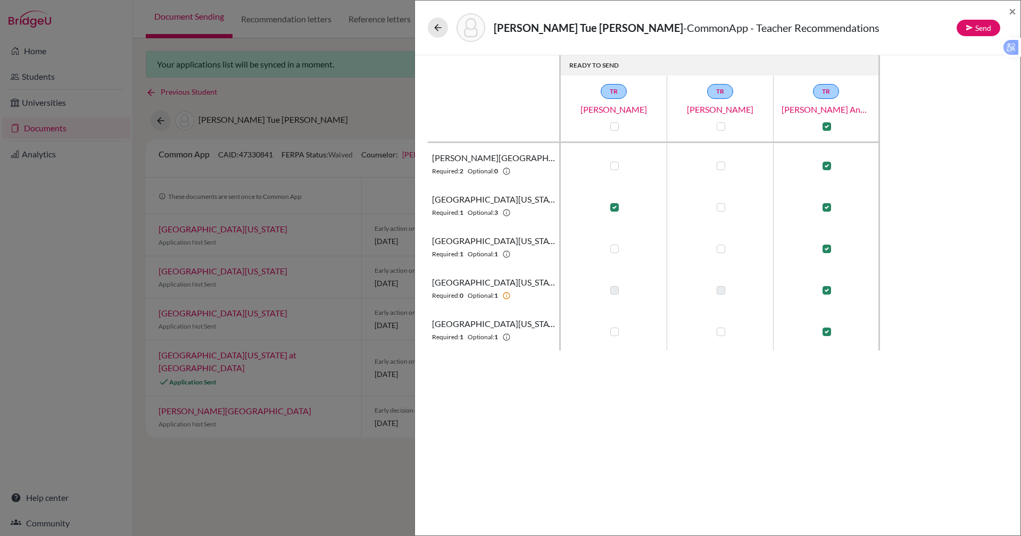
click at [612, 332] on label at bounding box center [614, 332] width 9 height 9
click at [612, 332] on input "checkbox" at bounding box center [611, 331] width 9 height 11
checkbox input "true"
click at [612, 253] on label at bounding box center [614, 249] width 9 height 9
click at [612, 253] on input "checkbox" at bounding box center [611, 248] width 9 height 11
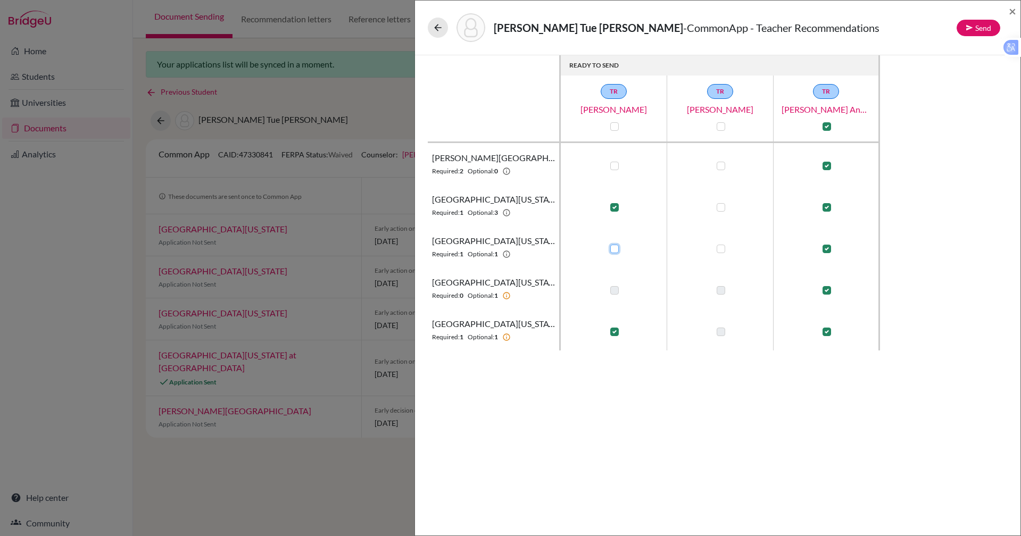
checkbox input "true"
click at [720, 207] on label at bounding box center [720, 207] width 9 height 9
click at [720, 207] on input "checkbox" at bounding box center [718, 206] width 9 height 11
checkbox input "true"
click at [616, 164] on label at bounding box center [614, 166] width 9 height 9
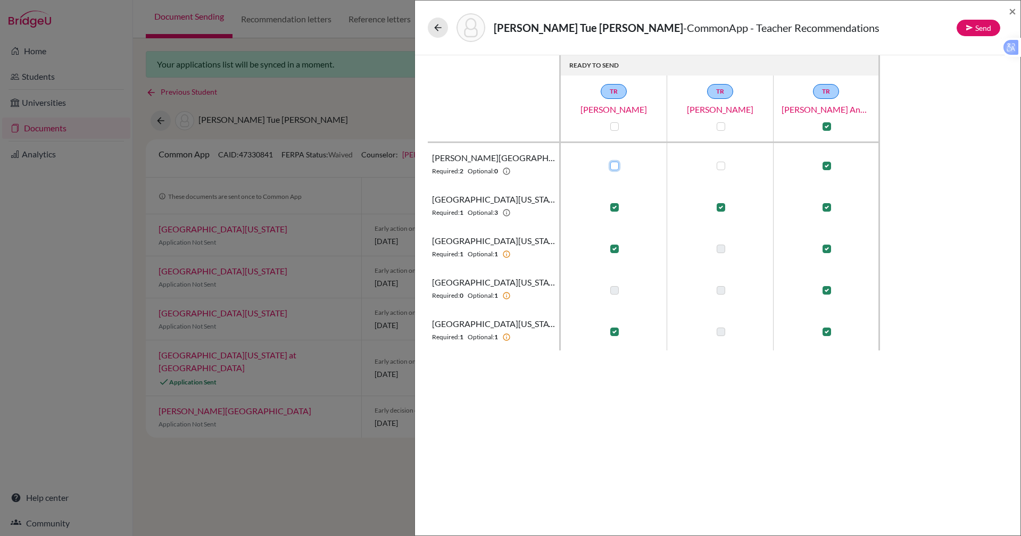
click at [616, 164] on input "checkbox" at bounding box center [611, 165] width 9 height 11
checkbox input "true"
click at [1010, 10] on span "×" at bounding box center [1011, 10] width 7 height 15
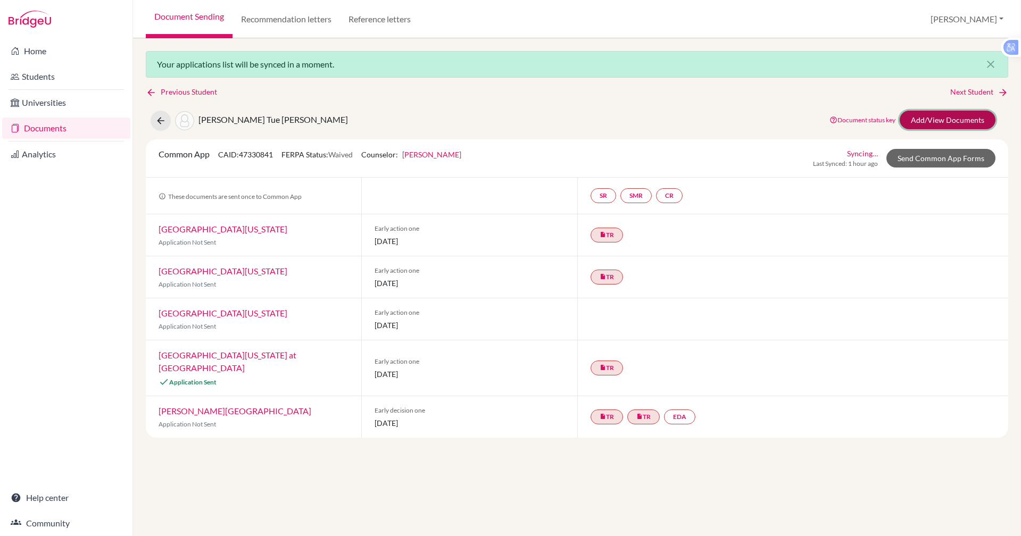
click at [936, 112] on link "Add/View Documents" at bounding box center [947, 120] width 96 height 19
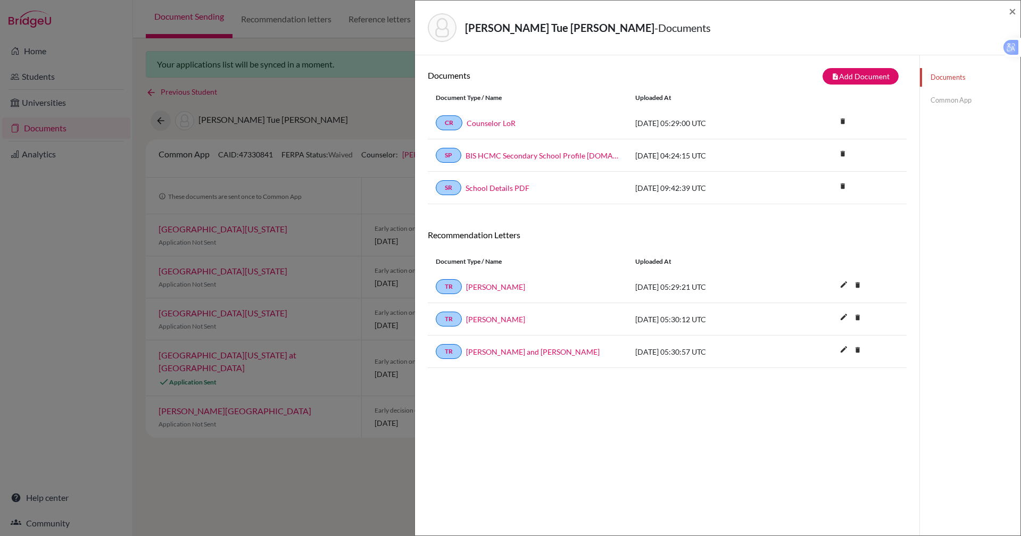
click at [936, 112] on div "Documents Common App" at bounding box center [970, 88] width 101 height 67
click at [489, 286] on link "Carol Forber" at bounding box center [495, 286] width 59 height 11
click at [478, 315] on link "Paul Ellis" at bounding box center [495, 319] width 59 height 11
click at [523, 350] on link "Christopher Paine and Helen Waterhouse" at bounding box center [533, 351] width 134 height 11
click at [931, 102] on link "Common App" at bounding box center [970, 100] width 101 height 19
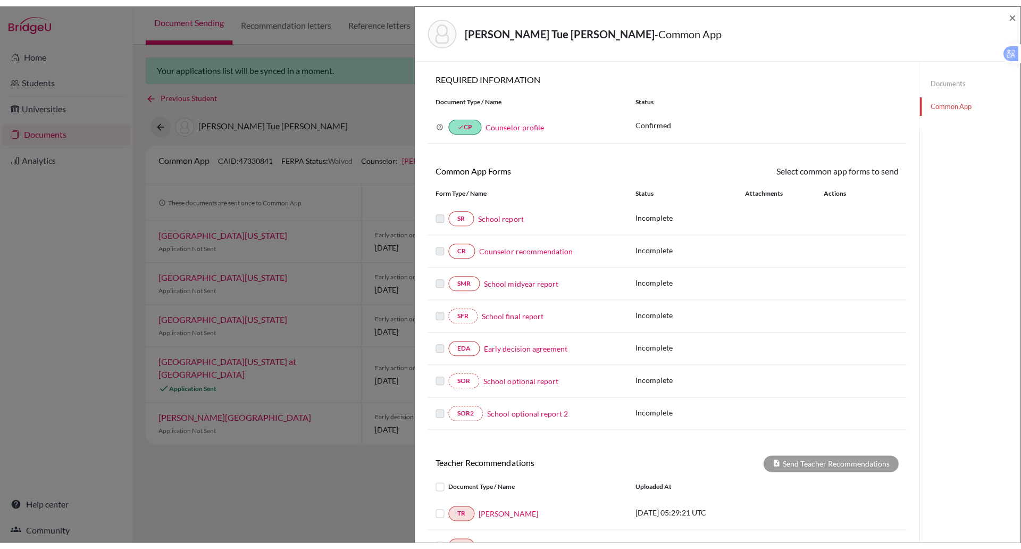
scroll to position [167, 0]
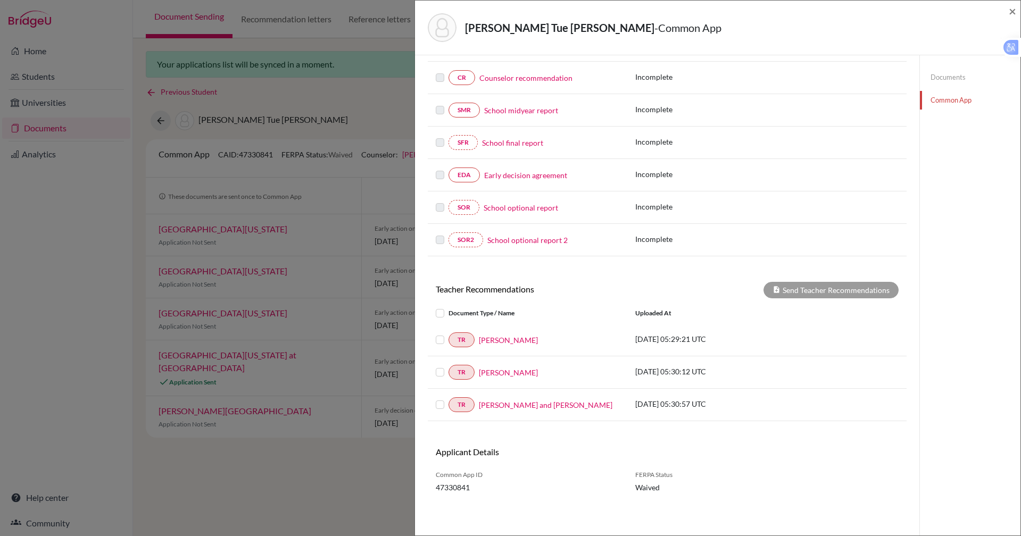
click at [439, 308] on div at bounding box center [442, 313] width 13 height 13
click at [448, 307] on label at bounding box center [448, 307] width 0 height 0
click at [0, 0] on input "checkbox" at bounding box center [0, 0] width 0 height 0
click at [825, 290] on button "Send Teacher Recommendations" at bounding box center [830, 290] width 135 height 16
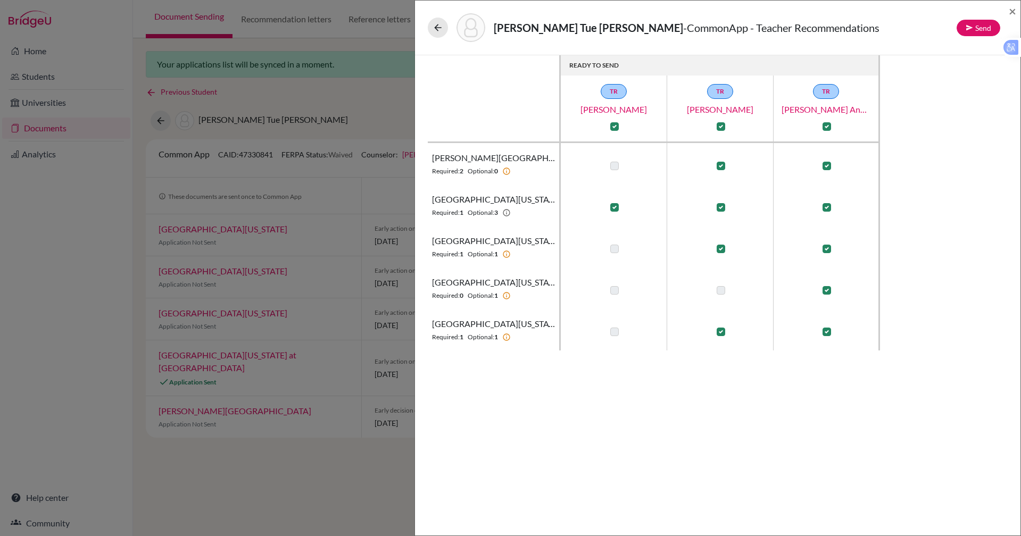
click at [719, 166] on label at bounding box center [720, 166] width 9 height 9
click at [719, 166] on input "checkbox" at bounding box center [718, 165] width 9 height 11
checkbox input "false"
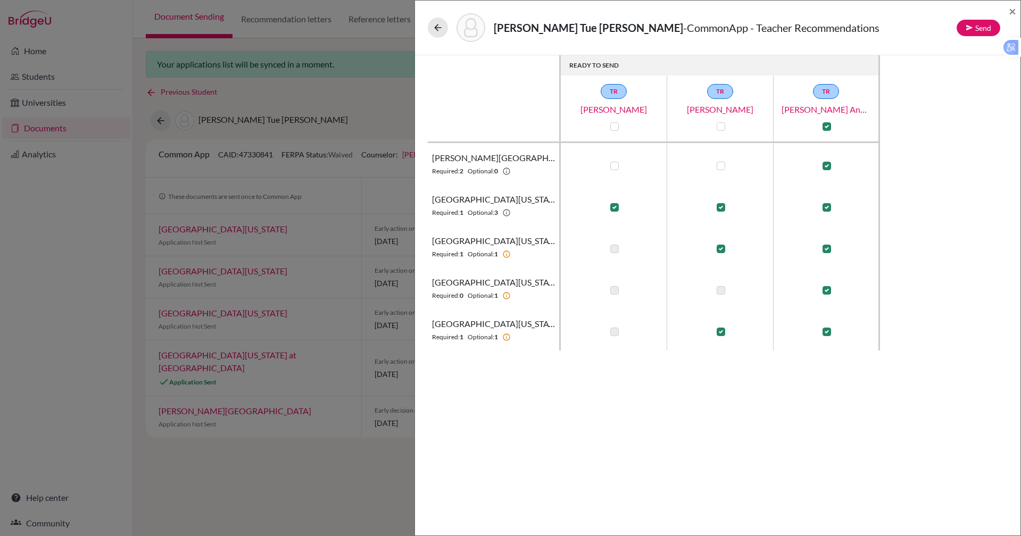
click at [615, 166] on label at bounding box center [614, 166] width 9 height 9
click at [615, 166] on input "checkbox" at bounding box center [611, 165] width 9 height 11
checkbox input "true"
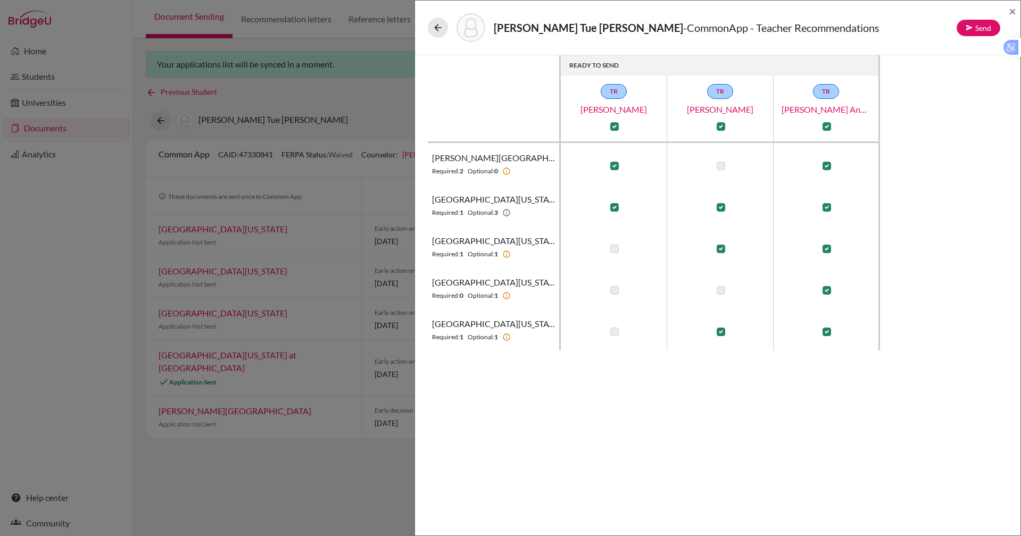
click at [720, 249] on label at bounding box center [720, 249] width 9 height 9
click at [720, 249] on input "checkbox" at bounding box center [718, 248] width 9 height 11
checkbox input "false"
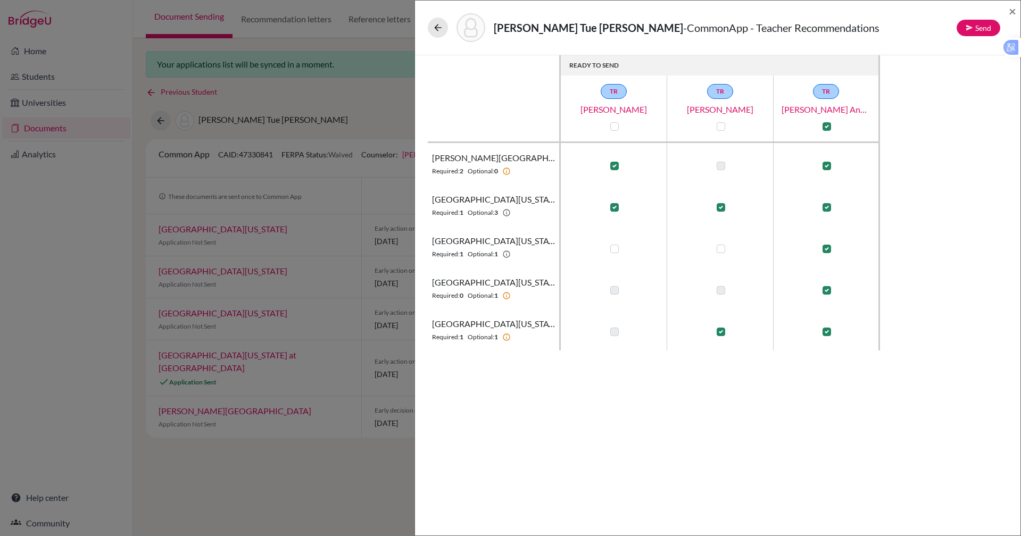
click at [621, 248] on td at bounding box center [614, 246] width 106 height 41
click at [615, 249] on label at bounding box center [614, 249] width 9 height 9
click at [615, 249] on input "checkbox" at bounding box center [611, 248] width 9 height 11
checkbox input "true"
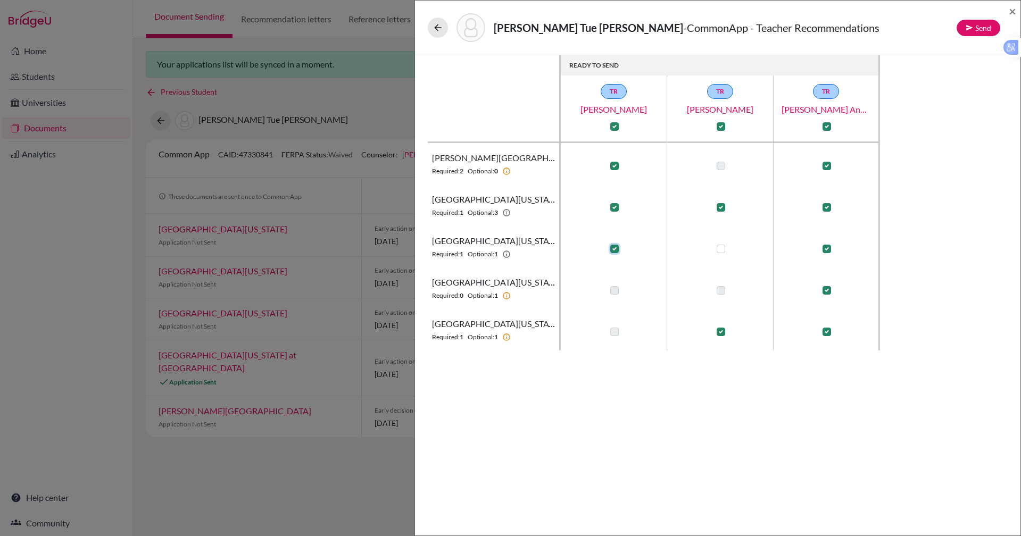
checkbox input "true"
click at [717, 288] on label at bounding box center [720, 290] width 9 height 9
click at [720, 331] on label at bounding box center [720, 332] width 9 height 9
click at [720, 331] on input "checkbox" at bounding box center [718, 331] width 9 height 11
checkbox input "false"
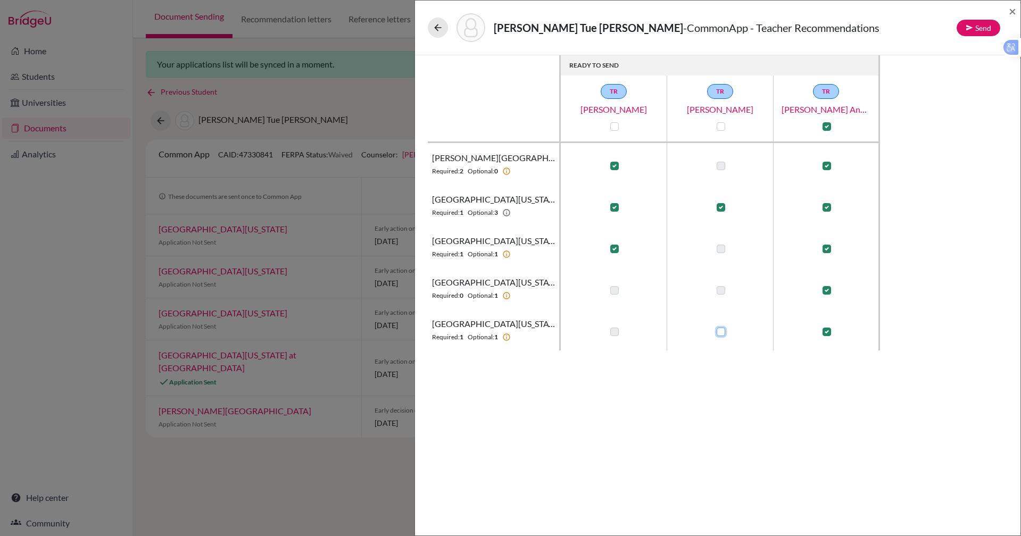
checkbox input "false"
click at [613, 332] on label at bounding box center [614, 332] width 9 height 9
click at [613, 332] on input "checkbox" at bounding box center [611, 331] width 9 height 11
checkbox input "true"
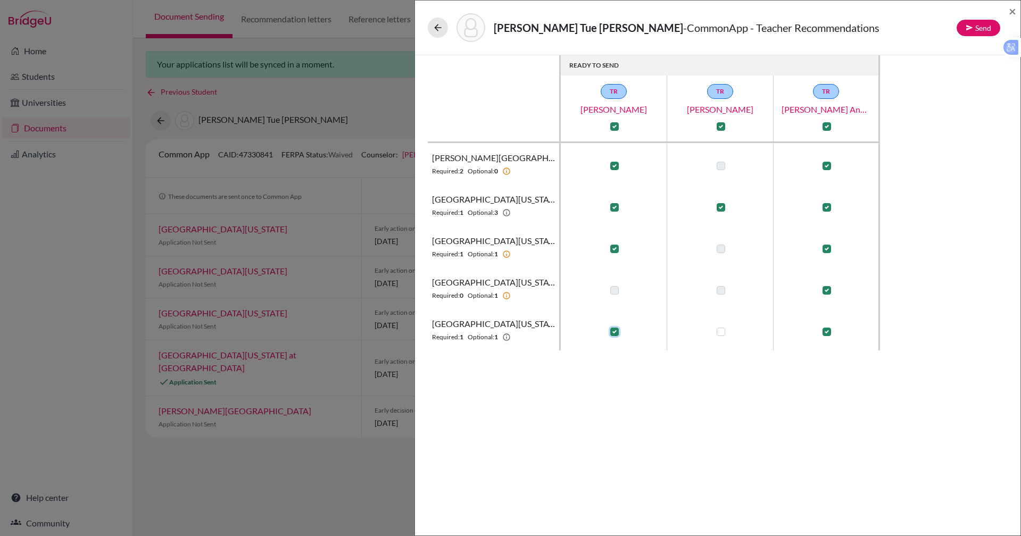
checkbox input "true"
click at [963, 30] on button "Send" at bounding box center [978, 28] width 44 height 16
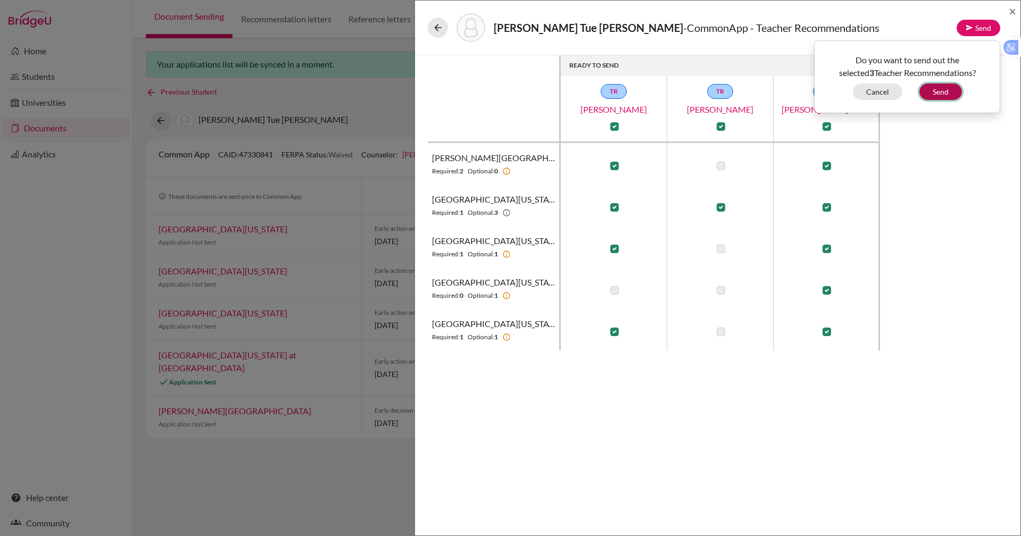
click at [943, 87] on button "Send" at bounding box center [940, 92] width 43 height 16
checkbox input "false"
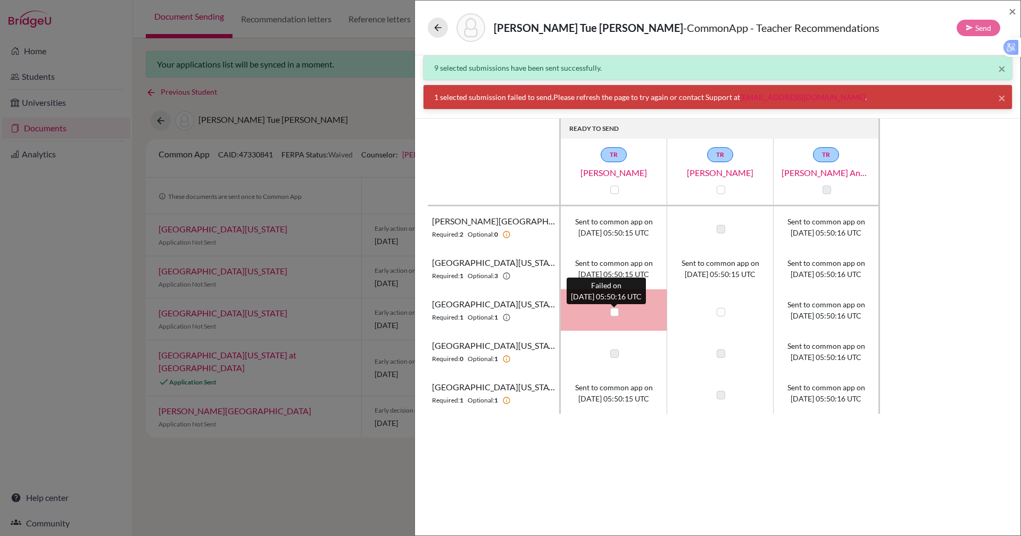
click at [614, 312] on label at bounding box center [614, 312] width 9 height 9
click at [614, 312] on input "checkbox" at bounding box center [611, 311] width 9 height 11
checkbox input "true"
click at [981, 32] on button "Send" at bounding box center [978, 28] width 44 height 16
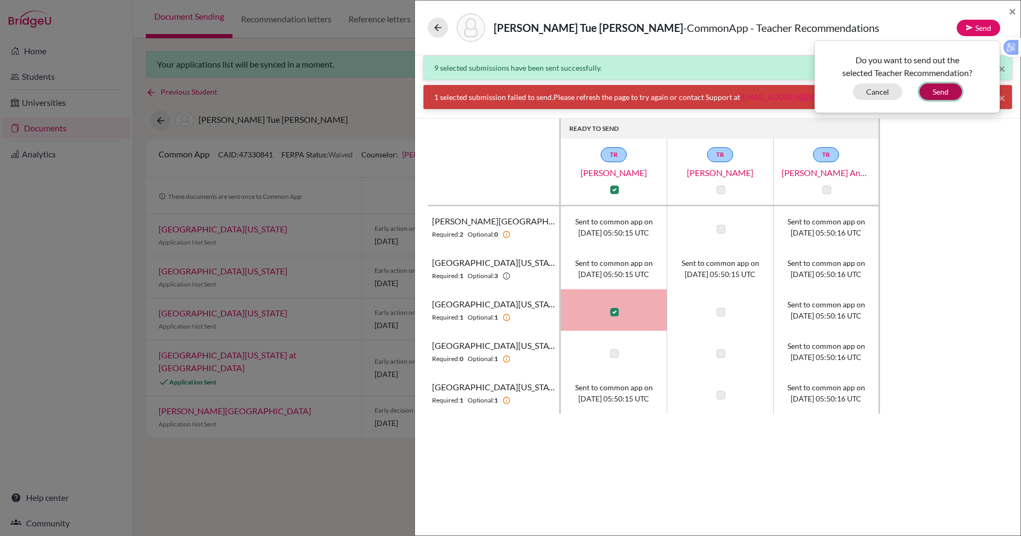
click at [937, 90] on button "Send" at bounding box center [940, 92] width 43 height 16
checkbox input "false"
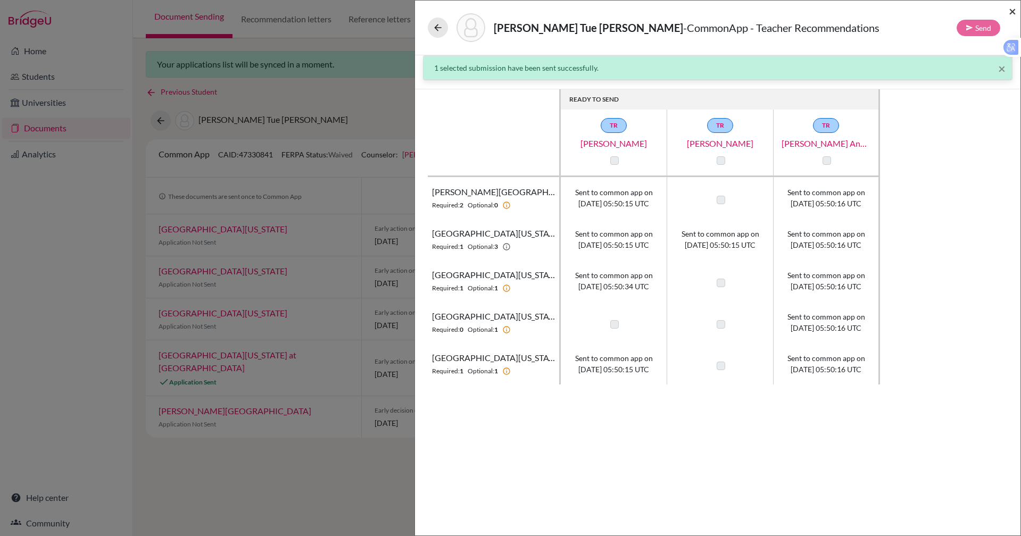
click at [1011, 12] on span "×" at bounding box center [1011, 10] width 7 height 15
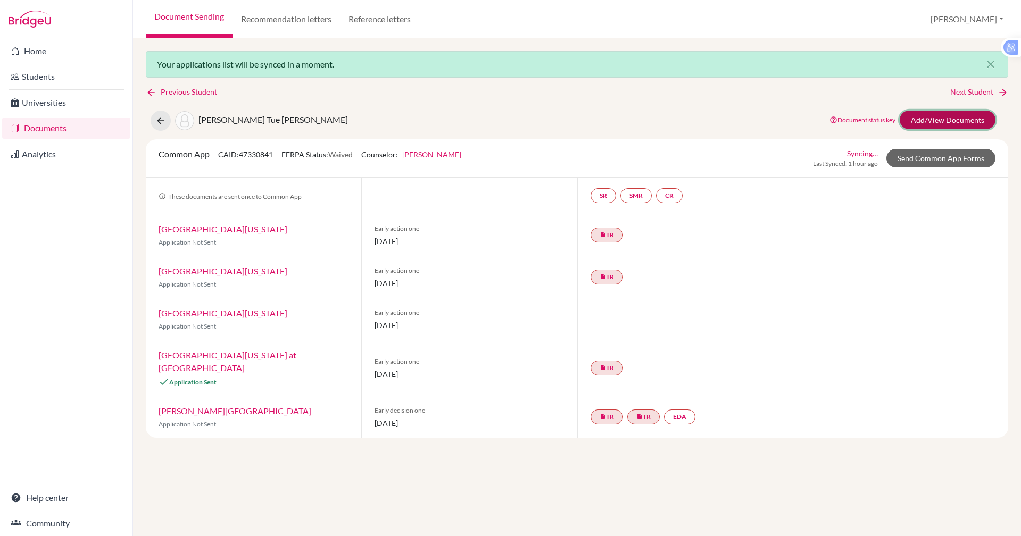
click at [926, 122] on link "Add/View Documents" at bounding box center [947, 120] width 96 height 19
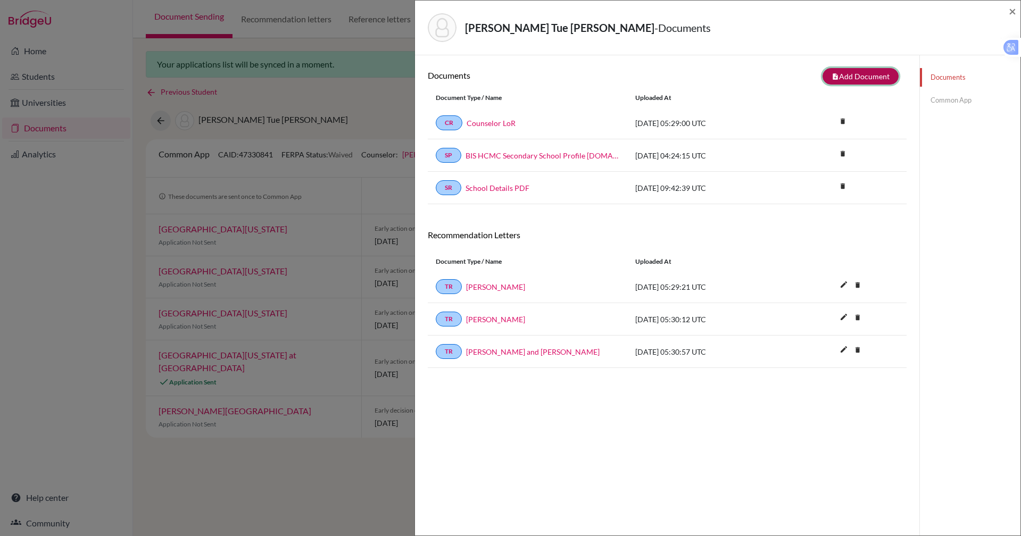
click at [861, 77] on button "note_add Add Document" at bounding box center [860, 76] width 76 height 16
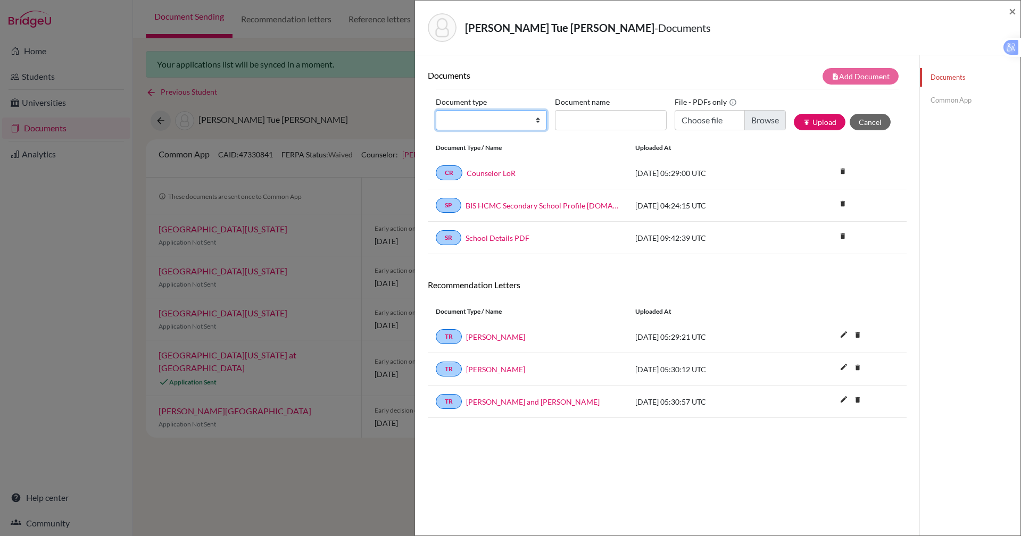
click at [537, 124] on select "Change explanation for Common App reports Counselor recommendation Internationa…" at bounding box center [491, 120] width 111 height 20
select select "2"
click at [436, 110] on select "Change explanation for Common App reports Counselor recommendation Internationa…" at bounding box center [491, 120] width 111 height 20
click at [605, 115] on input "Document name" at bounding box center [610, 120] width 111 height 20
type input "T"
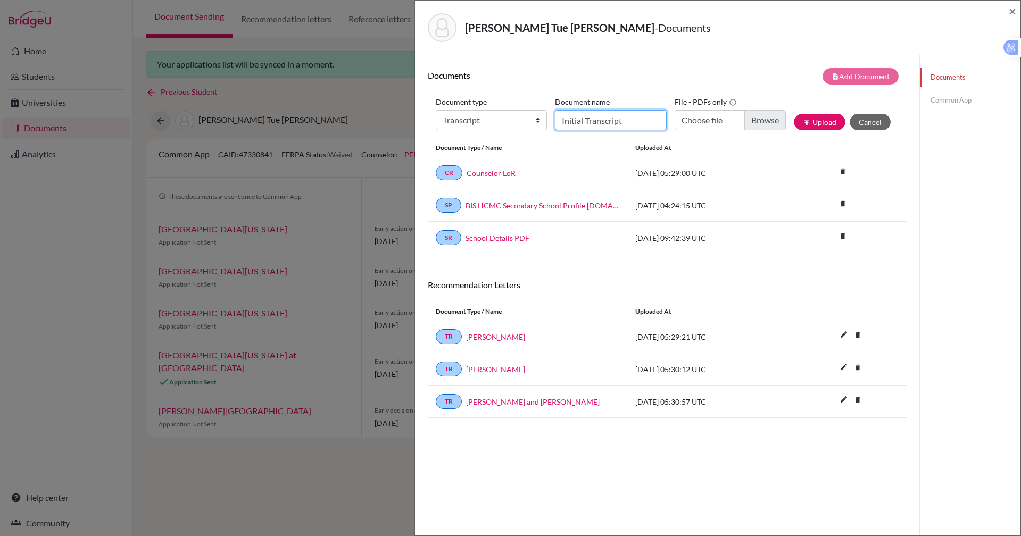
type input "Initial Transcript"
click at [715, 122] on input "Choose file" at bounding box center [729, 120] width 111 height 20
type input "C:\fakepath\Hoang Tue Anh NGUYEN - Transcript_Sept (1).pdf"
click at [805, 119] on button "publish Upload" at bounding box center [820, 122] width 52 height 16
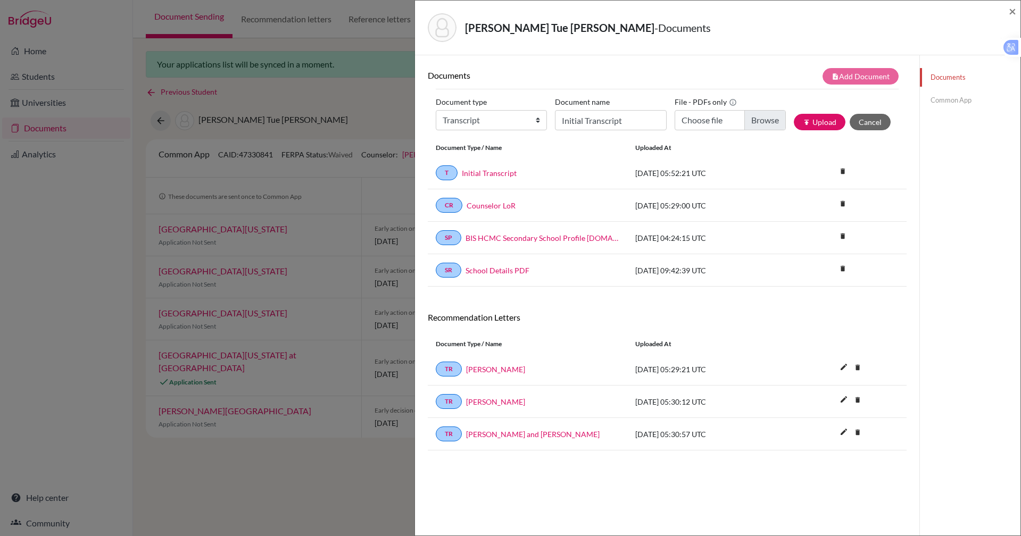
click at [936, 95] on link "Common App" at bounding box center [970, 100] width 101 height 19
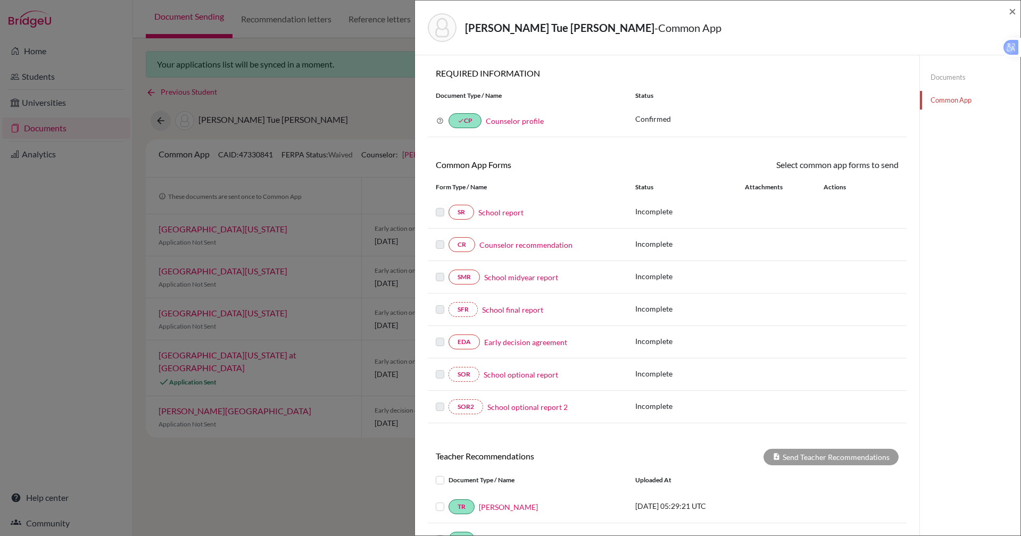
click at [441, 206] on label at bounding box center [440, 206] width 9 height 0
click at [513, 215] on link "School report" at bounding box center [500, 212] width 45 height 11
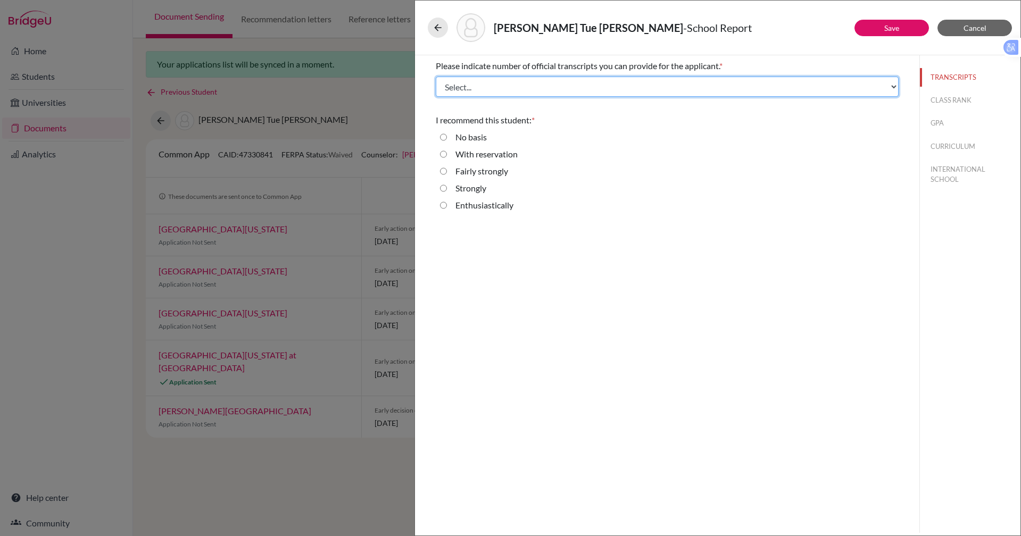
click at [478, 89] on select "Select... 1 2 3 4" at bounding box center [667, 87] width 463 height 20
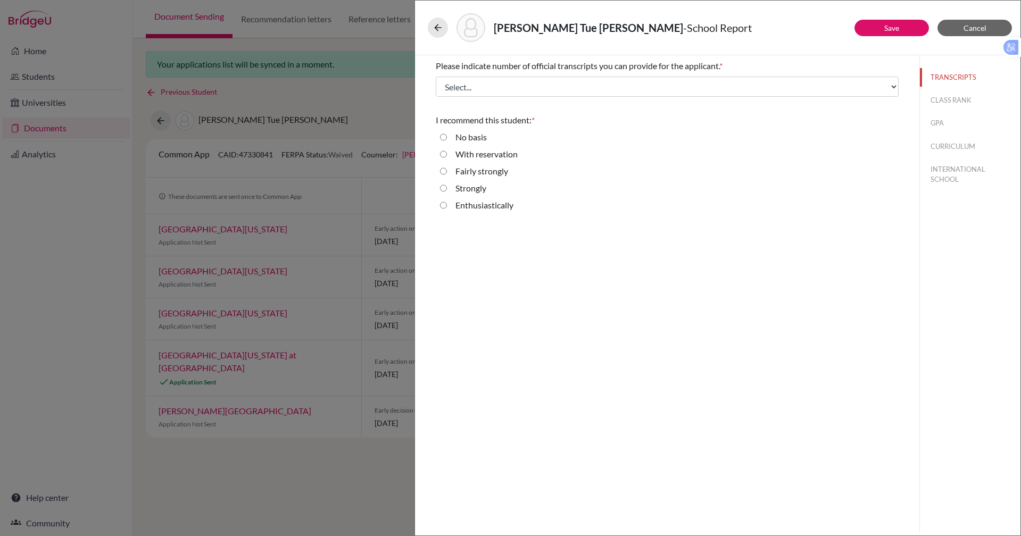
click at [405, 89] on div "Nguyen, Hoang Tue Anh - School Report Save Cancel Please indicate number of off…" at bounding box center [510, 268] width 1021 height 536
click at [563, 277] on div "Please indicate number of official transcripts you can provide for the applican…" at bounding box center [667, 294] width 504 height 478
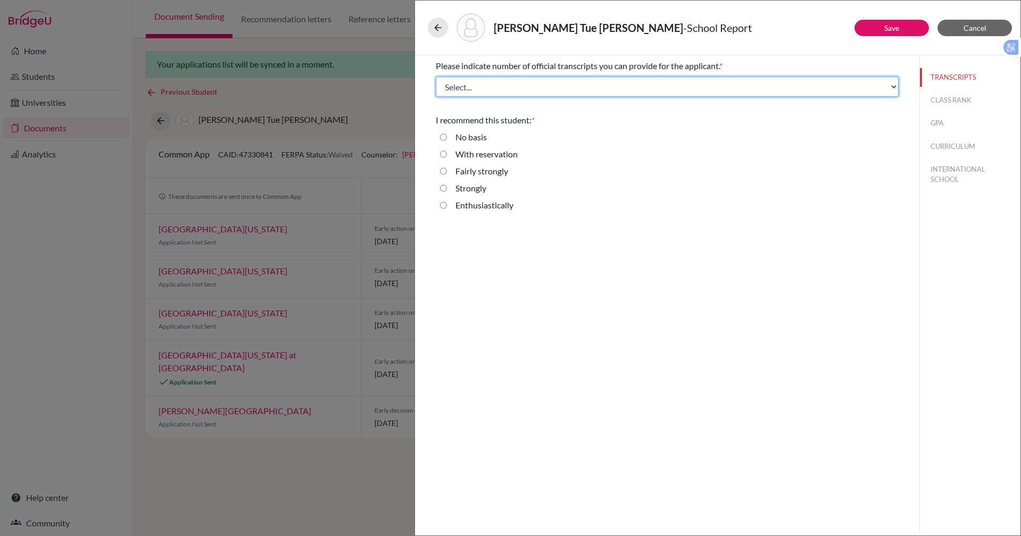
click at [545, 93] on select "Select... 1 2 3 4" at bounding box center [667, 87] width 463 height 20
select select "1"
click at [436, 77] on select "Select... 1 2 3 4" at bounding box center [667, 87] width 463 height 20
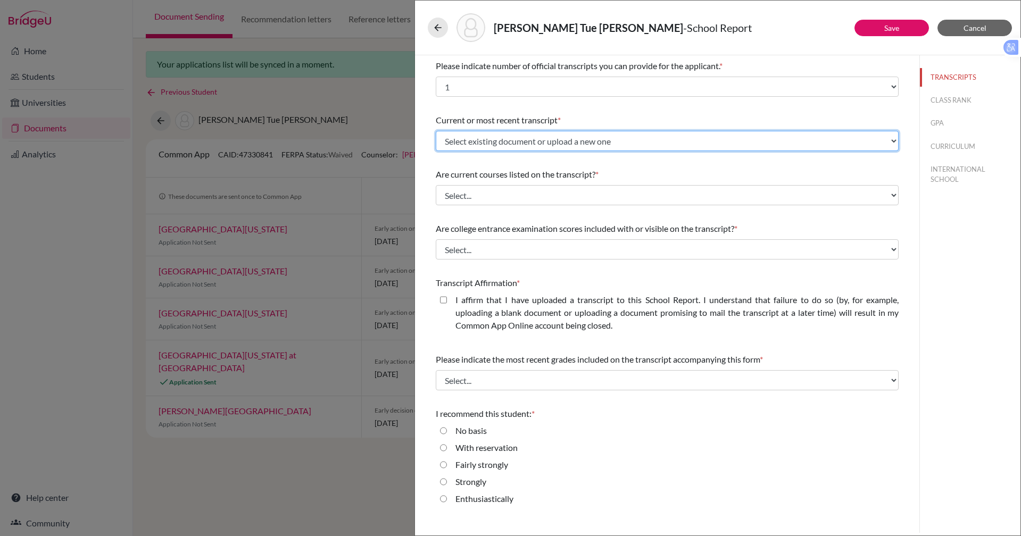
click at [537, 144] on select "Select existing document or upload a new one Initial Transcript Upload New File" at bounding box center [667, 141] width 463 height 20
select select "690426"
click at [436, 131] on select "Select existing document or upload a new one Initial Transcript Upload New File" at bounding box center [667, 141] width 463 height 20
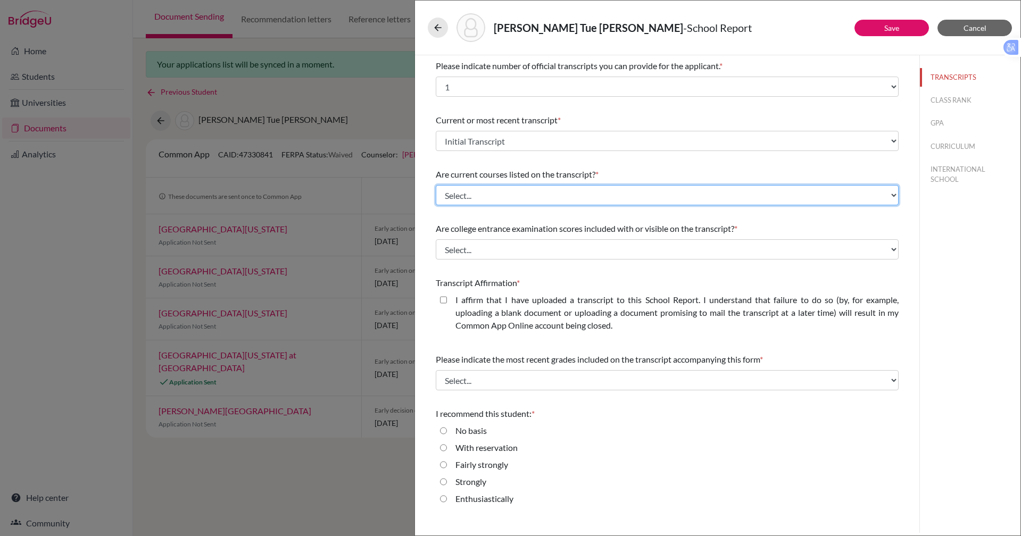
click at [541, 193] on select "Select... Yes No" at bounding box center [667, 195] width 463 height 20
select select "0"
click at [436, 185] on select "Select... Yes No" at bounding box center [667, 195] width 463 height 20
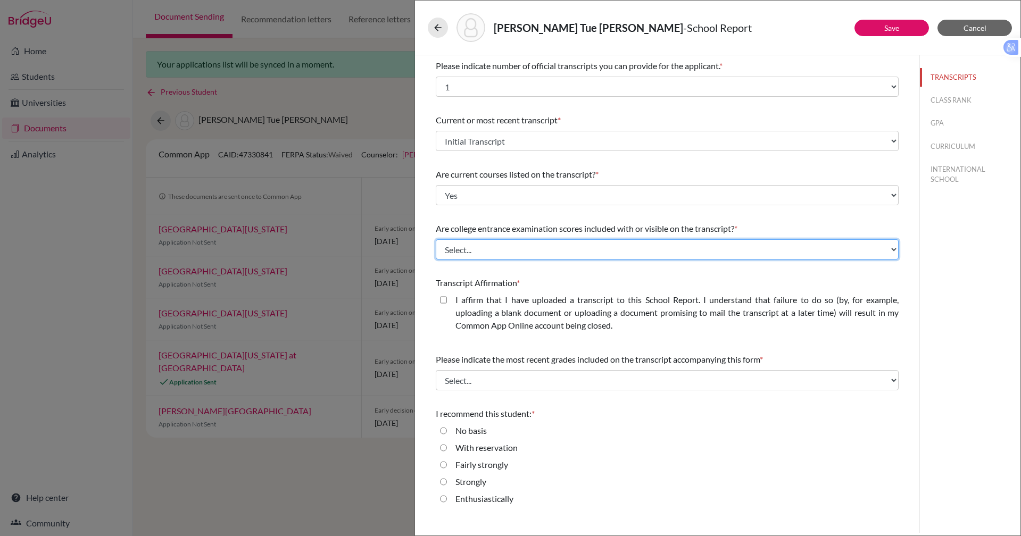
click at [511, 253] on select "Select... Yes No" at bounding box center [667, 249] width 463 height 20
select select "1"
click at [436, 239] on select "Select... Yes No" at bounding box center [667, 249] width 463 height 20
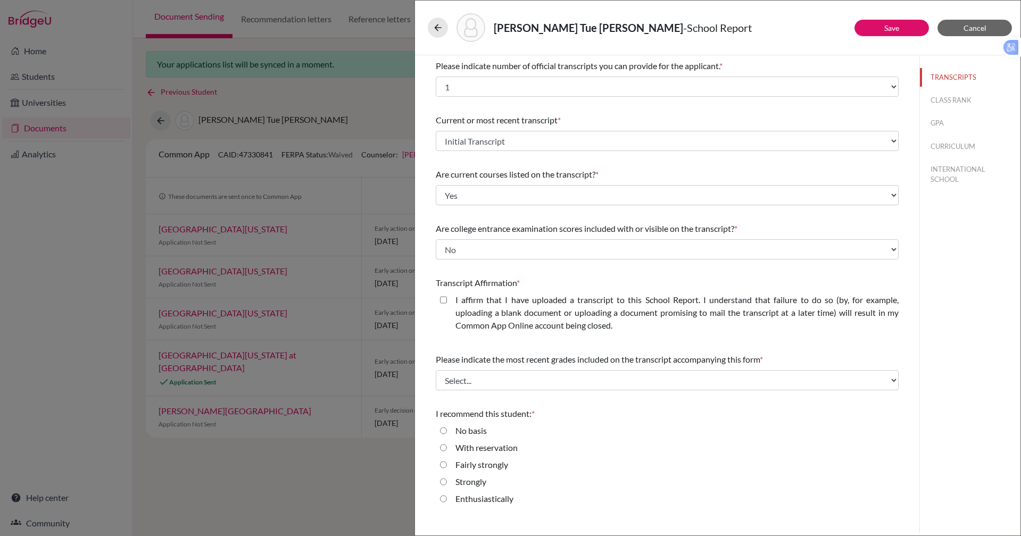
click at [445, 300] on closed\ "I affirm that I have uploaded a transcript to this School Report. I understand …" at bounding box center [443, 300] width 7 height 13
checkbox closed\ "true"
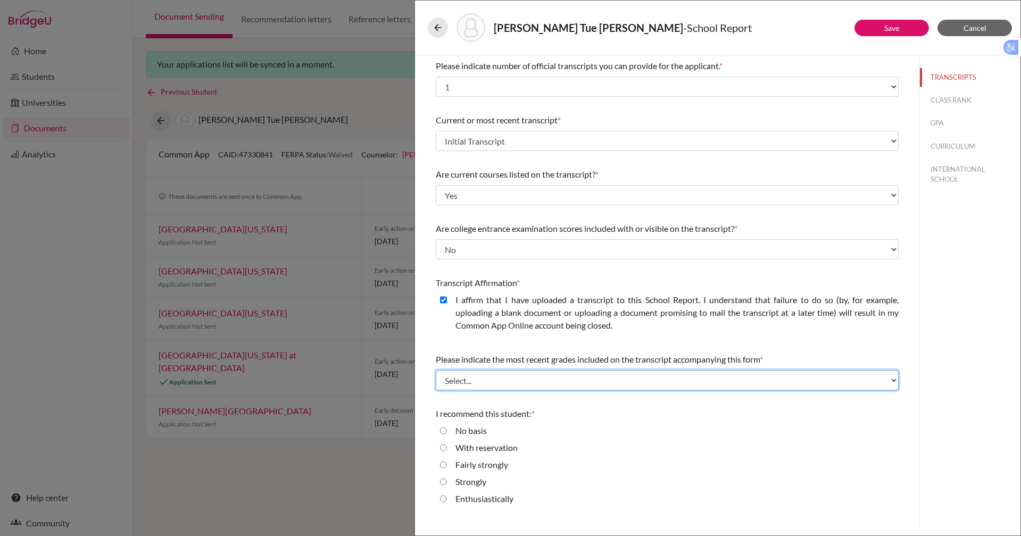
click at [627, 379] on select "Select... Final junior year grades 1st Quarter senior year grades 2nd Quarter/1…" at bounding box center [667, 380] width 463 height 20
select select "1"
click at [436, 370] on select "Select... Final junior year grades 1st Quarter senior year grades 2nd Quarter/1…" at bounding box center [667, 380] width 463 height 20
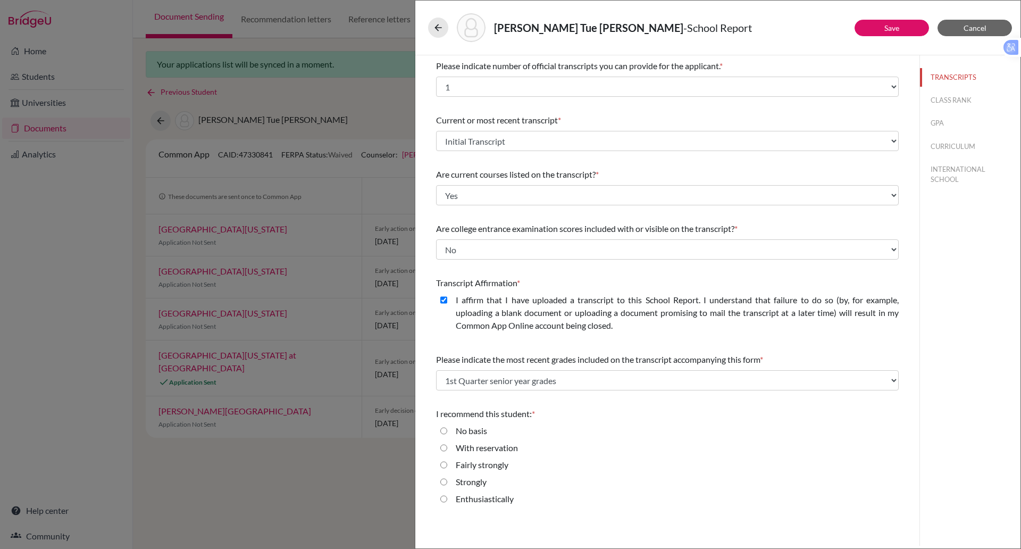
click at [443, 501] on input "Enthusiastically" at bounding box center [443, 499] width 7 height 13
radio input "true"
click at [948, 97] on button "CLASS RANK" at bounding box center [970, 100] width 101 height 19
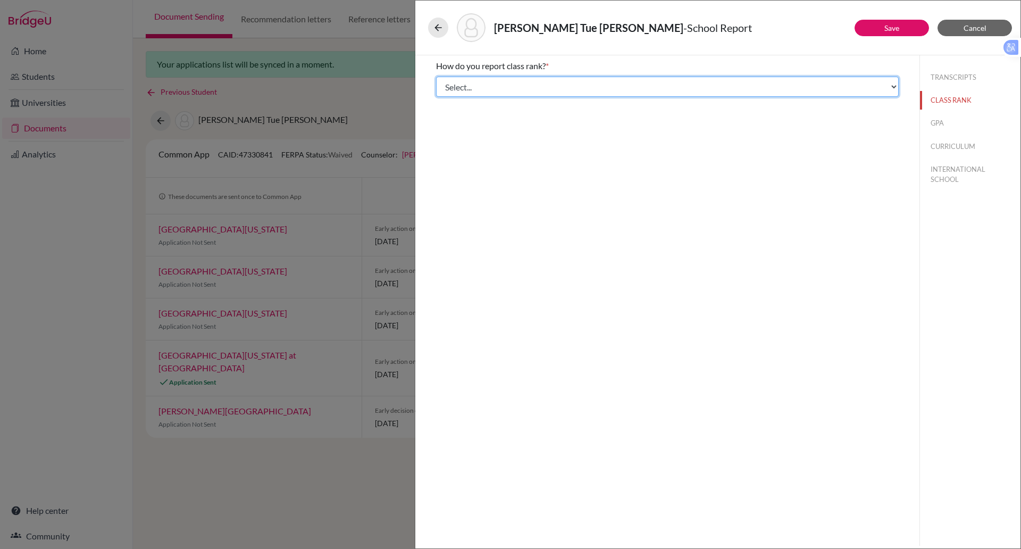
click at [681, 91] on select "Select... Exact Decile Quintile Quartile None" at bounding box center [667, 87] width 463 height 20
select select "5"
click at [436, 77] on select "Select... Exact Decile Quintile Quartile None" at bounding box center [667, 87] width 463 height 20
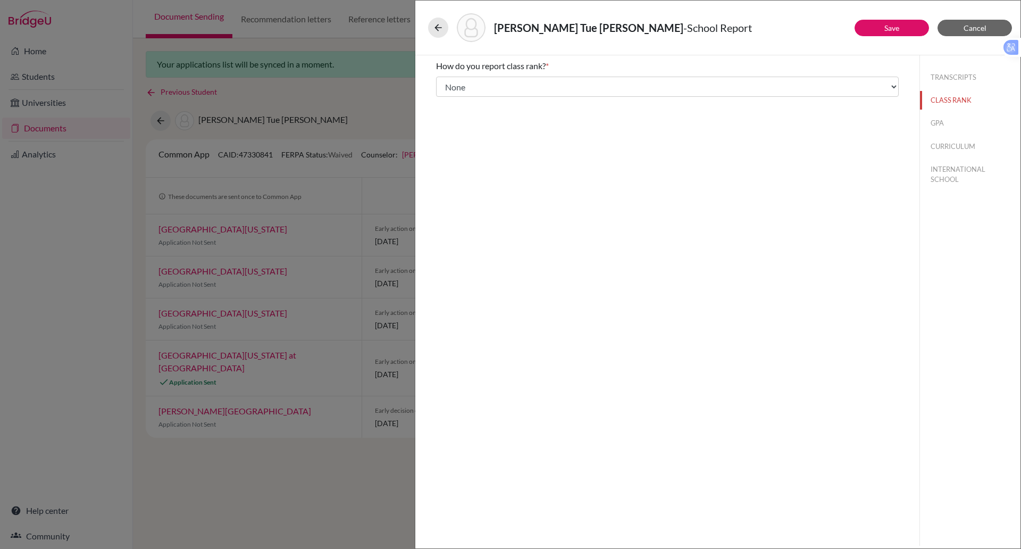
click at [516, 177] on div "How do you report class rank? * Select... Exact Decile Quintile Quartile None A…" at bounding box center [667, 300] width 504 height 490
click at [939, 118] on button "GPA" at bounding box center [970, 123] width 101 height 19
click at [451, 100] on div "No" at bounding box center [457, 102] width 20 height 17
click at [443, 97] on input "No" at bounding box center [443, 100] width 7 height 13
radio input "true"
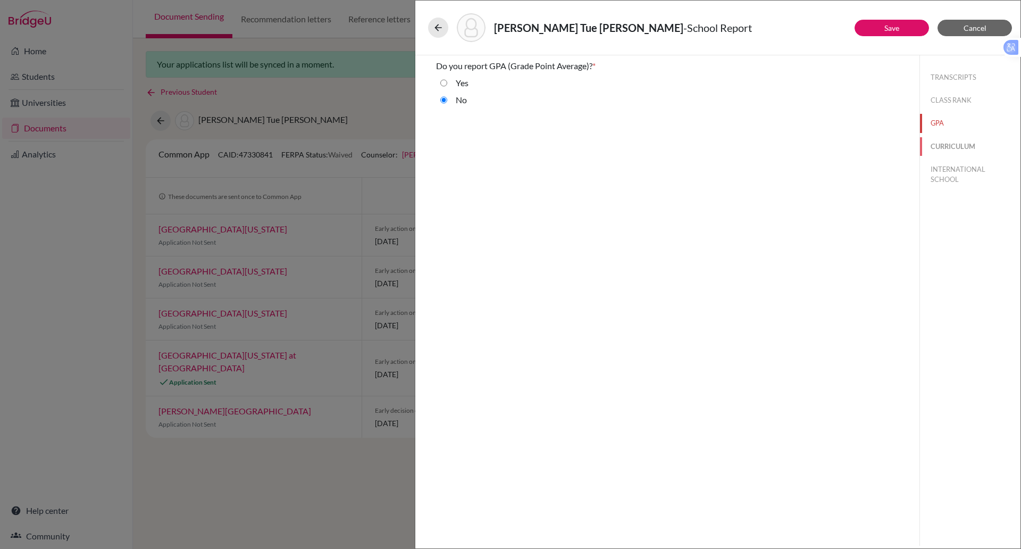
click at [973, 146] on button "CURRICULUM" at bounding box center [970, 146] width 101 height 19
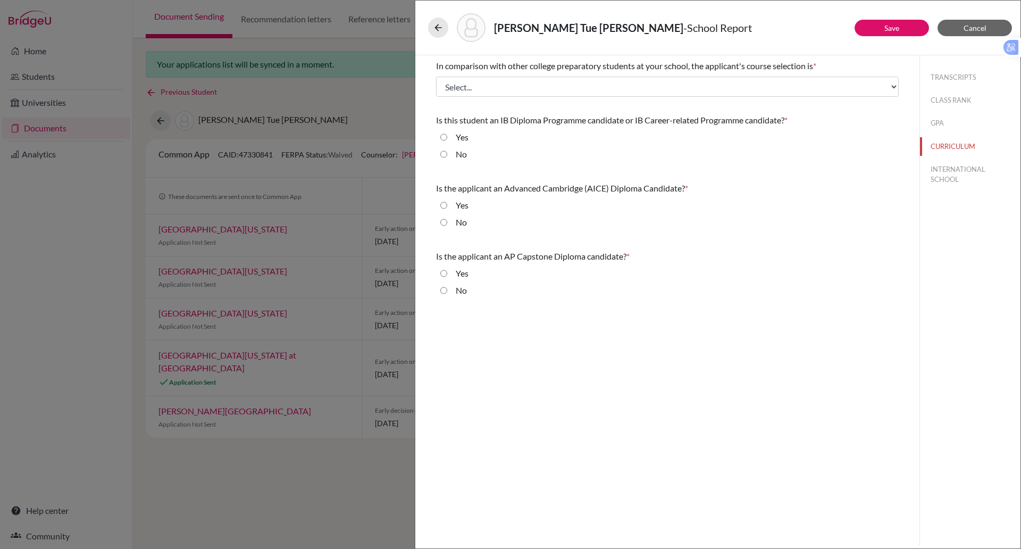
click at [477, 99] on div "In comparison with other college preparatory students at your school, the appli…" at bounding box center [667, 78] width 463 height 46
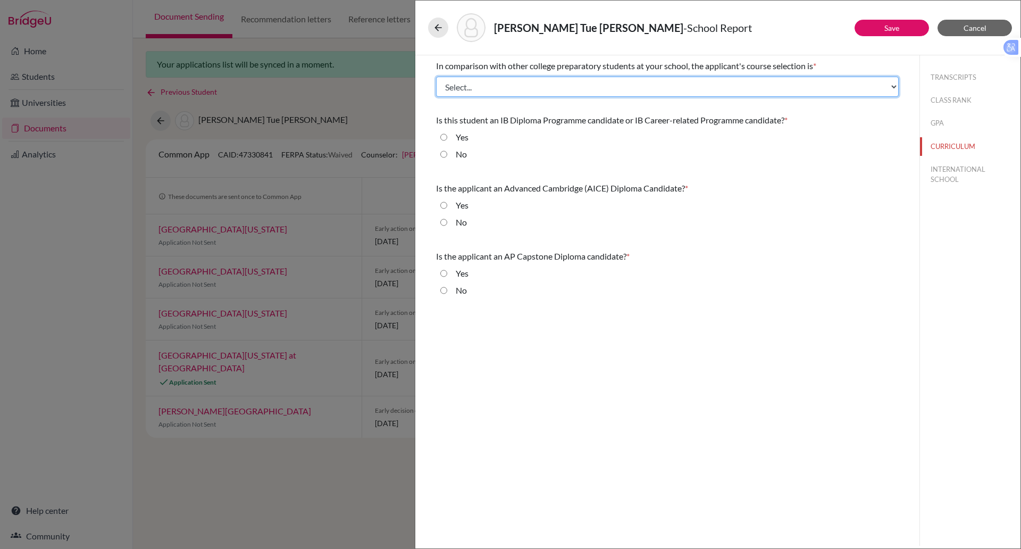
click at [478, 91] on select "Select... Less than demanding Average Demanding Very demanding Most demanding P…" at bounding box center [667, 87] width 463 height 20
select select "4"
click at [436, 77] on select "Select... Less than demanding Average Demanding Very demanding Most demanding P…" at bounding box center [667, 87] width 463 height 20
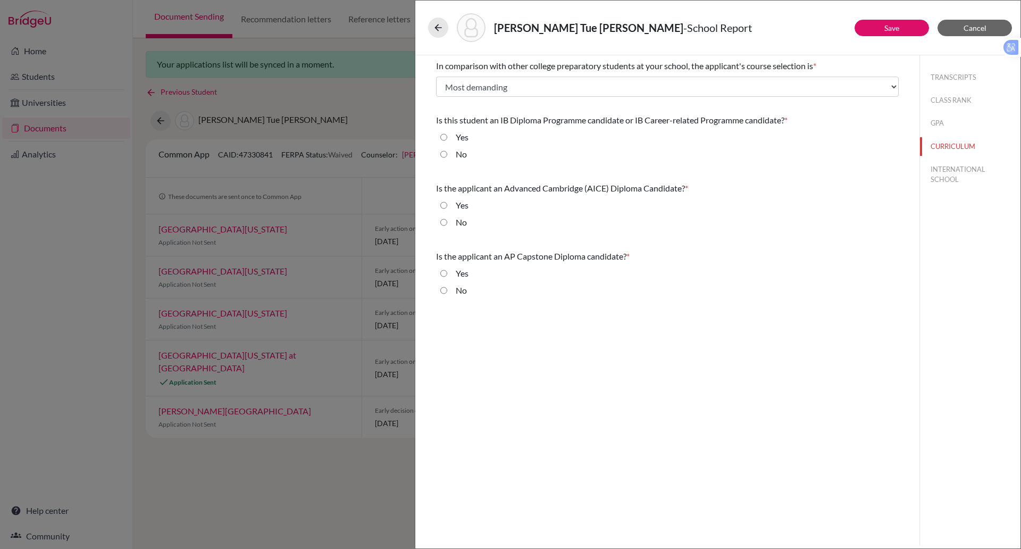
click at [445, 153] on input "No" at bounding box center [443, 154] width 7 height 13
radio input "true"
click at [445, 139] on input "Yes" at bounding box center [443, 137] width 7 height 13
radio input "true"
click at [447, 219] on div "No" at bounding box center [457, 224] width 20 height 17
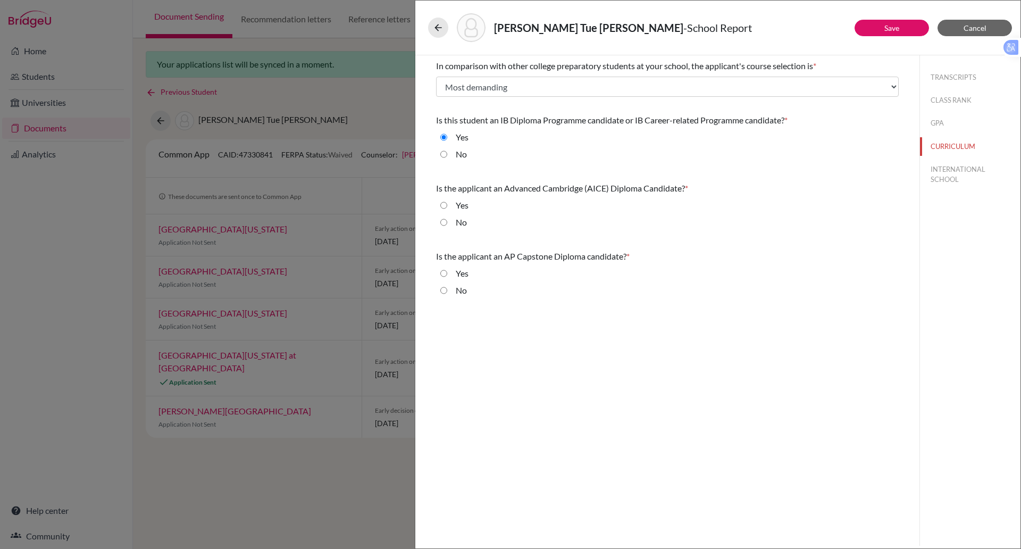
click at [446, 219] on input "No" at bounding box center [443, 222] width 7 height 13
radio input "true"
click at [447, 288] on div "No" at bounding box center [457, 292] width 20 height 17
click at [441, 289] on input "No" at bounding box center [443, 290] width 7 height 13
radio input "true"
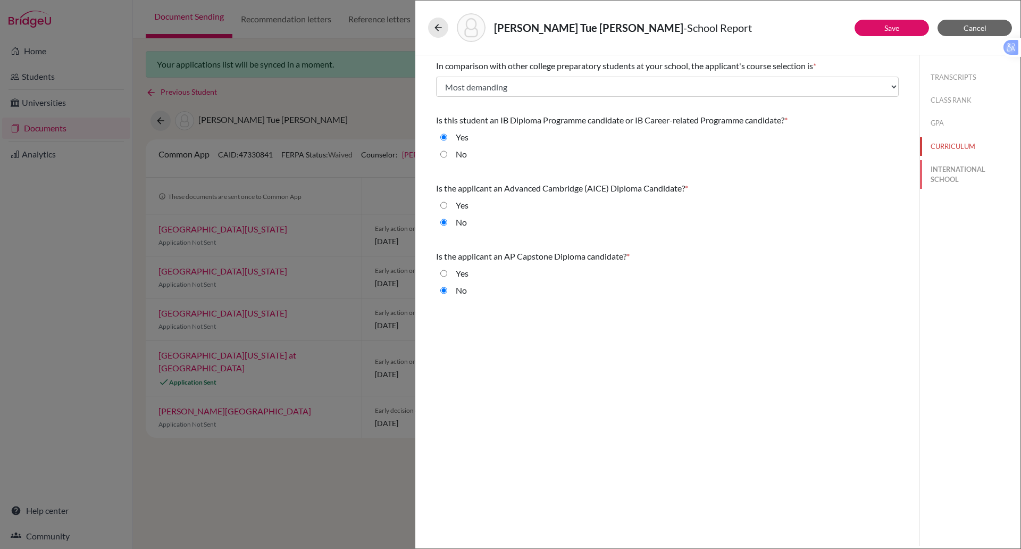
click at [956, 175] on button "INTERNATIONAL SCHOOL" at bounding box center [970, 174] width 101 height 29
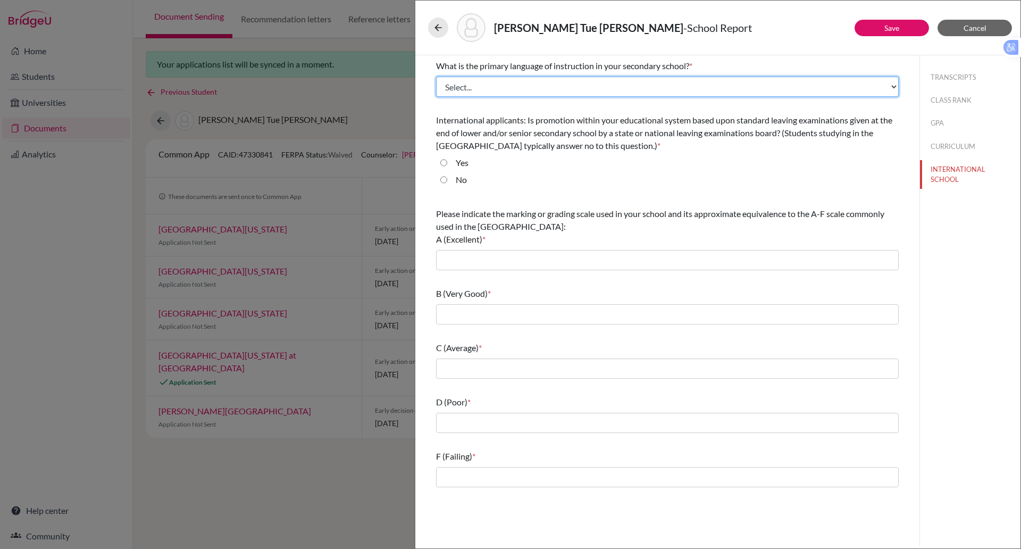
click at [476, 90] on select "Select... Albanian Arabic Armenian Assamese Azerbaijani Belarusian Bengali Bulg…" at bounding box center [667, 87] width 463 height 20
select select "14"
click at [436, 77] on select "Select... Albanian Arabic Armenian Assamese Azerbaijani Belarusian Bengali Bulg…" at bounding box center [667, 87] width 463 height 20
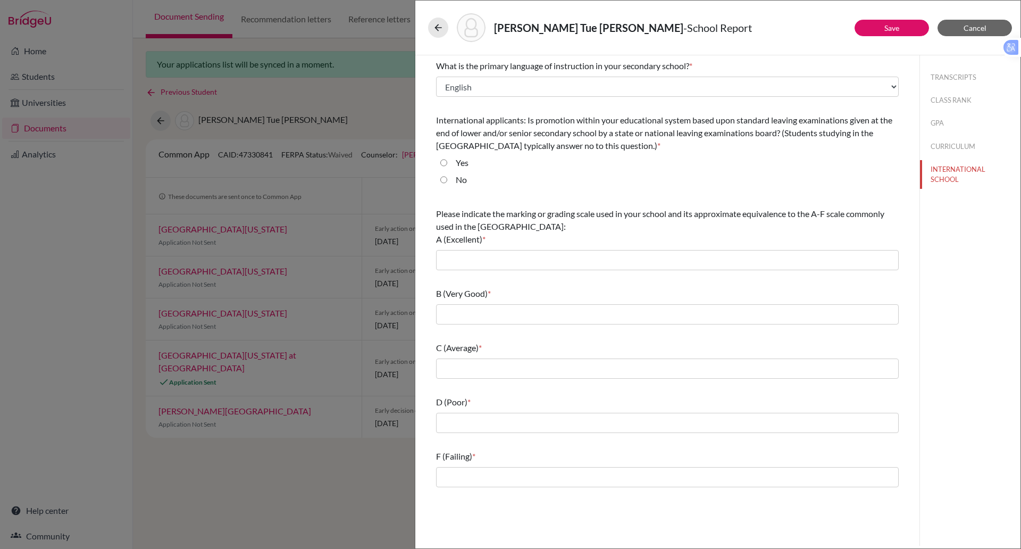
click at [444, 164] on input "Yes" at bounding box center [443, 162] width 7 height 13
radio input "true"
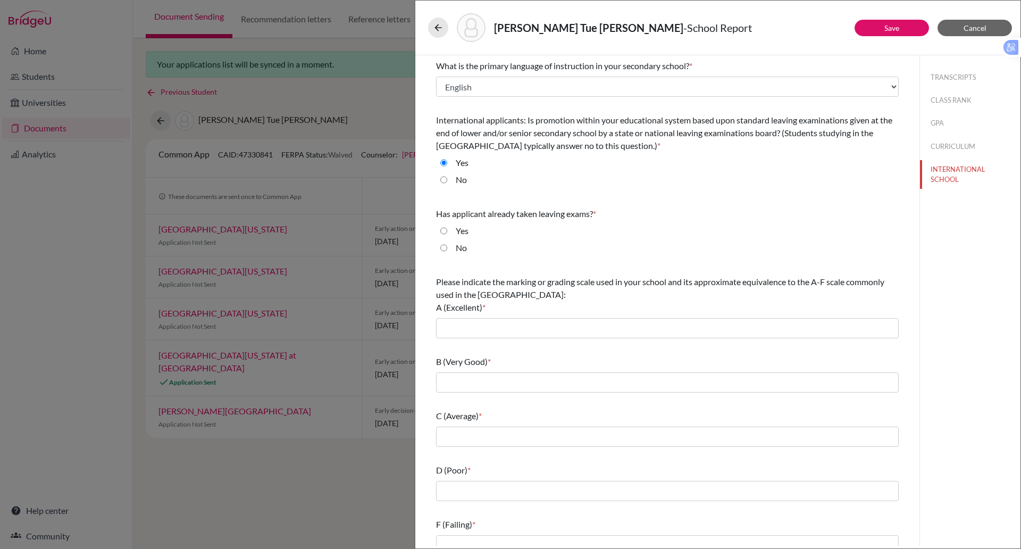
click at [445, 248] on input "No" at bounding box center [443, 247] width 7 height 13
radio input "true"
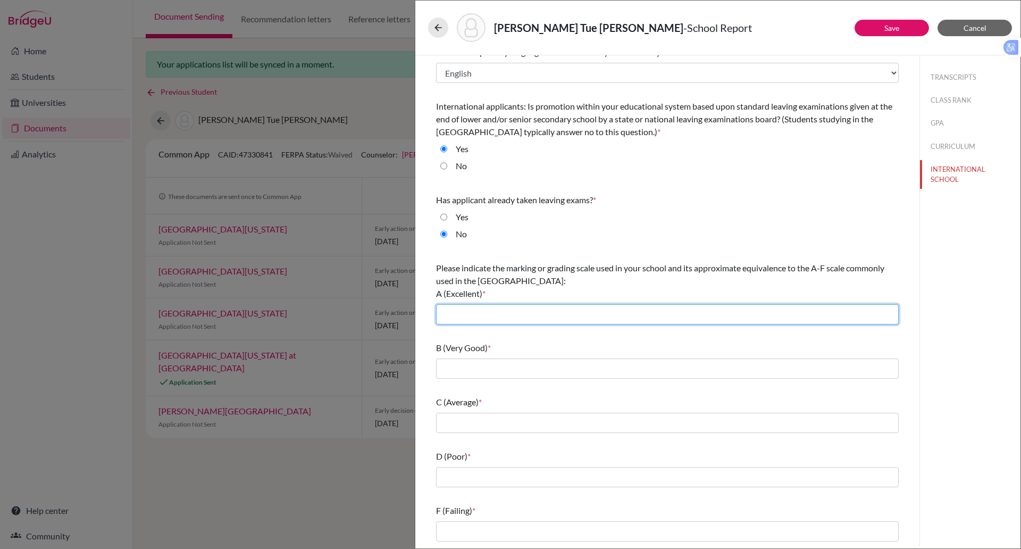
click at [480, 316] on input "text" at bounding box center [667, 314] width 463 height 20
type input "6-7"
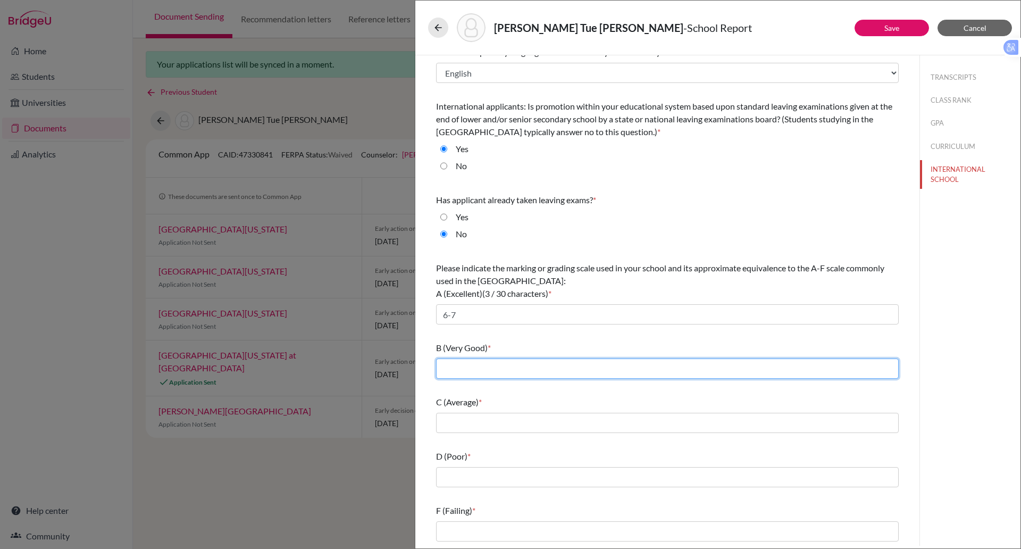
click at [452, 373] on input "text" at bounding box center [667, 368] width 463 height 20
type input "4-5"
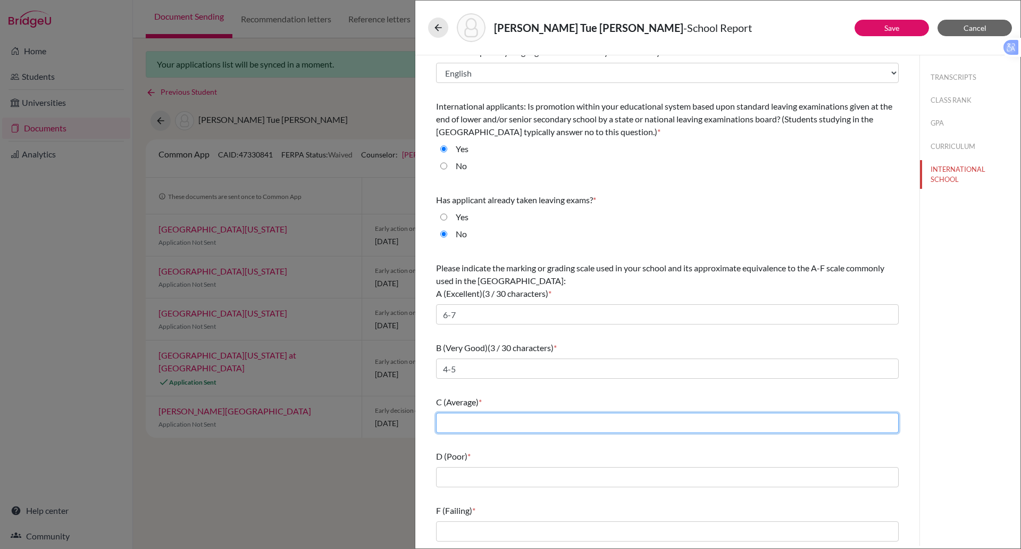
click at [452, 421] on input "text" at bounding box center [667, 423] width 463 height 20
type input "3"
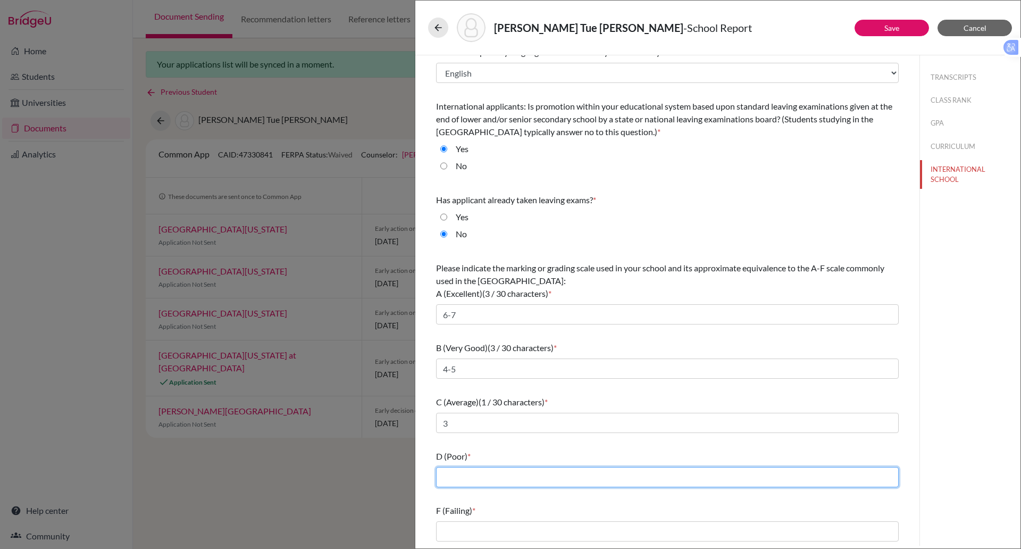
click at [451, 480] on input "text" at bounding box center [667, 477] width 463 height 20
type input "2"
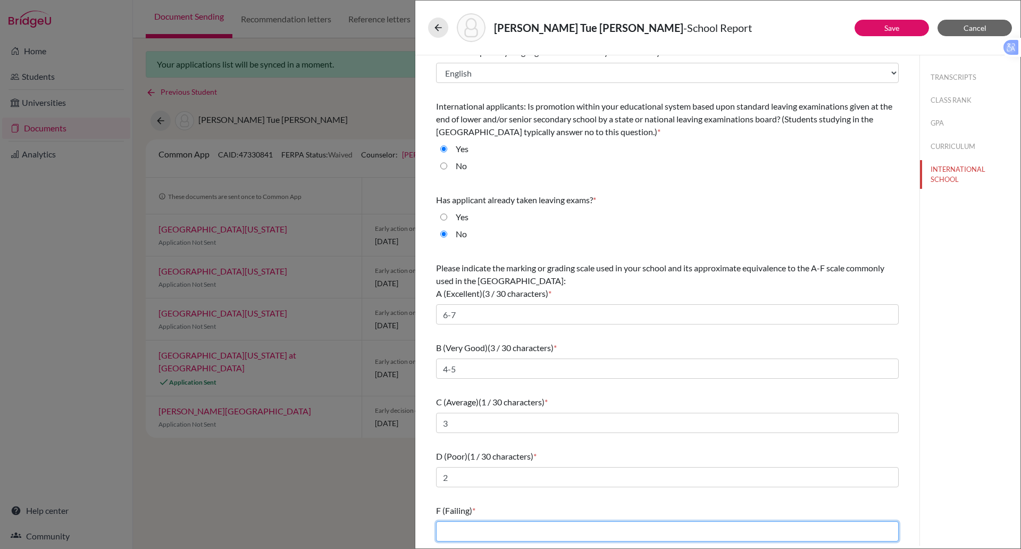
click at [457, 529] on input "text" at bounding box center [667, 531] width 463 height 20
type input "1"
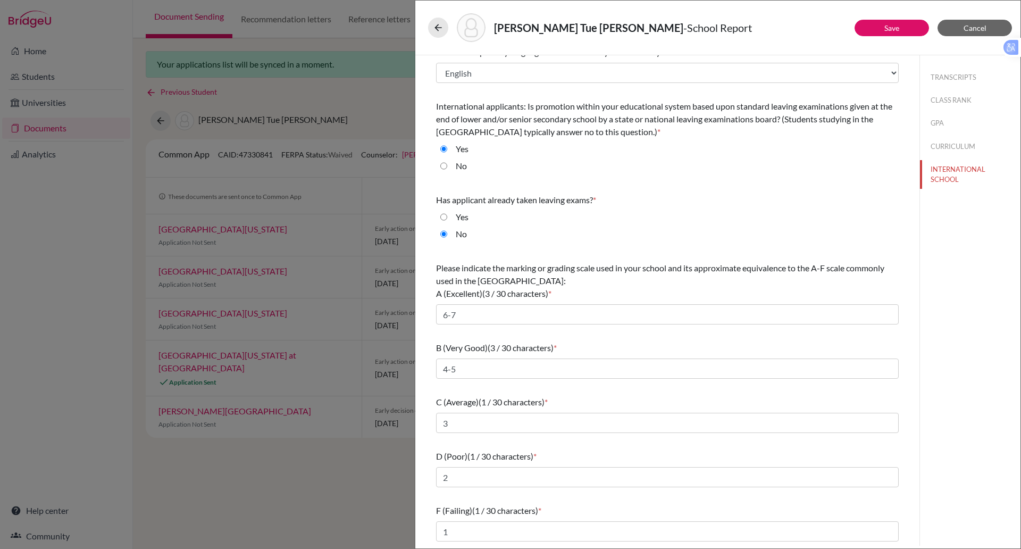
click at [962, 461] on div "TRANSCRIPTS CLASS RANK GPA CURRICULUM INTERNATIONAL SCHOOL" at bounding box center [970, 300] width 101 height 490
click at [882, 30] on button "Save" at bounding box center [892, 28] width 74 height 16
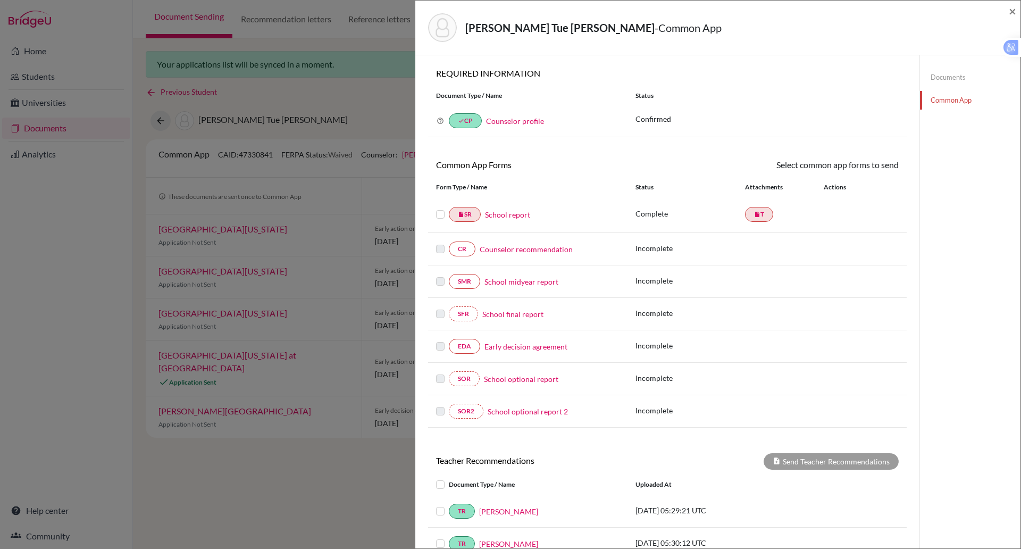
click at [520, 216] on link "School report" at bounding box center [507, 214] width 45 height 11
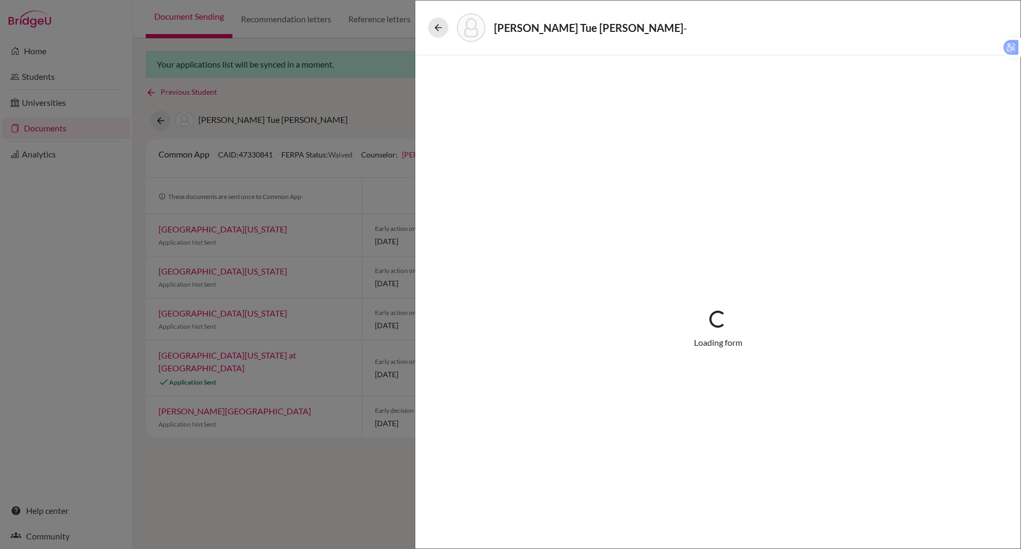
select select "1"
select select "690426"
select select "0"
select select "1"
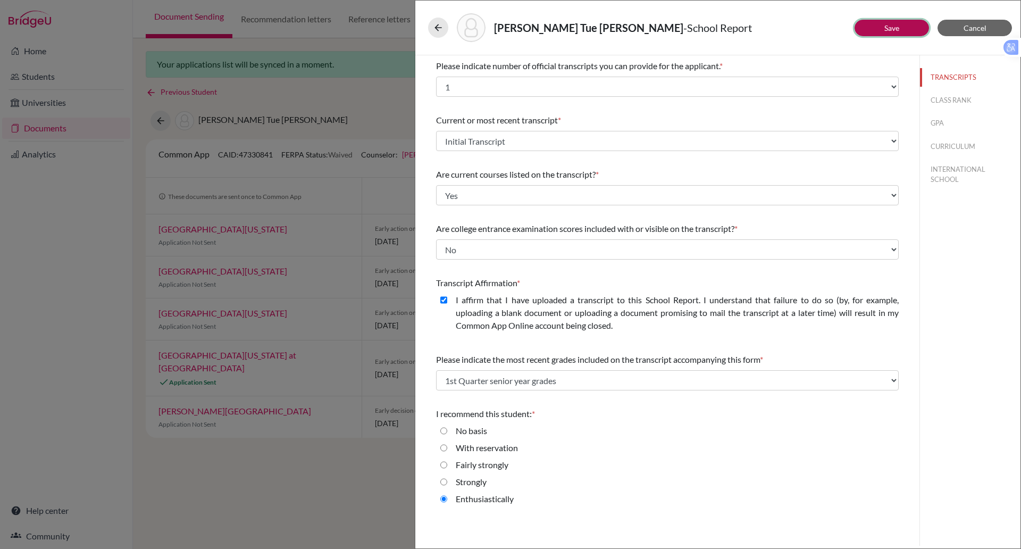
click at [900, 31] on button "Save" at bounding box center [892, 28] width 74 height 16
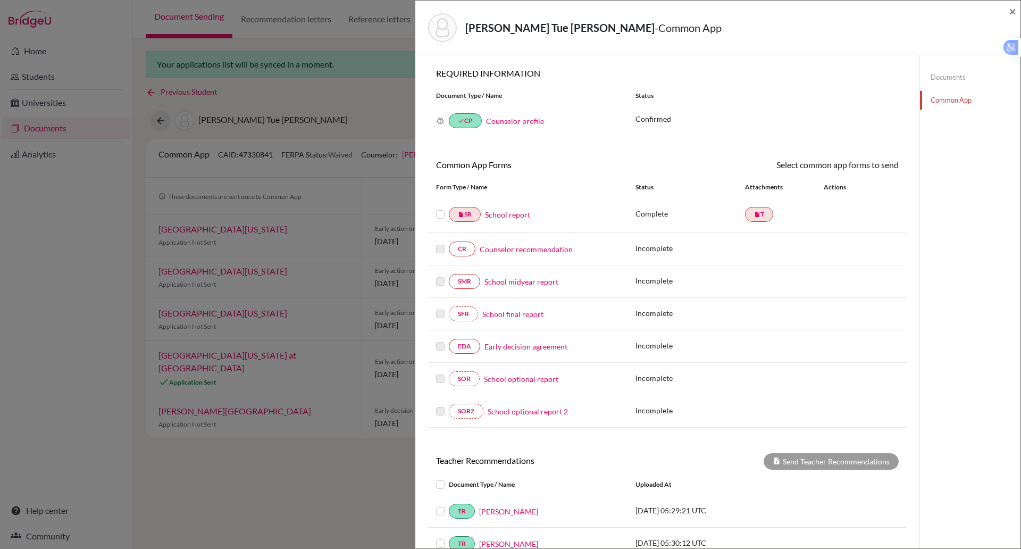
click at [521, 253] on link "Counselor recommendation" at bounding box center [526, 249] width 93 height 11
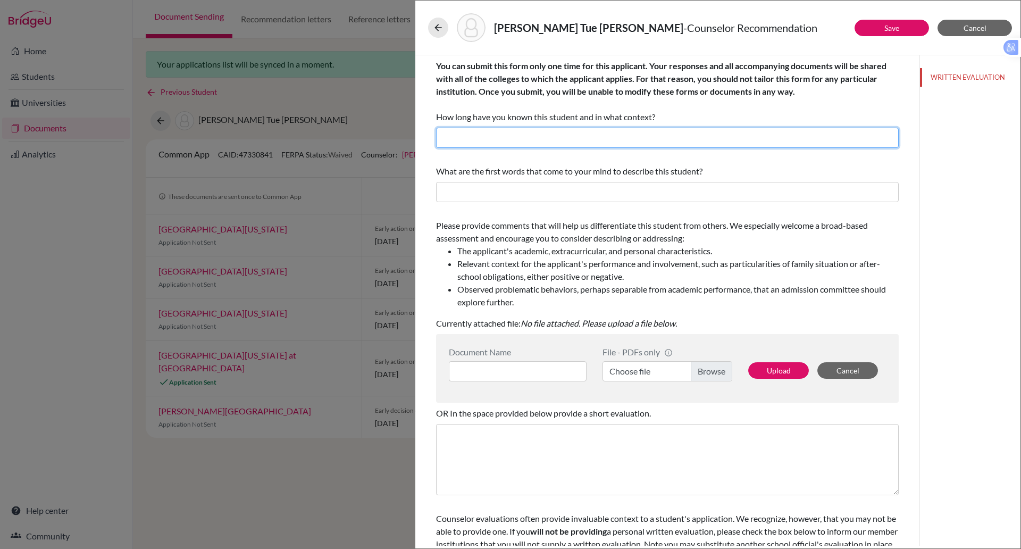
click at [524, 143] on input "text" at bounding box center [667, 138] width 463 height 20
type input "2 years as her University Counselor"
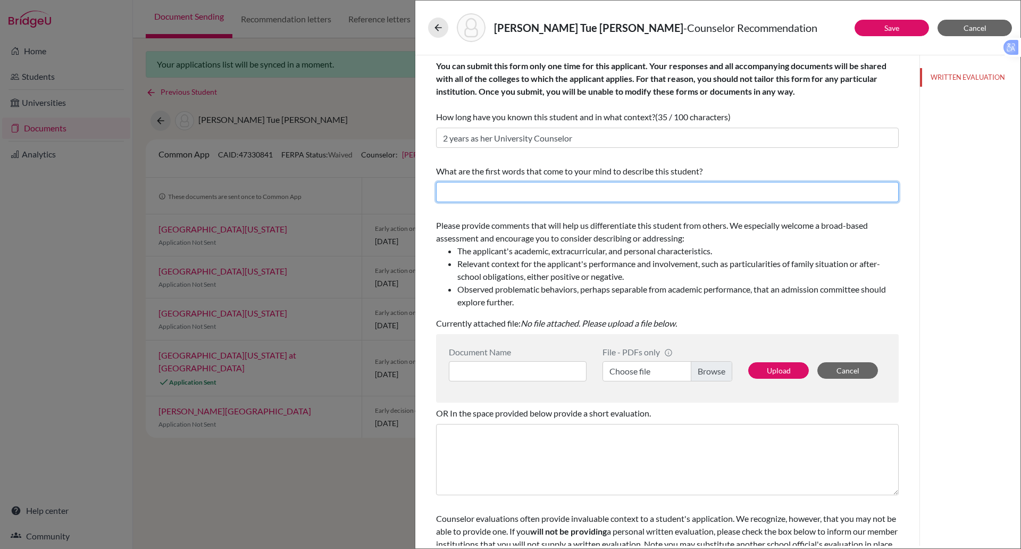
click at [516, 193] on input "text" at bounding box center [667, 192] width 463 height 20
type input "Dedicated, Smart, Generous"
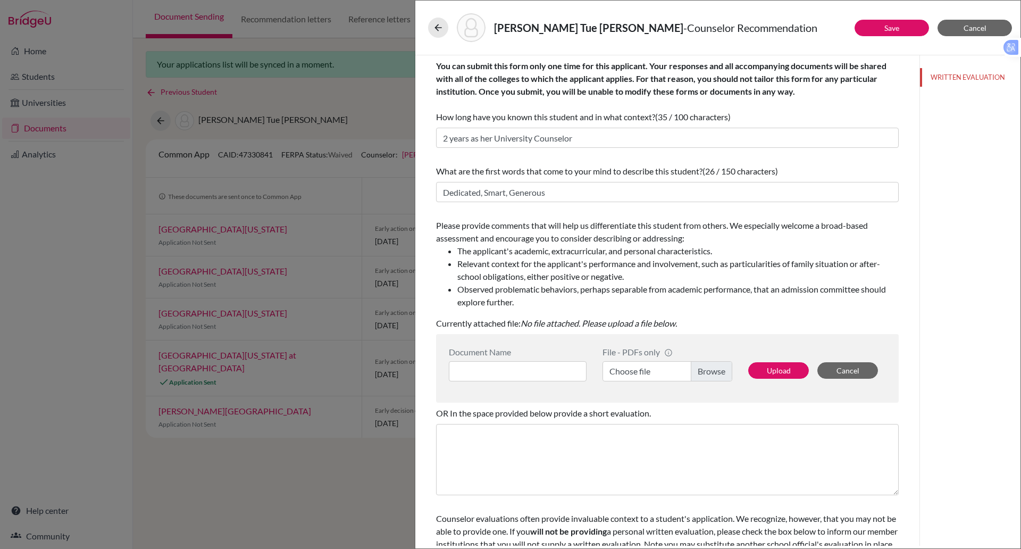
drag, startPoint x: 493, startPoint y: 365, endPoint x: 635, endPoint y: 372, distance: 142.7
drag, startPoint x: 635, startPoint y: 372, endPoint x: 610, endPoint y: 373, distance: 25.0
drag, startPoint x: 610, startPoint y: 373, endPoint x: 711, endPoint y: 380, distance: 100.8
drag, startPoint x: 711, startPoint y: 380, endPoint x: 700, endPoint y: 371, distance: 13.9
click at [700, 371] on label "Choose file" at bounding box center [668, 371] width 130 height 20
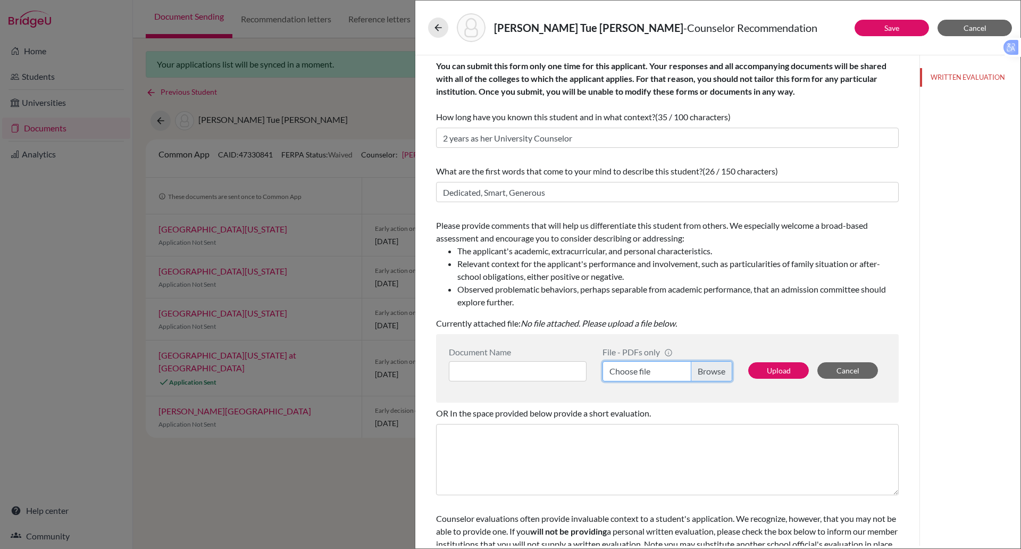
click at [700, 371] on input "Choose file" at bounding box center [668, 371] width 130 height 20
click at [524, 365] on input at bounding box center [518, 371] width 138 height 20
type input "Counselor LoR"
click at [755, 365] on button "Upload" at bounding box center [778, 370] width 61 height 16
click at [874, 23] on button "Save" at bounding box center [892, 28] width 74 height 16
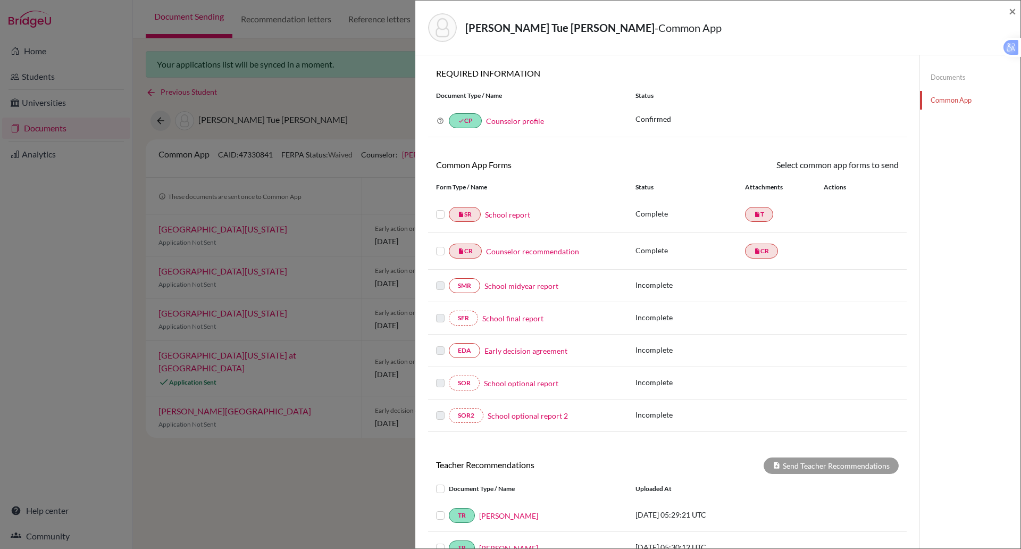
click at [443, 208] on label at bounding box center [440, 208] width 9 height 0
click at [0, 0] on input "checkbox" at bounding box center [0, 0] width 0 height 0
click at [442, 246] on label at bounding box center [440, 246] width 9 height 0
click at [0, 0] on input "checkbox" at bounding box center [0, 0] width 0 height 0
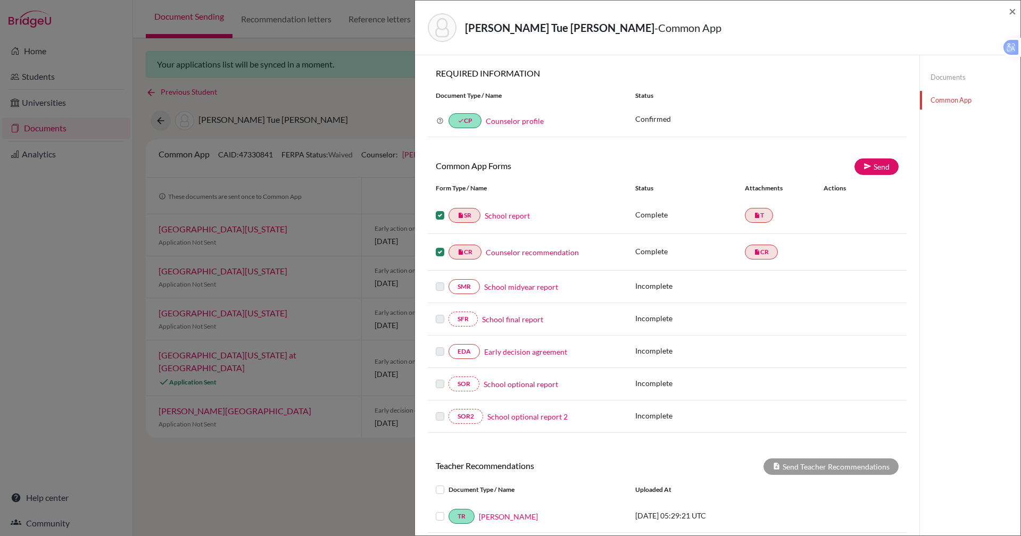
click at [881, 134] on div "Why am I being asked to do this? Confirming your Common App counselor profile e…" at bounding box center [667, 121] width 479 height 32
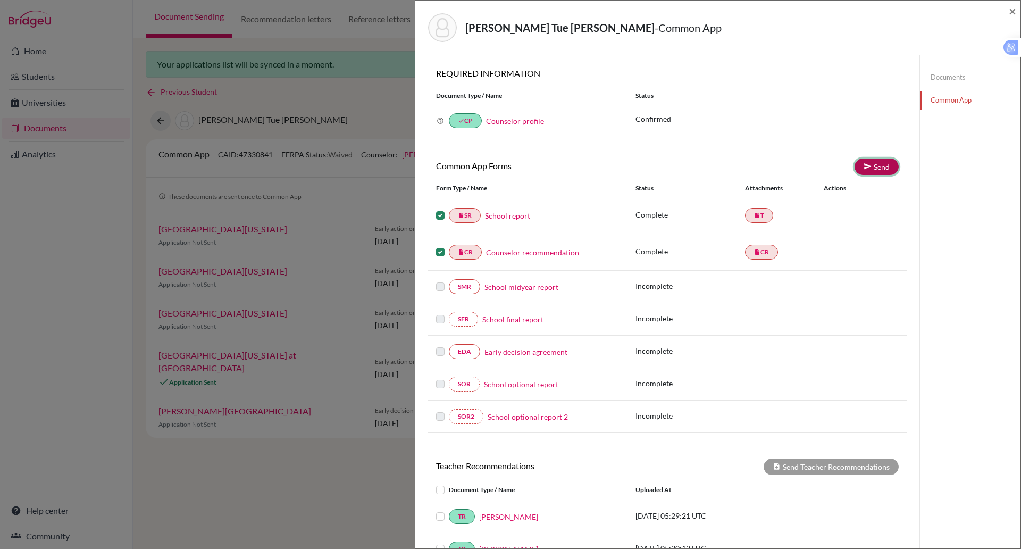
click at [866, 169] on link "Send" at bounding box center [877, 167] width 44 height 16
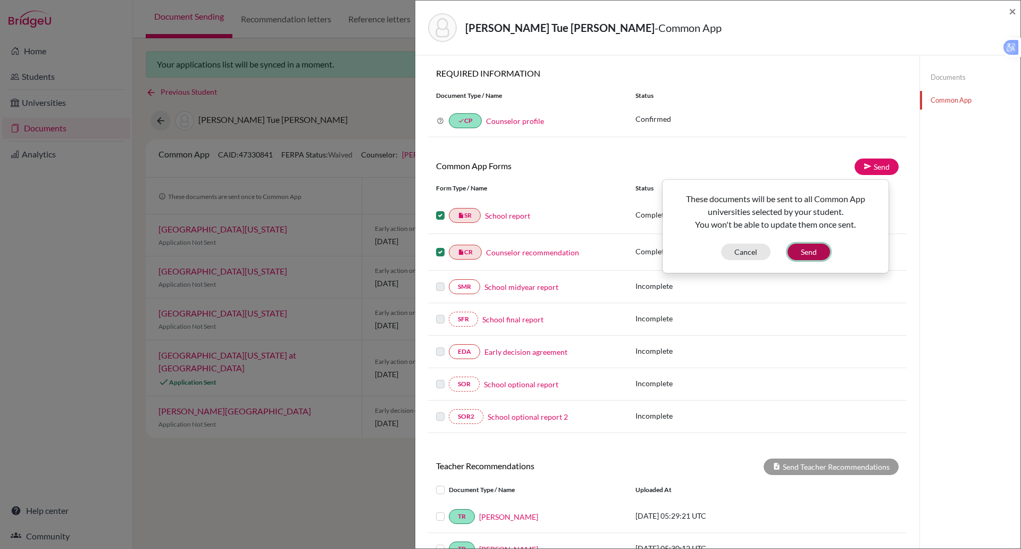
click at [814, 253] on button "Send" at bounding box center [809, 252] width 43 height 16
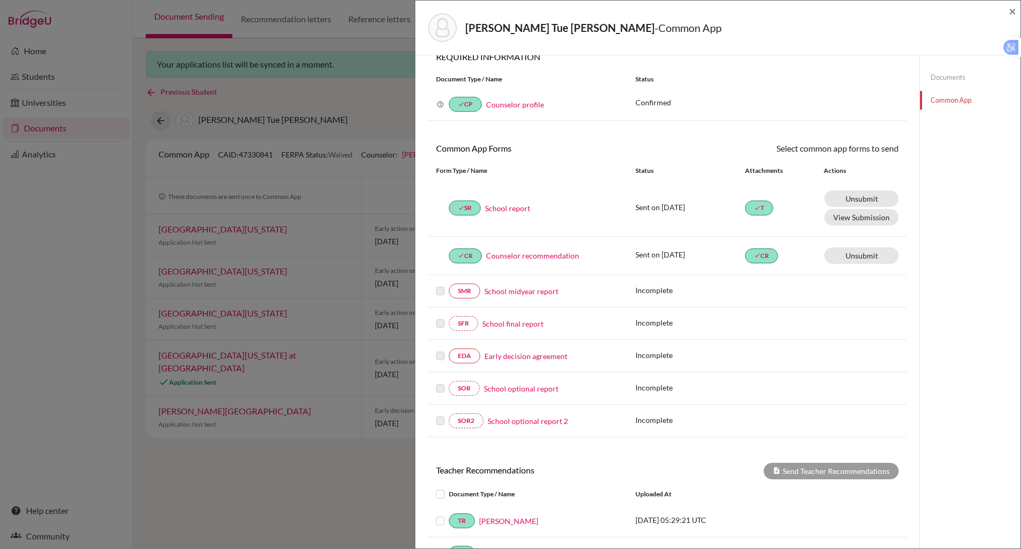
scroll to position [88, 0]
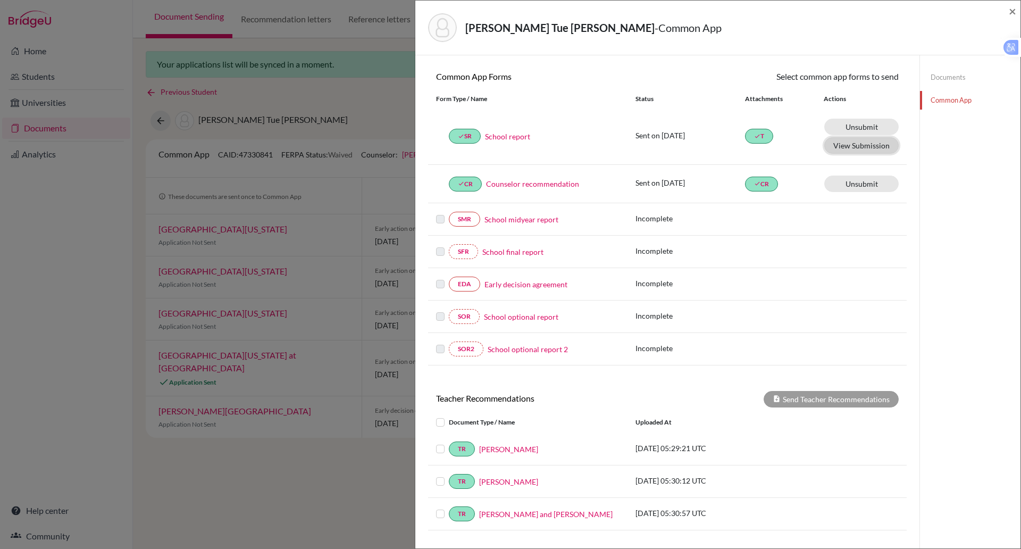
click at [843, 141] on button "View Submission" at bounding box center [861, 145] width 74 height 16
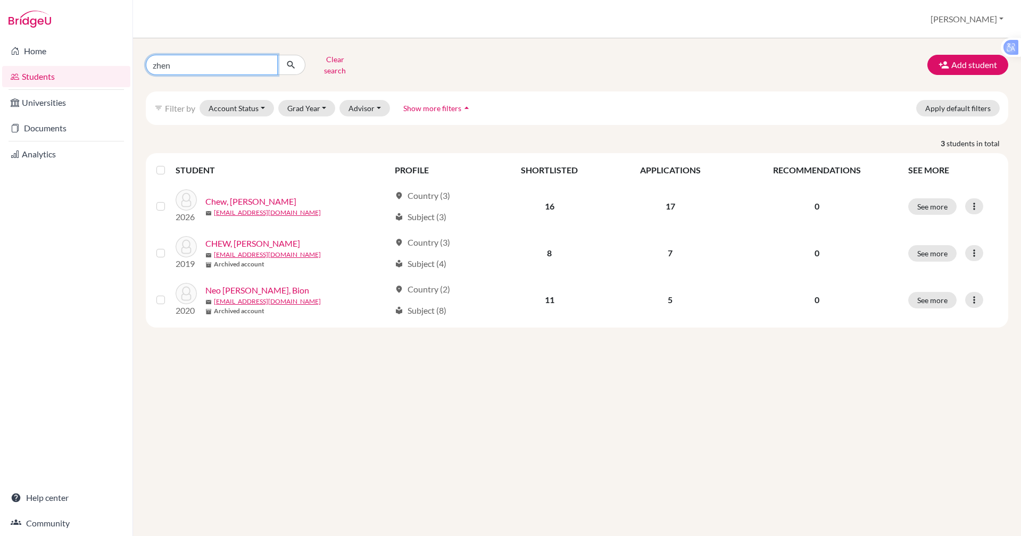
click at [190, 60] on input "zhen" at bounding box center [212, 65] width 132 height 20
type input "z"
type input "tue anh"
click button "submit" at bounding box center [291, 65] width 28 height 20
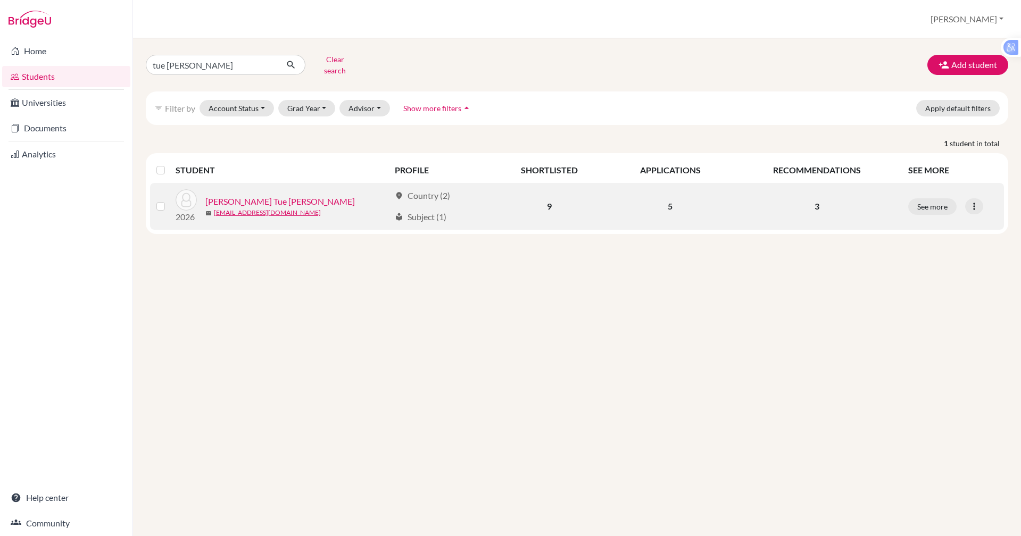
click at [230, 197] on link "[PERSON_NAME] Tue [PERSON_NAME]" at bounding box center [279, 201] width 149 height 13
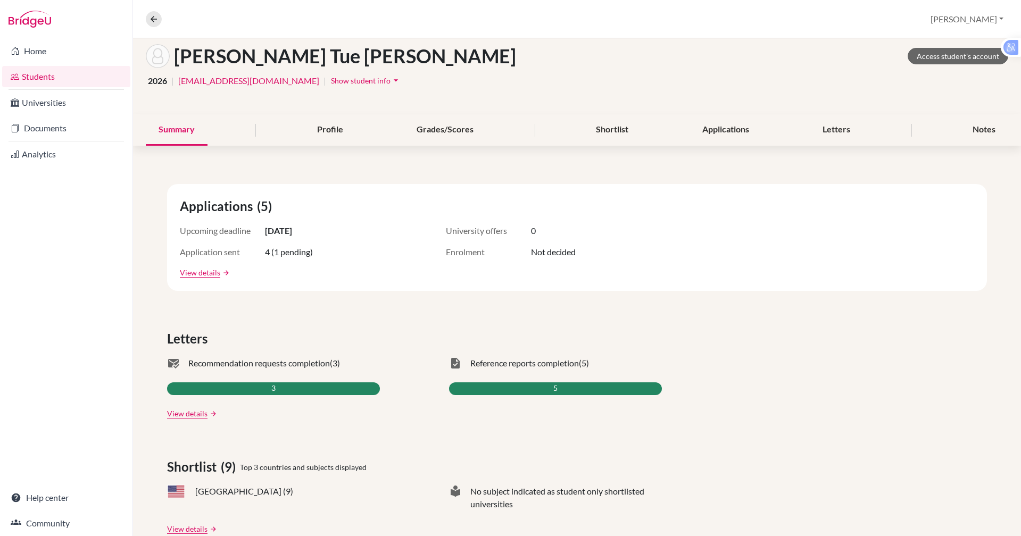
scroll to position [45, 0]
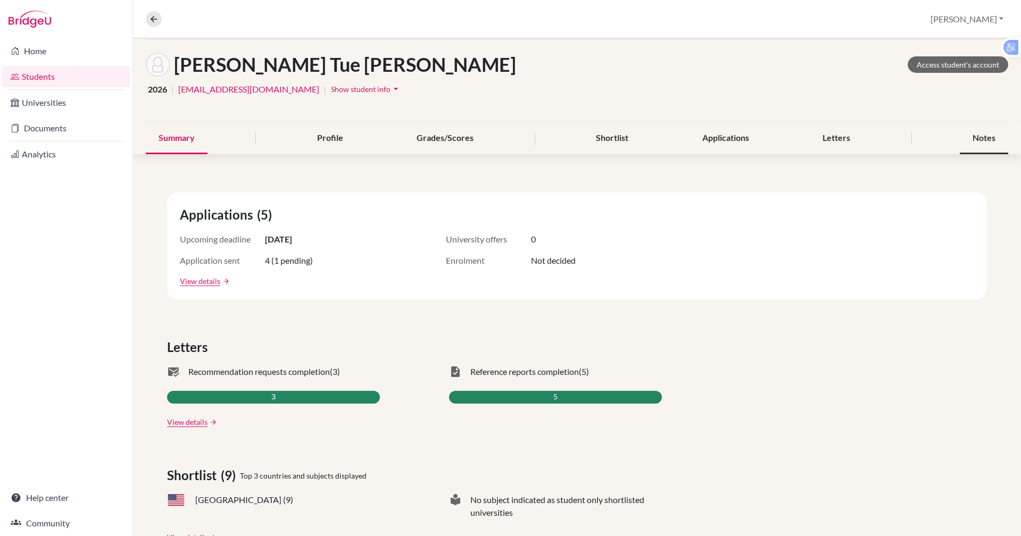
click at [974, 137] on div "Notes" at bounding box center [984, 138] width 48 height 31
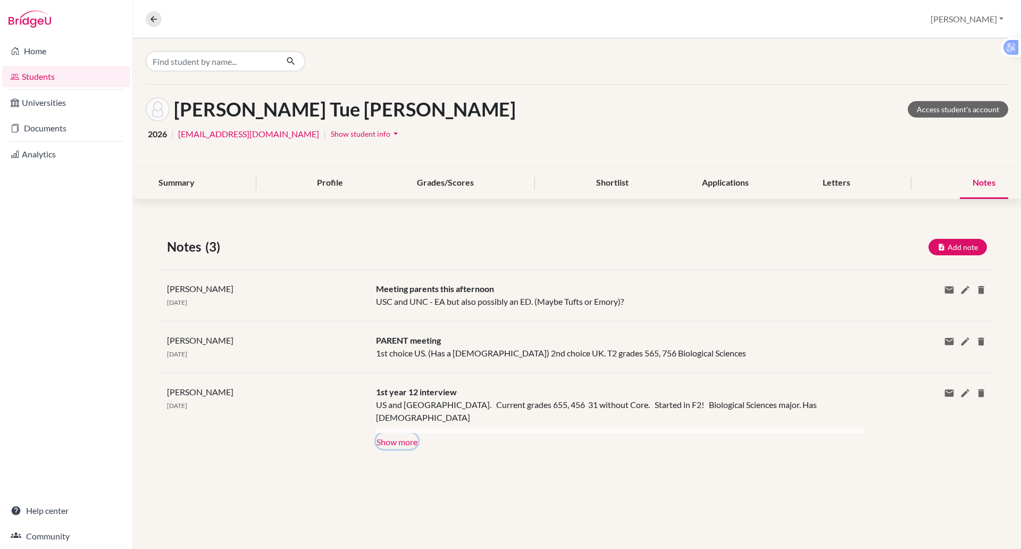
click at [407, 438] on button "Show more" at bounding box center [397, 441] width 42 height 16
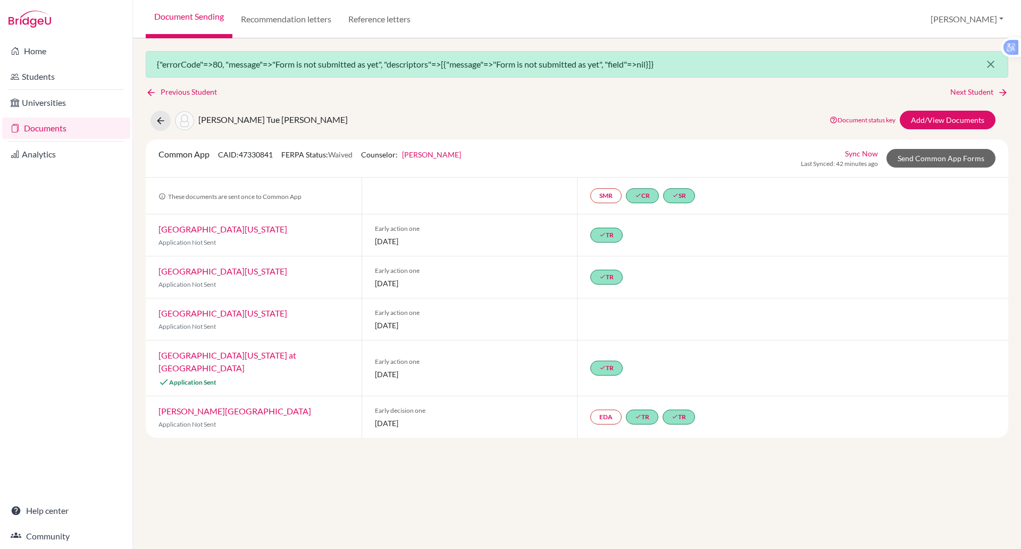
click at [989, 62] on icon "close" at bounding box center [991, 64] width 13 height 13
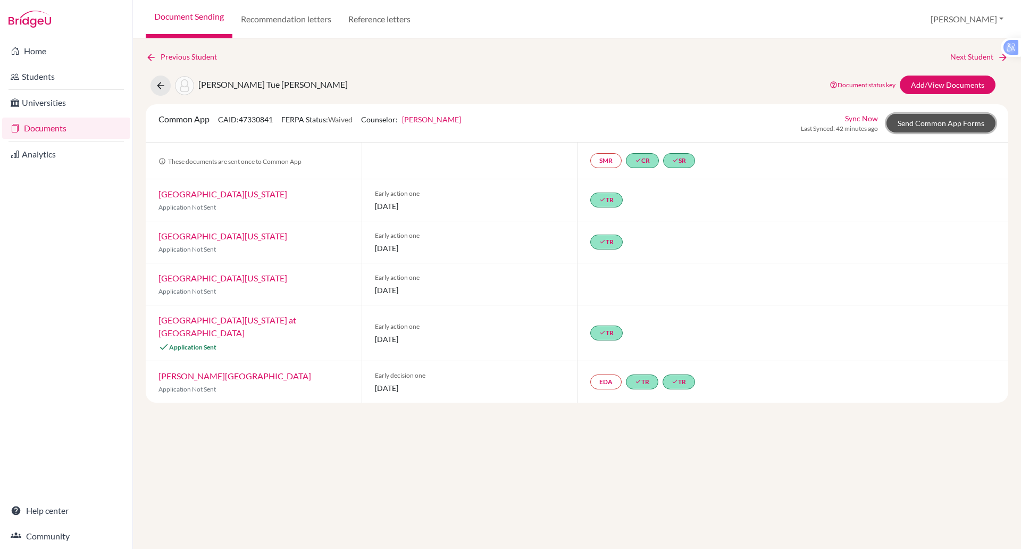
click at [950, 121] on link "Send Common App Forms" at bounding box center [941, 123] width 109 height 19
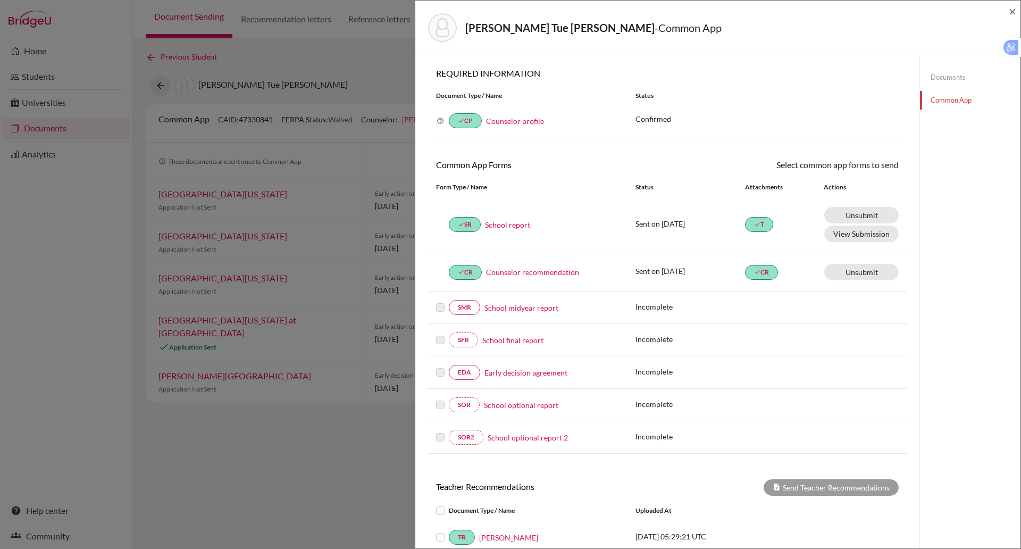
click at [920, 162] on div "Documents Common App" at bounding box center [970, 394] width 101 height 678
click at [847, 232] on button "View Submission" at bounding box center [861, 234] width 74 height 16
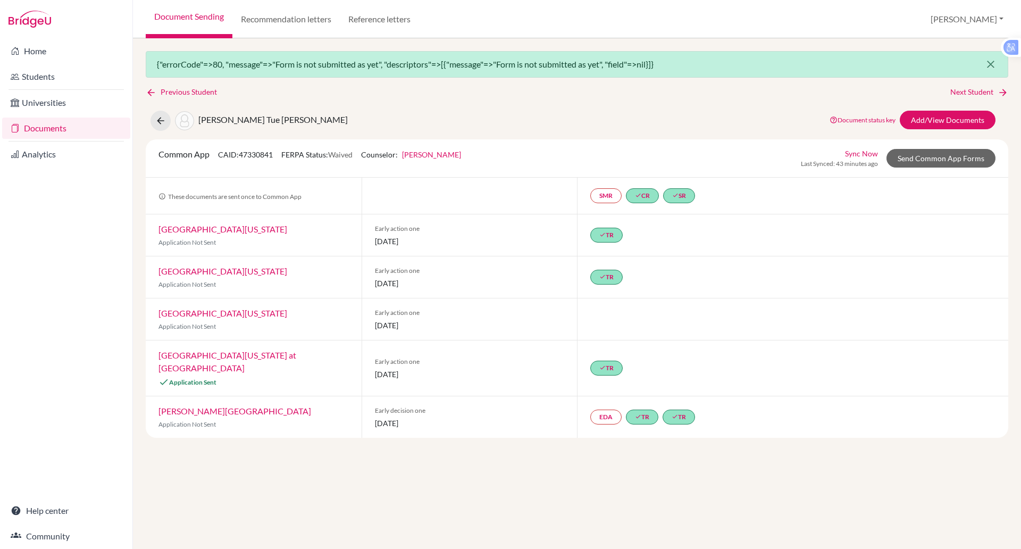
click at [987, 63] on icon "close" at bounding box center [991, 64] width 13 height 13
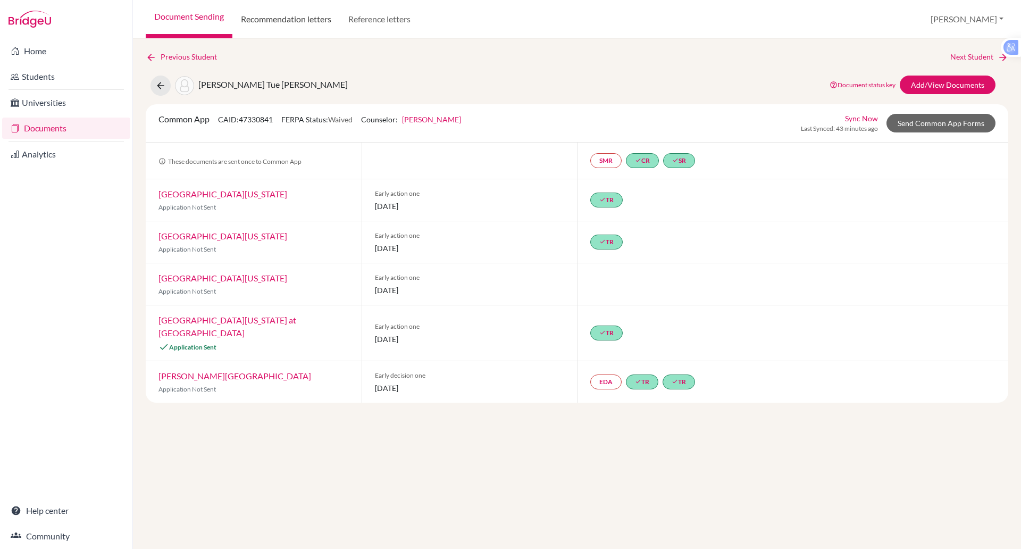
click at [264, 14] on link "Recommendation letters" at bounding box center [285, 19] width 107 height 38
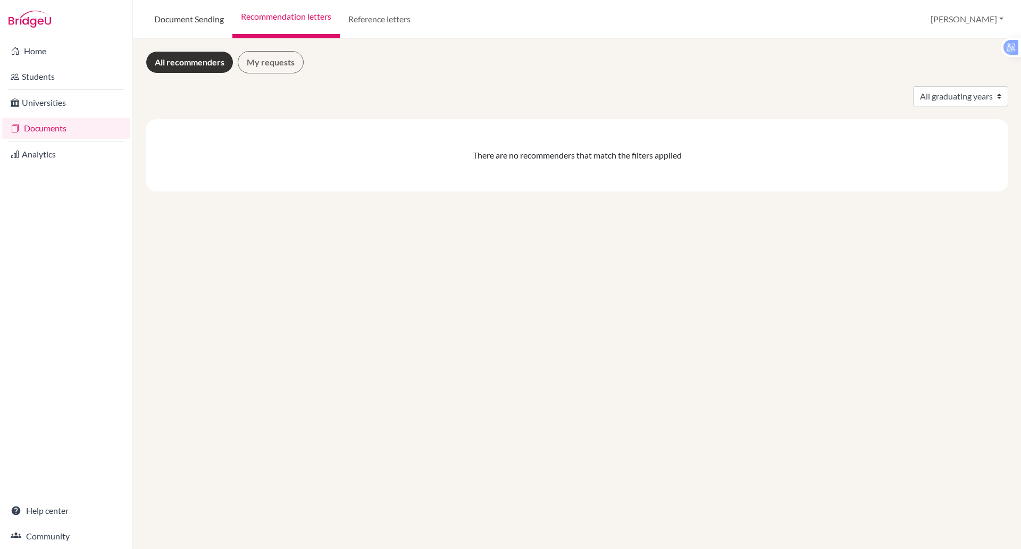
click at [206, 15] on link "Document Sending" at bounding box center [189, 19] width 87 height 38
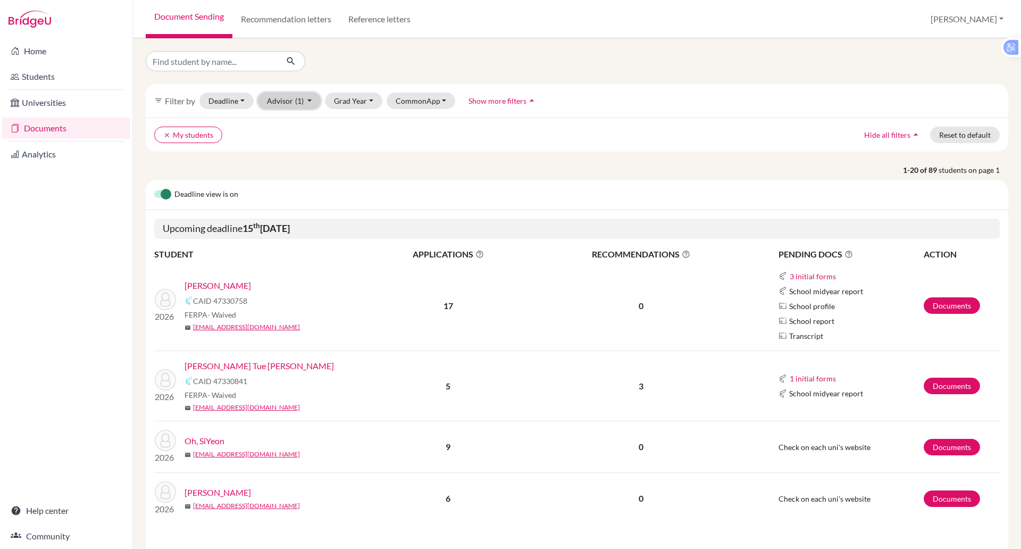
click at [283, 105] on button "Advisor (1)" at bounding box center [289, 101] width 63 height 16
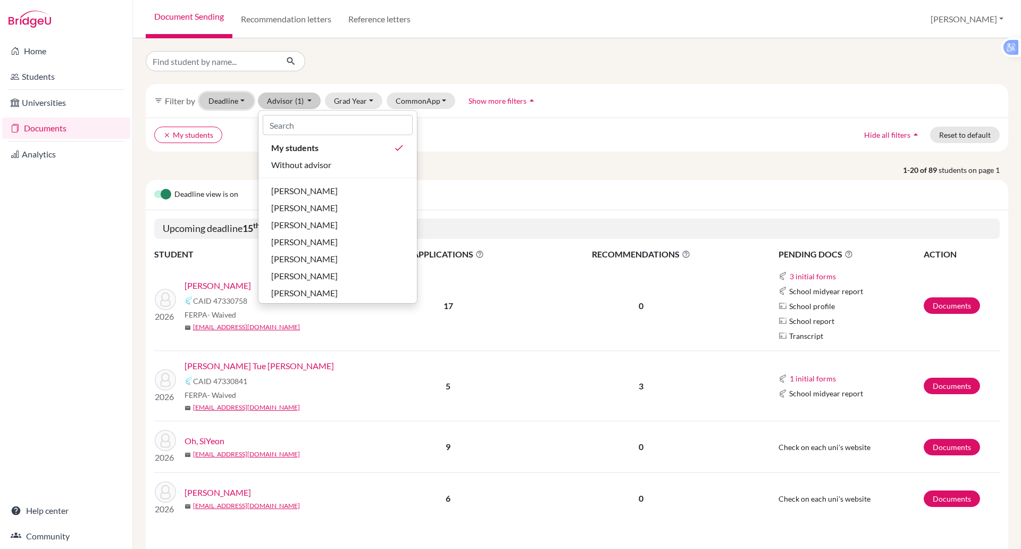
click at [241, 99] on button "Deadline - Select a date range Or double click for a single date selection [DAT…" at bounding box center [226, 101] width 54 height 16
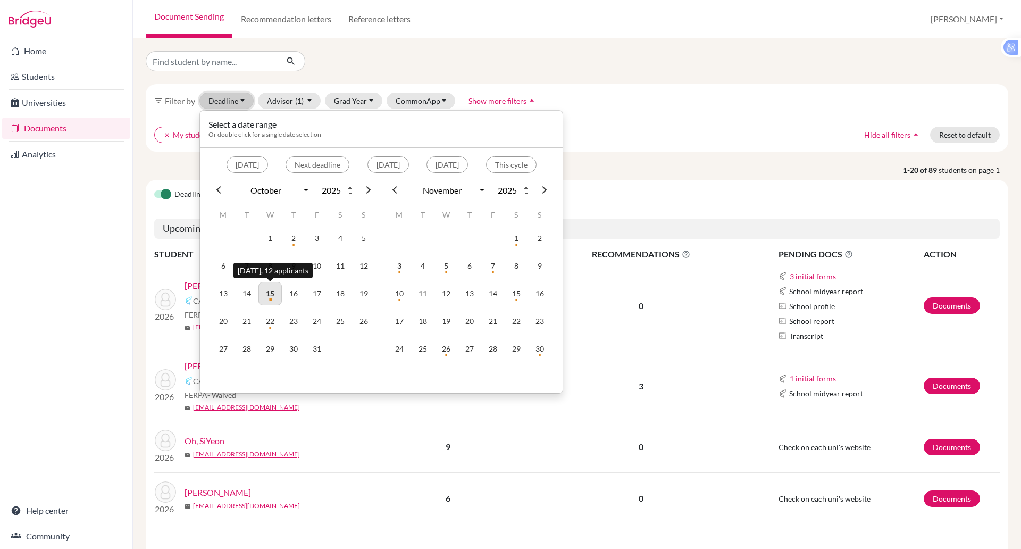
click at [272, 299] on td "15" at bounding box center [269, 293] width 23 height 23
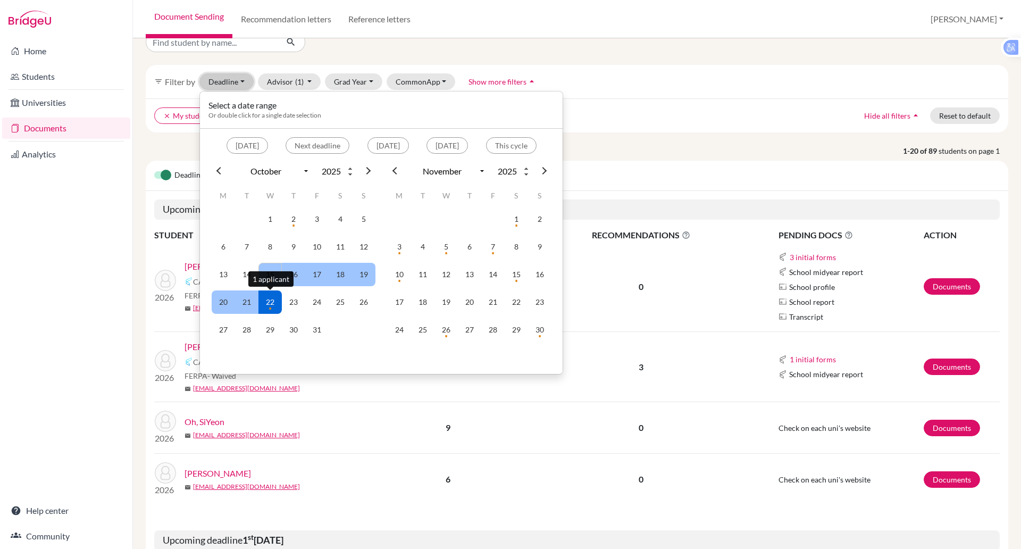
scroll to position [19, 0]
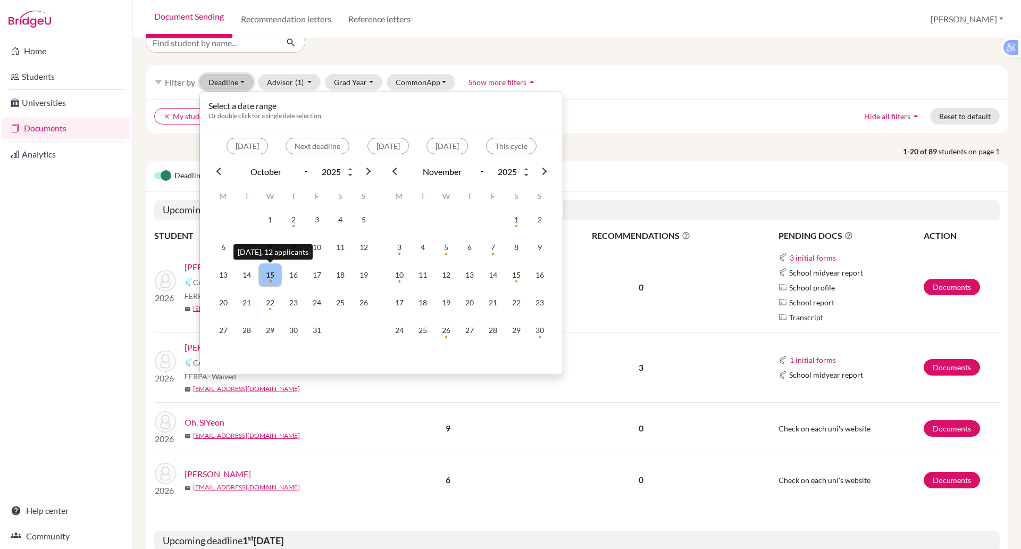
click at [272, 278] on td "15" at bounding box center [269, 274] width 23 height 23
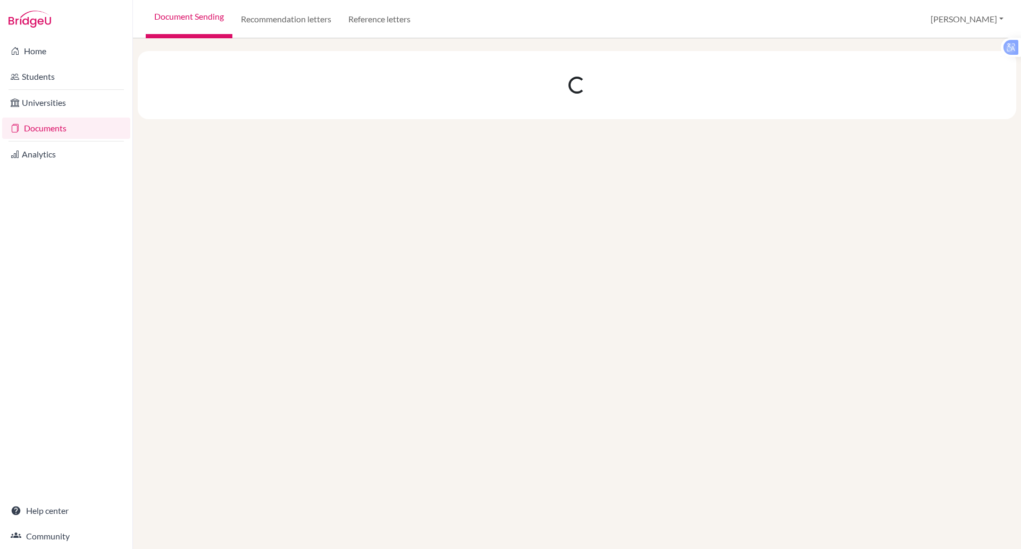
scroll to position [0, 0]
click at [272, 278] on div at bounding box center [577, 293] width 888 height 511
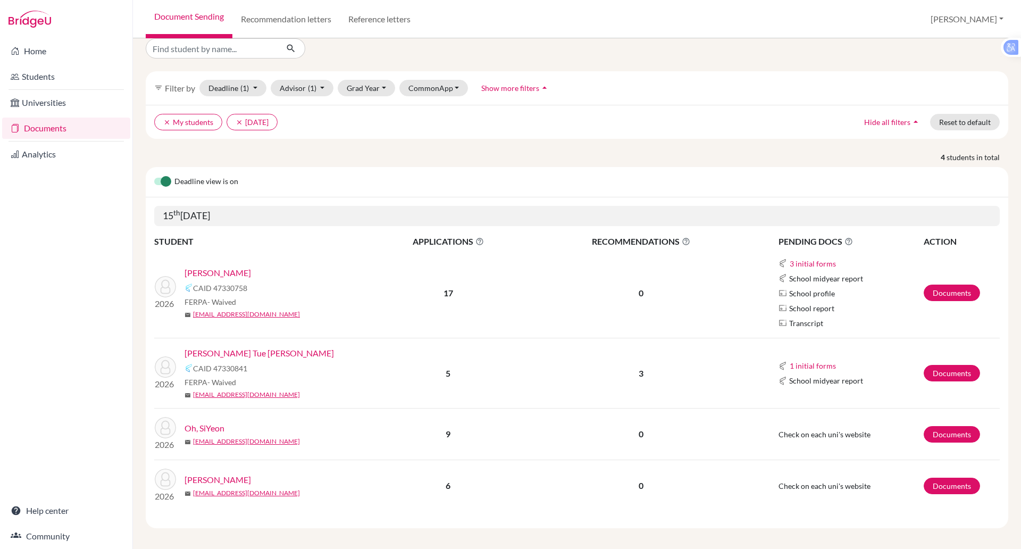
scroll to position [18, 0]
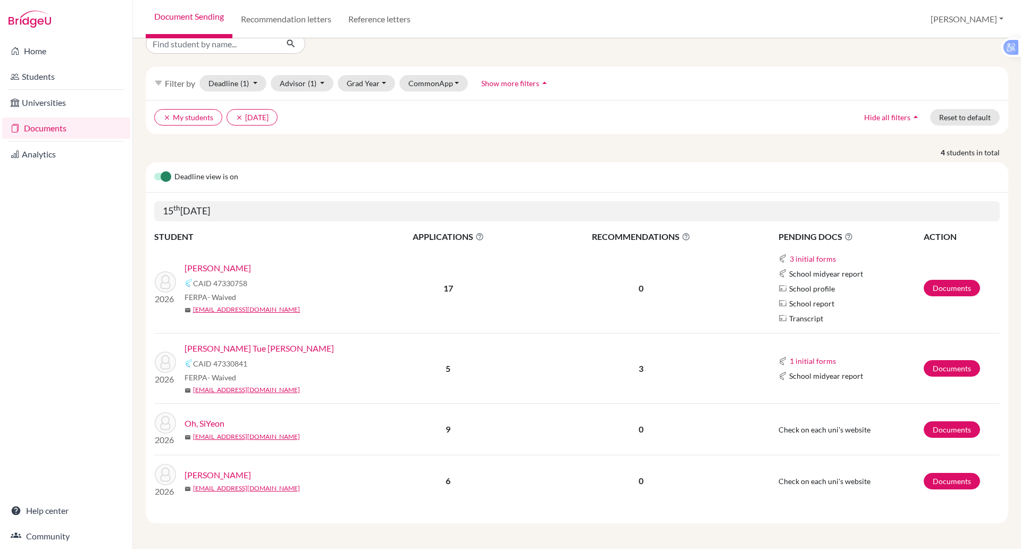
click at [246, 346] on link "[PERSON_NAME] Tue [PERSON_NAME]" at bounding box center [259, 348] width 149 height 13
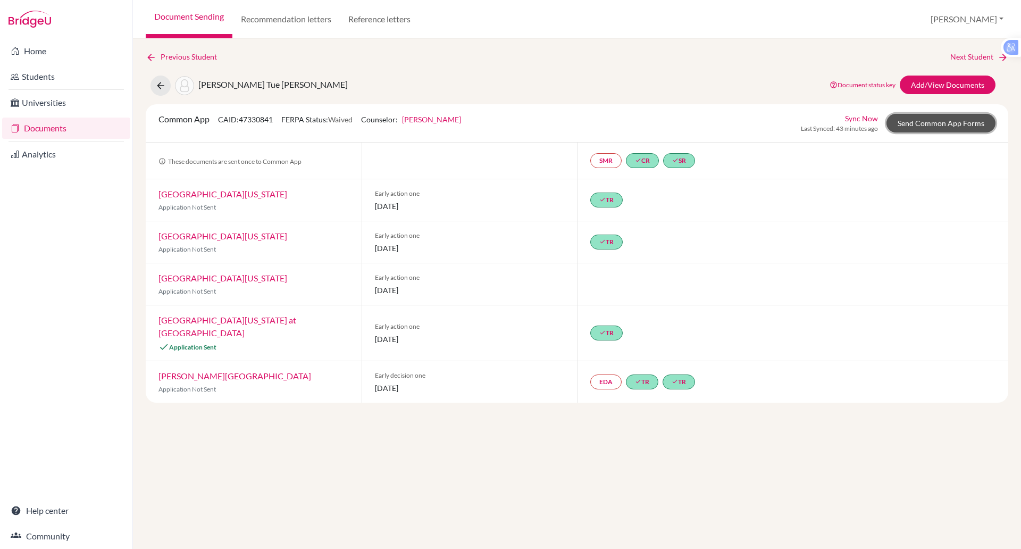
click at [921, 122] on link "Send Common App Forms" at bounding box center [941, 123] width 109 height 19
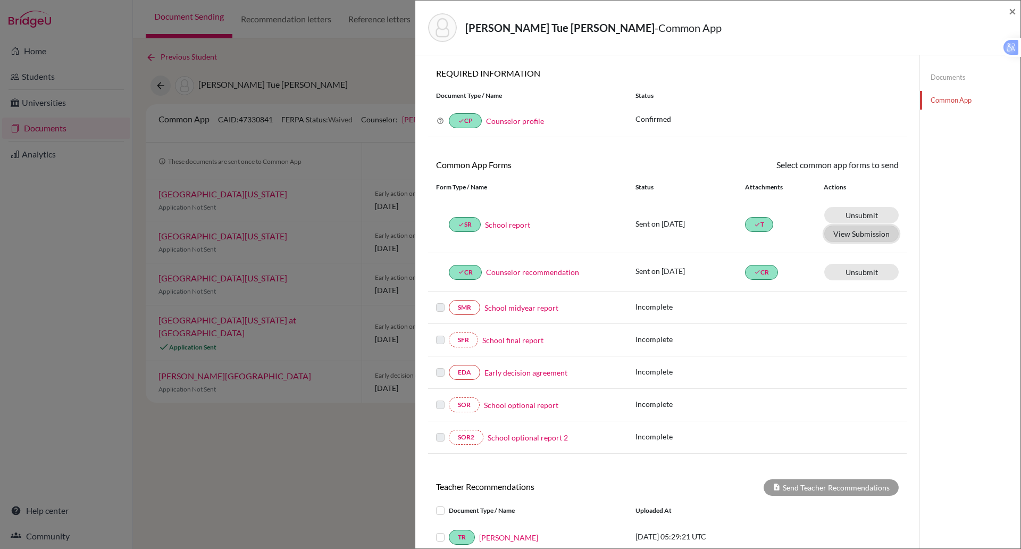
click at [863, 235] on button "View Submission" at bounding box center [861, 234] width 74 height 16
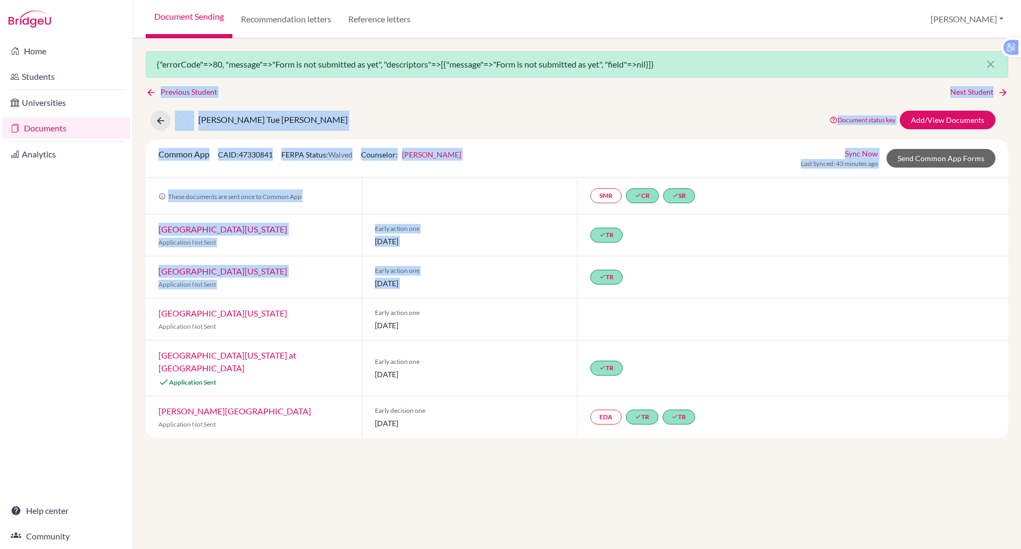
drag, startPoint x: 0, startPoint y: 0, endPoint x: 823, endPoint y: 283, distance: 870.1
click at [823, 283] on div "{"errorCode"=>80, "message"=>"Form is not submitted as yet", "descriptors"=>[{"…" at bounding box center [577, 293] width 888 height 511
click at [723, 129] on div "Nguyen, Hoang Tue Anh Document status key TR Requirement. Document not uploaded…" at bounding box center [577, 121] width 879 height 20
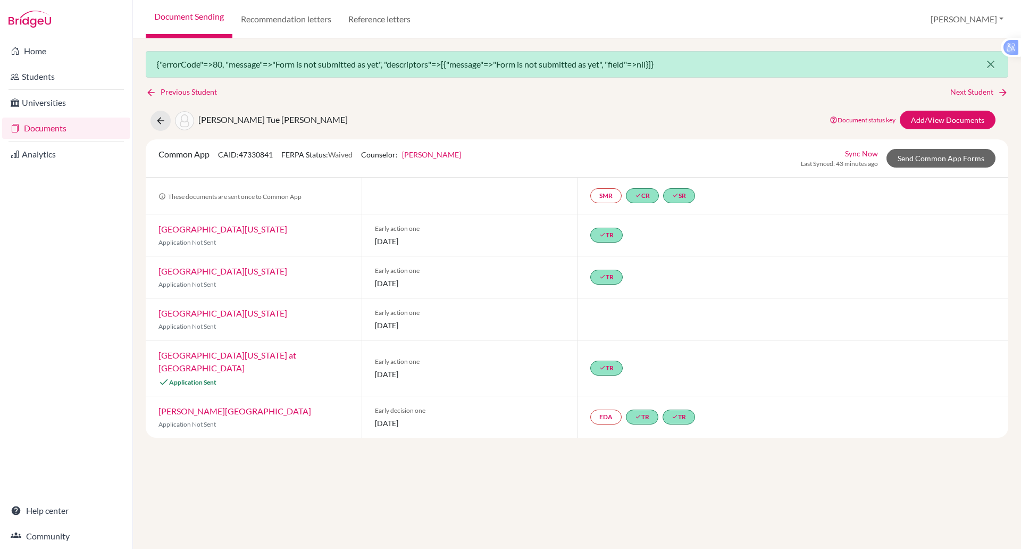
click at [990, 65] on icon "close" at bounding box center [991, 64] width 13 height 13
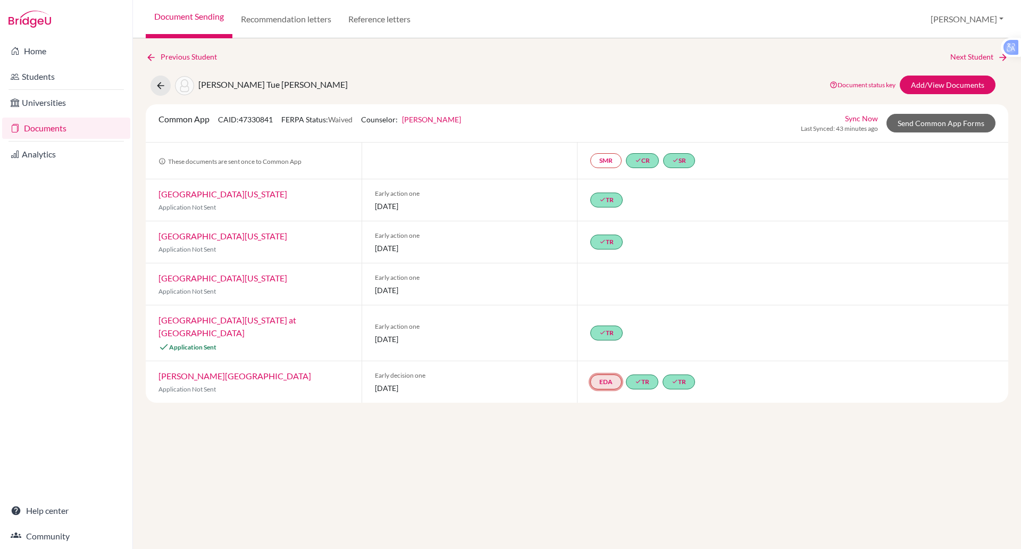
click at [604, 374] on link "EDA" at bounding box center [605, 381] width 31 height 15
click at [594, 345] on link "Early decision agreement" at bounding box center [605, 349] width 83 height 9
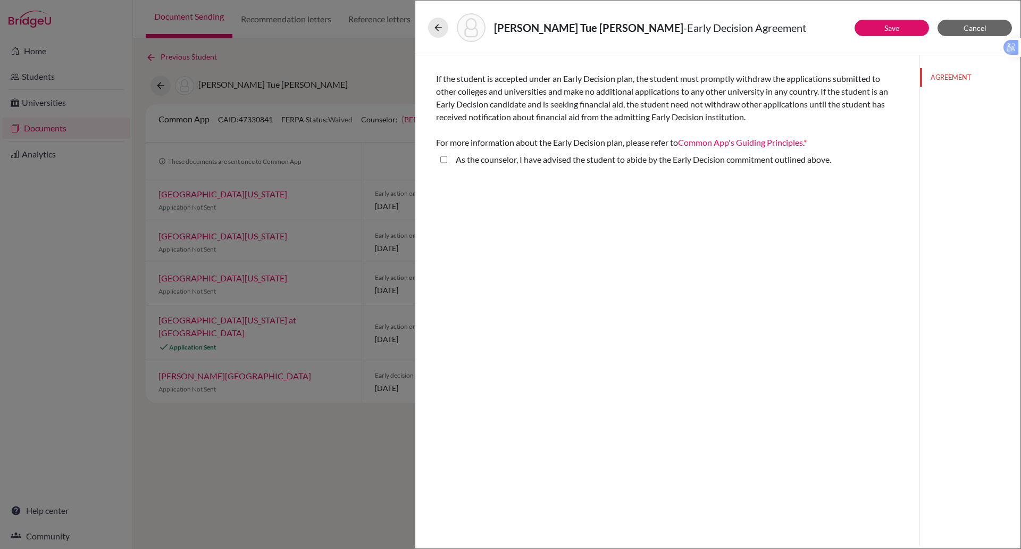
click at [445, 157] on above\ "As the counselor, I have advised the student to abide by the Early Decision com…" at bounding box center [443, 159] width 7 height 13
checkbox above\ "true"
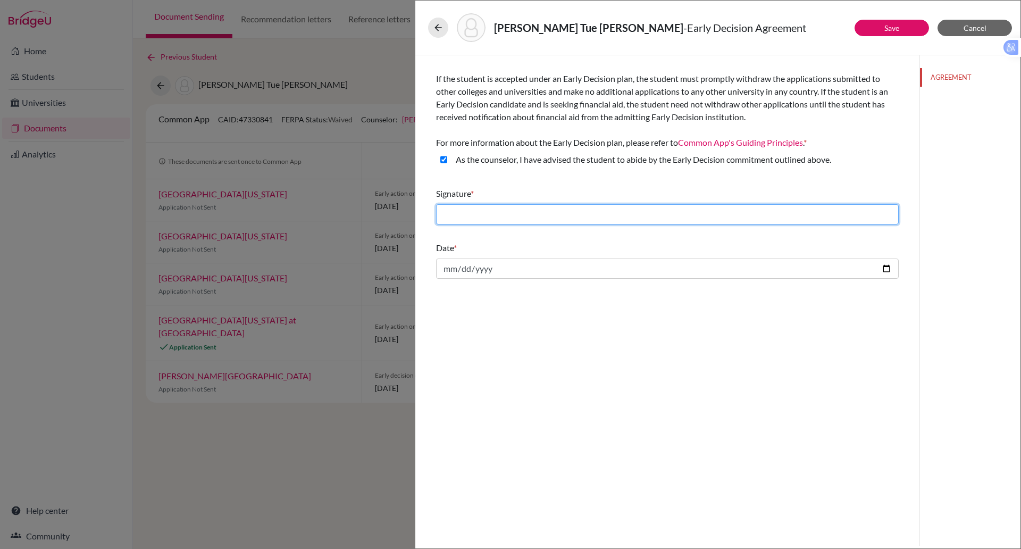
click at [525, 213] on input "text" at bounding box center [667, 214] width 463 height 20
type input "[PERSON_NAME]"
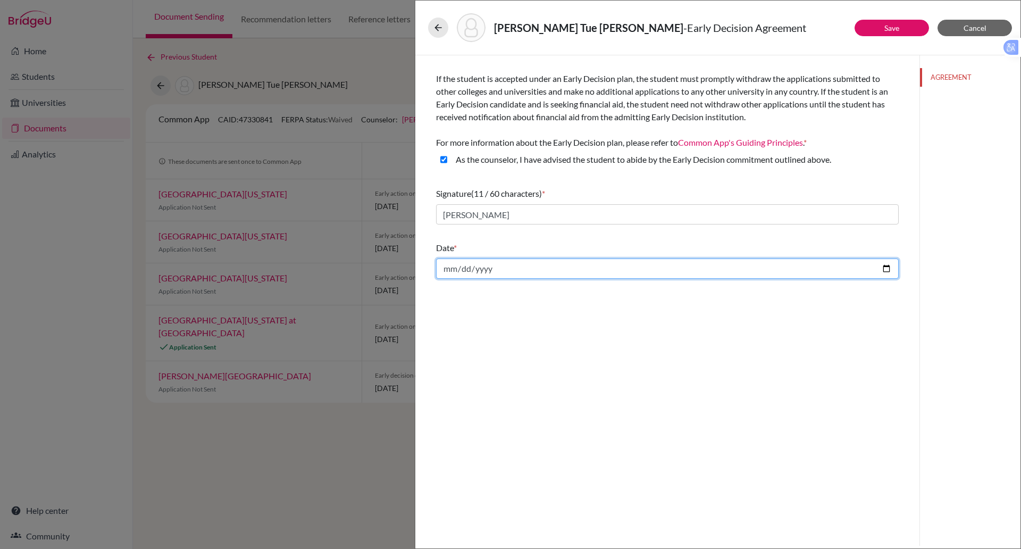
click at [452, 270] on input "date" at bounding box center [667, 268] width 463 height 20
click at [451, 270] on input "date" at bounding box center [667, 268] width 463 height 20
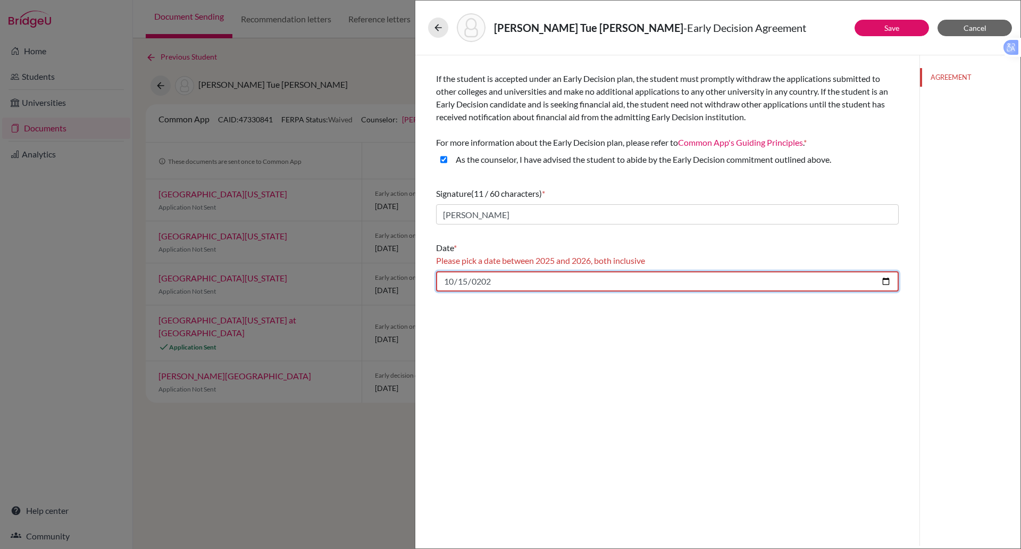
type input "2025-10-15"
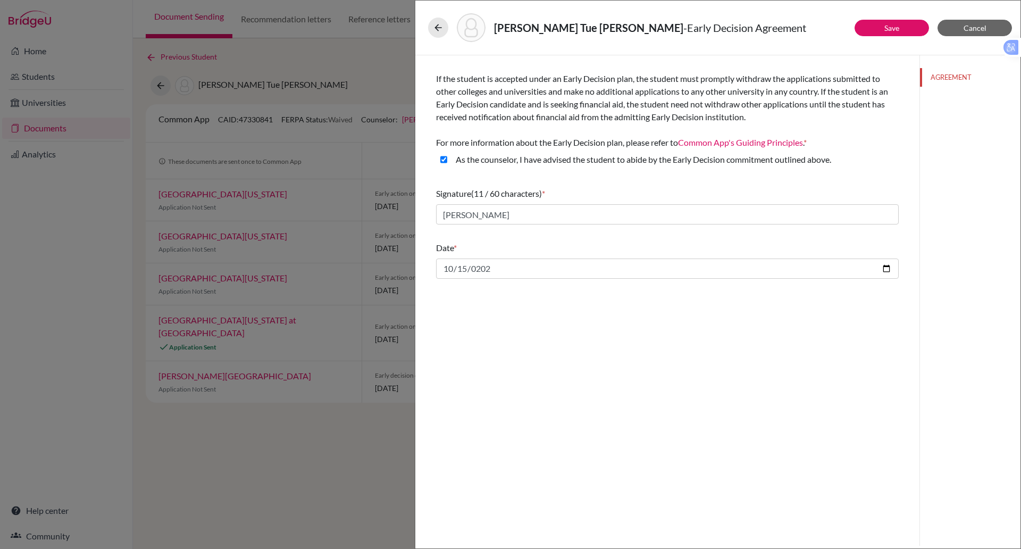
click at [582, 342] on div "If the student is accepted under an Early Decision plan, the student must promp…" at bounding box center [667, 300] width 504 height 490
click at [897, 28] on link "Save" at bounding box center [892, 27] width 15 height 9
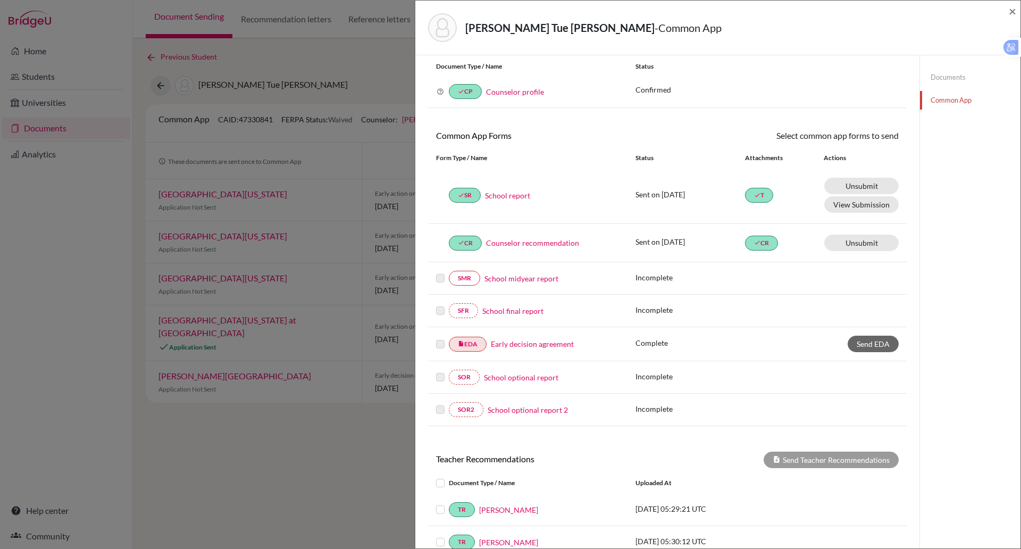
scroll to position [38, 0]
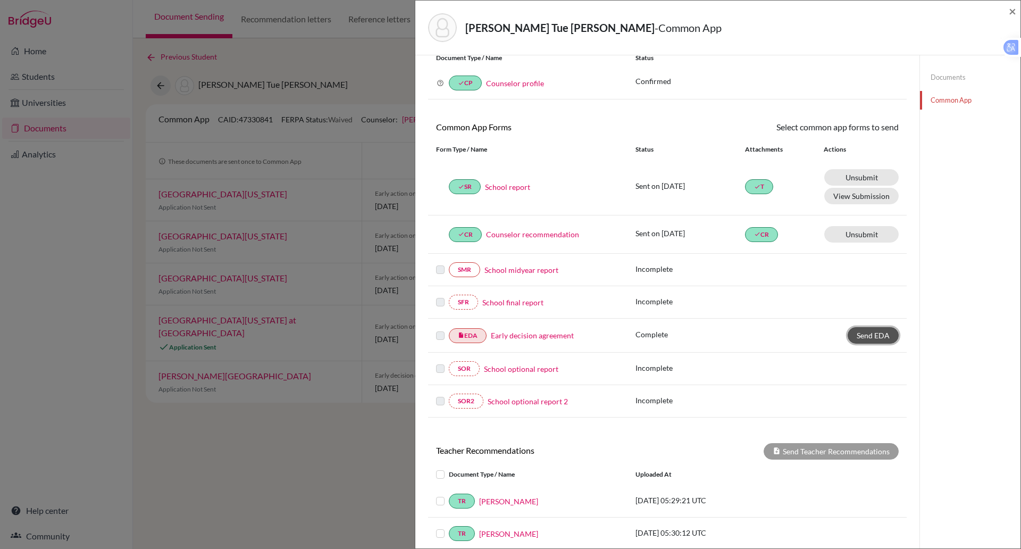
click at [848, 337] on link "Send EDA" at bounding box center [873, 335] width 51 height 16
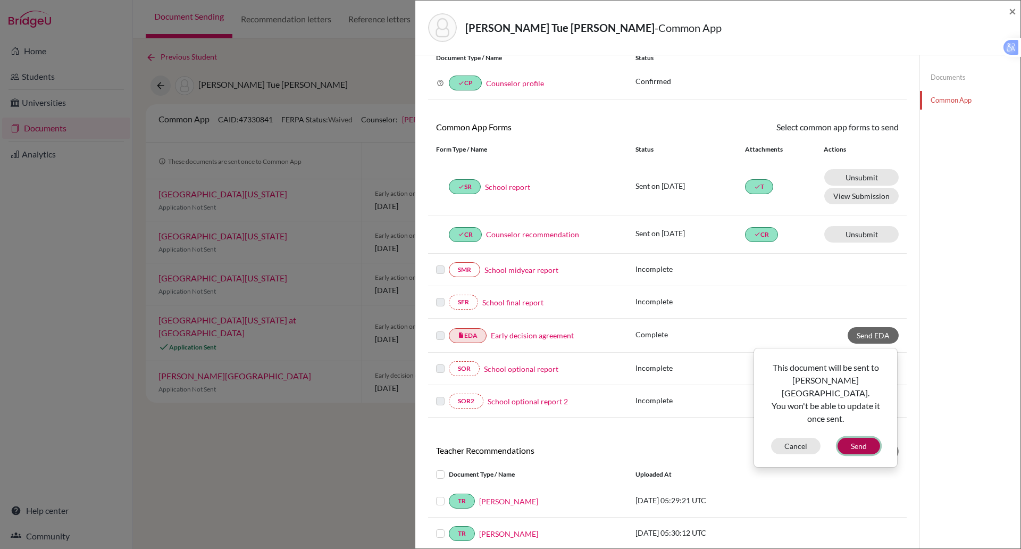
click at [845, 438] on button "Send" at bounding box center [859, 446] width 43 height 16
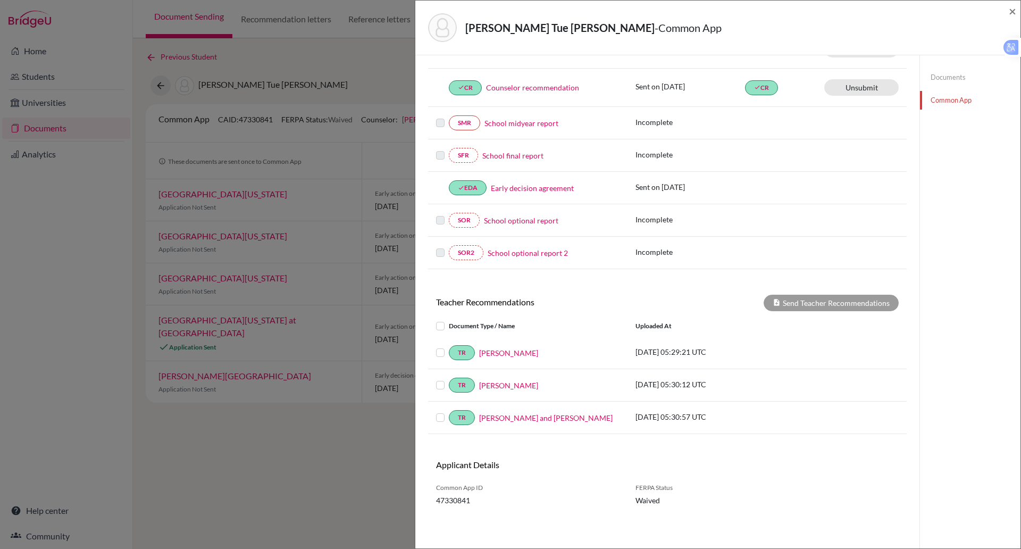
scroll to position [46, 0]
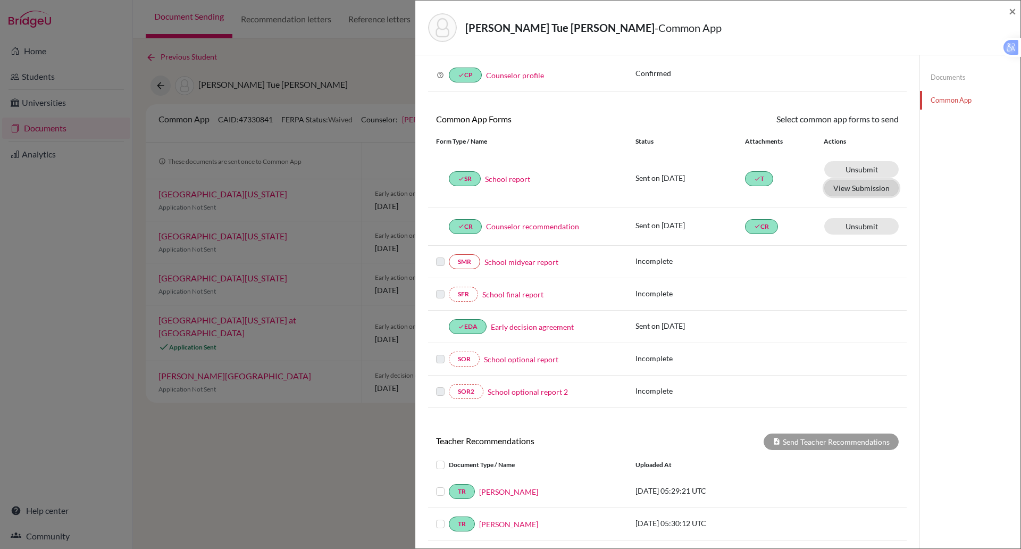
click at [846, 184] on button "View Submission" at bounding box center [861, 188] width 74 height 16
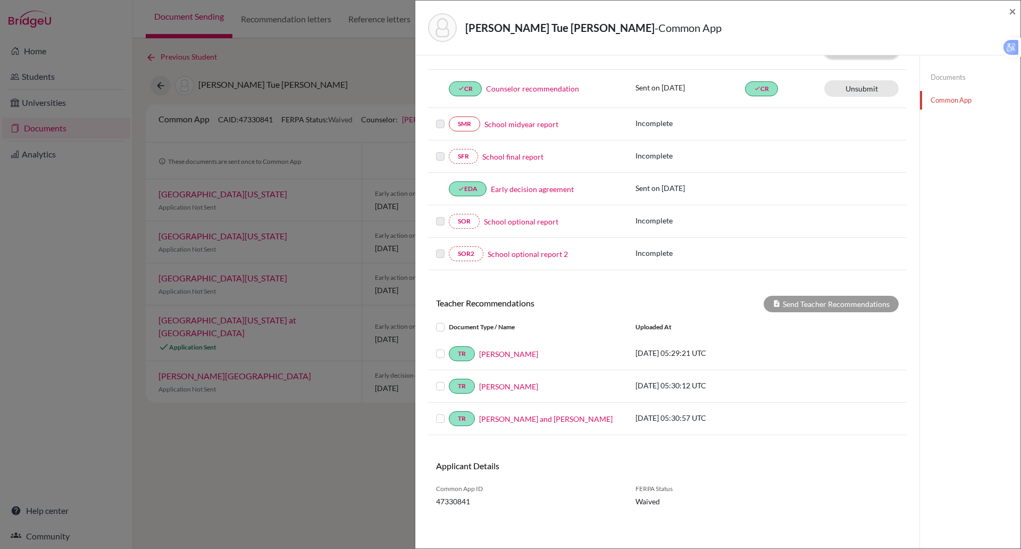
scroll to position [185, 0]
click at [843, 307] on div "Send Teacher Recommendations" at bounding box center [831, 303] width 135 height 16
click at [818, 301] on div "Send Teacher Recommendations" at bounding box center [831, 303] width 135 height 16
click at [445, 328] on div at bounding box center [442, 326] width 13 height 13
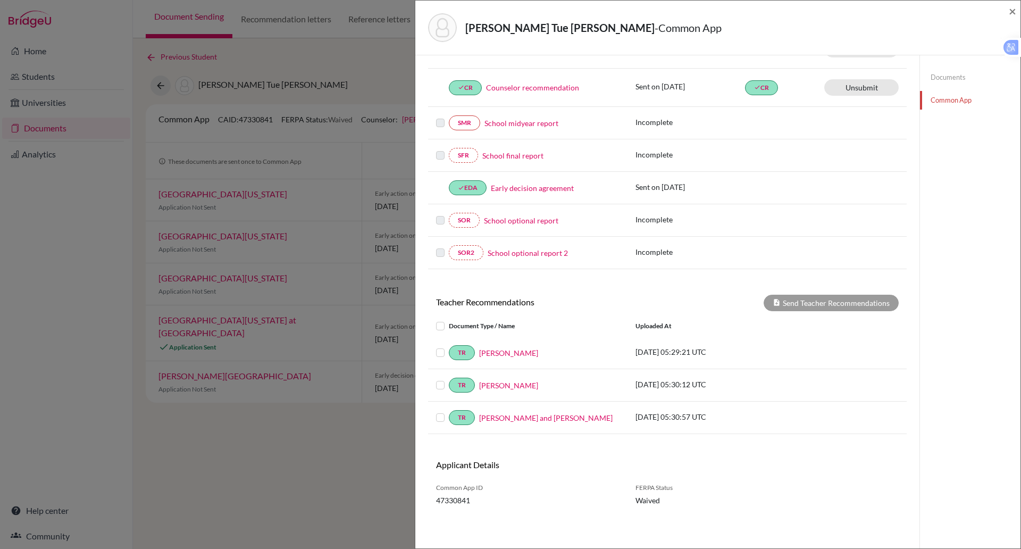
click at [435, 327] on div "Document Type / Name" at bounding box center [527, 326] width 199 height 13
click at [449, 320] on label at bounding box center [449, 320] width 0 height 0
click at [0, 0] on input "checkbox" at bounding box center [0, 0] width 0 height 0
click at [782, 305] on button "Send Teacher Recommendations" at bounding box center [831, 303] width 135 height 16
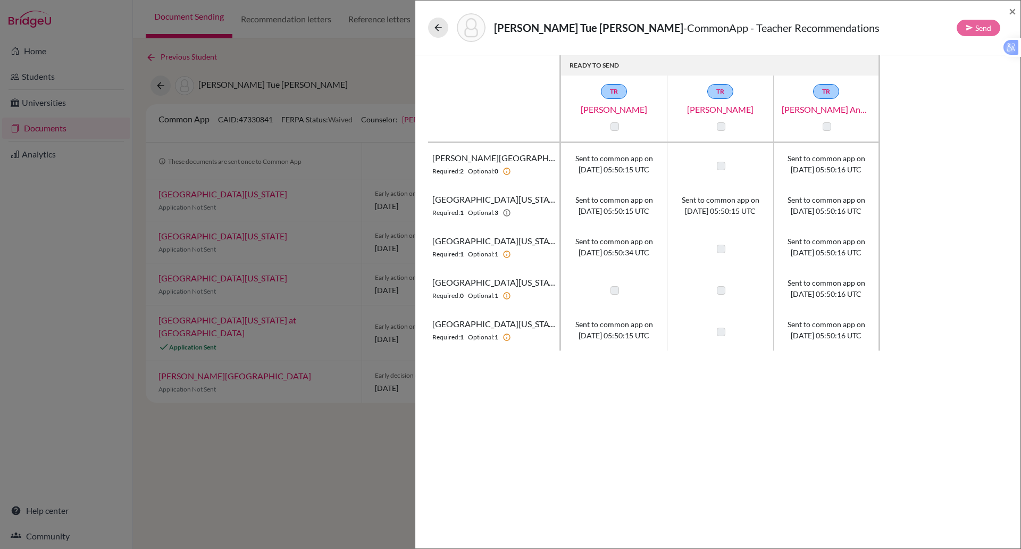
drag, startPoint x: 1007, startPoint y: 10, endPoint x: 936, endPoint y: 23, distance: 72.0
click at [936, 23] on div "Nguyen, Hoang Tue Anh - CommonApp - Teacher Recommendations Send ×" at bounding box center [718, 28] width 597 height 46
click at [983, 31] on div "Send" at bounding box center [979, 28] width 44 height 16
click at [1011, 11] on span "×" at bounding box center [1012, 10] width 7 height 15
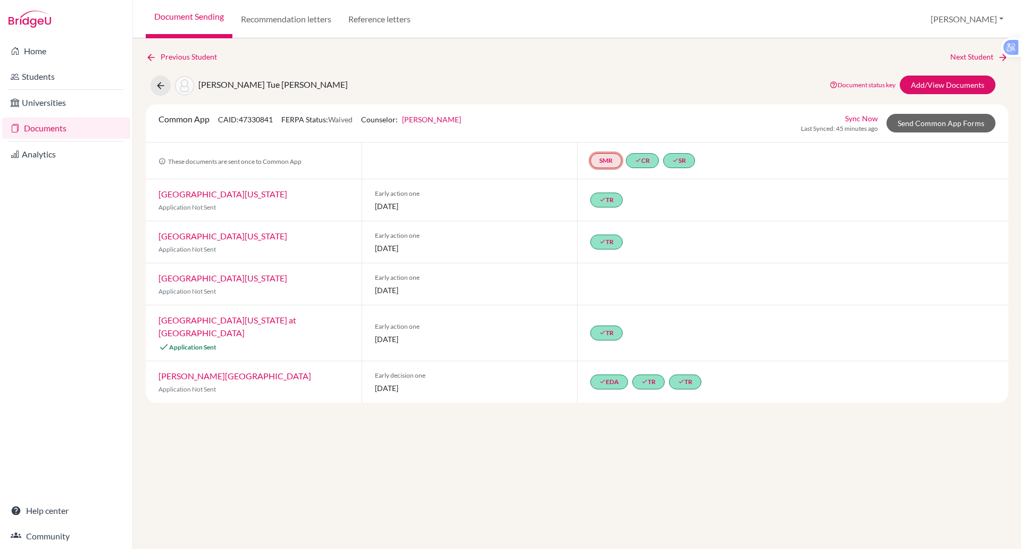
click at [601, 162] on link "SMR" at bounding box center [605, 160] width 31 height 15
click at [688, 234] on div "done TR" at bounding box center [792, 241] width 431 height 41
